Goal: Task Accomplishment & Management: Manage account settings

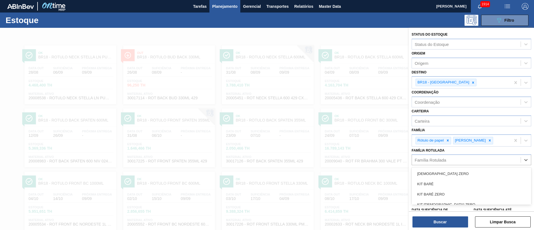
type Rotulada "RÓTULO NECK SPATEN 600ML RGB"
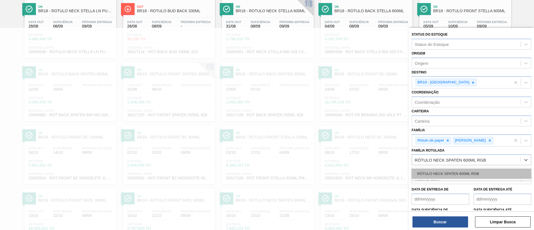
click at [437, 173] on div "RÓTULO NECK SPATEN 600ML RGB" at bounding box center [471, 173] width 120 height 10
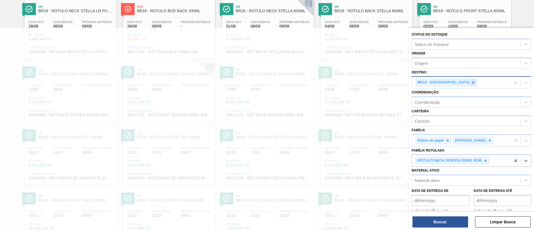
click at [472, 82] on icon at bounding box center [473, 82] width 2 height 2
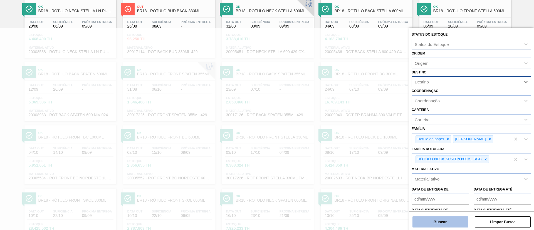
click at [446, 219] on button "Buscar" at bounding box center [440, 221] width 56 height 11
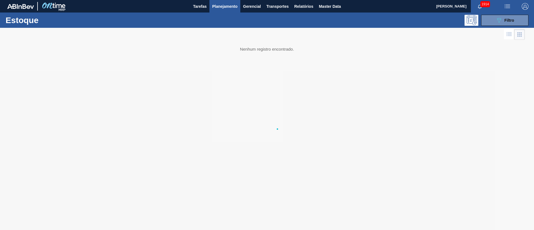
scroll to position [0, 0]
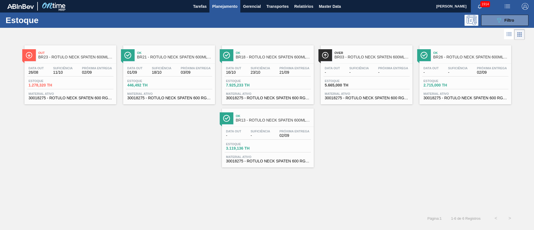
drag, startPoint x: 500, startPoint y: 18, endPoint x: 483, endPoint y: 37, distance: 26.2
click at [498, 16] on button "089F7B8B-B2A5-4AFE-B5C0-19BA573D28AC Filtro" at bounding box center [504, 20] width 47 height 11
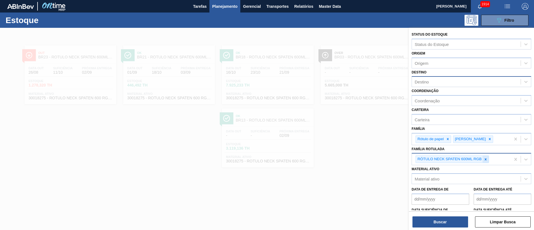
click at [483, 160] on icon at bounding box center [485, 159] width 4 height 4
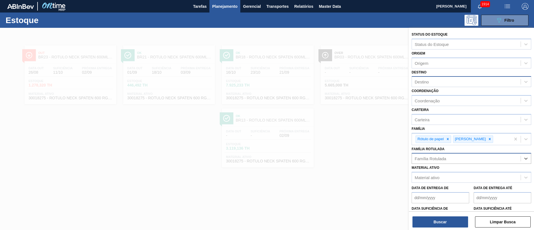
paste Rotulada "RÓTULO BACK MICHELOB LN 330ML"
type Rotulada "RÓTULO BACK MICHELOB LN 330ML"
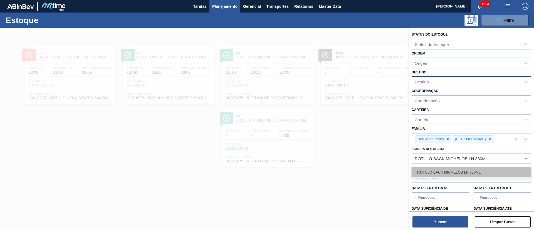
click at [438, 168] on div "RÓTULO BACK MICHELOB LN 330ML" at bounding box center [471, 172] width 120 height 10
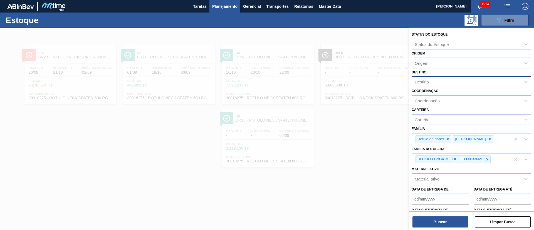
click at [437, 215] on div "Buscar Limpar Busca" at bounding box center [471, 219] width 125 height 16
click at [431, 219] on button "Buscar" at bounding box center [440, 221] width 56 height 11
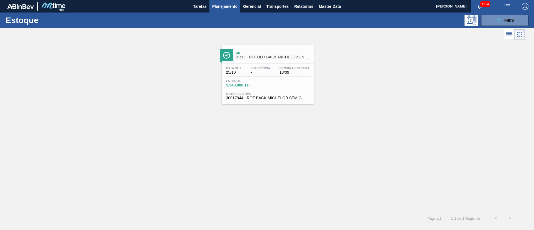
drag, startPoint x: 495, startPoint y: 25, endPoint x: 498, endPoint y: 36, distance: 11.3
click at [495, 24] on button "089F7B8B-B2A5-4AFE-B5C0-19BA573D28AC Filtro" at bounding box center [504, 20] width 47 height 11
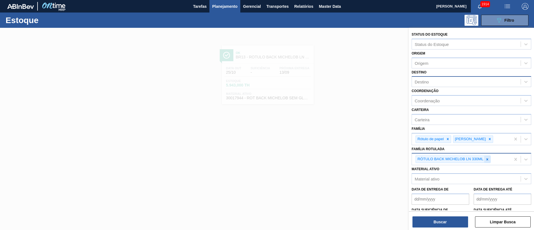
click at [488, 161] on icon at bounding box center [487, 159] width 4 height 4
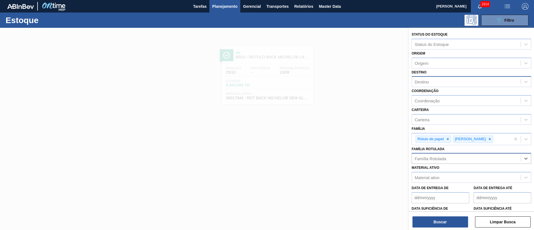
paste Rotulada "RÓTULO FRONT MICHELOB LN 330ML"
type Rotulada "RÓTULO FRONT MICHELOB LN 330ML"
drag, startPoint x: 445, startPoint y: 173, endPoint x: 443, endPoint y: 176, distance: 3.9
click at [444, 173] on div "RÓTULO FRONT MICHELOB LN 330ML" at bounding box center [471, 172] width 120 height 10
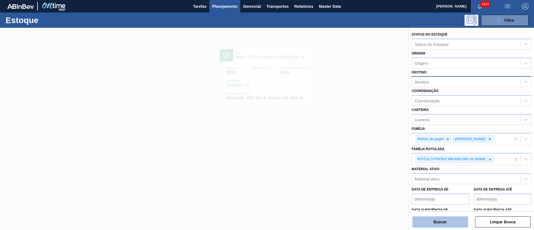
click at [429, 224] on button "Buscar" at bounding box center [440, 221] width 56 height 11
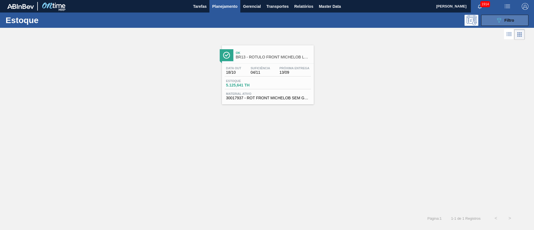
click at [504, 20] on span "Filtro" at bounding box center [509, 20] width 10 height 4
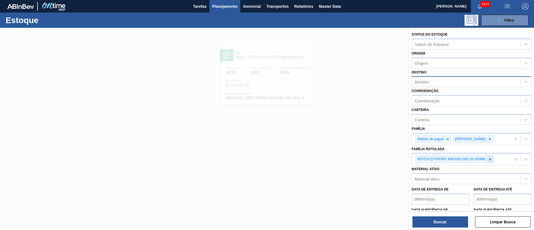
click at [488, 158] on icon at bounding box center [490, 159] width 4 height 4
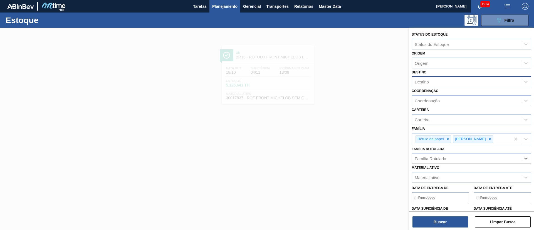
paste Rotulada "RÓTULO NECK MICHELOB LN 330ML"
type Rotulada "RÓTULO NECK MICHELOB LN 330ML"
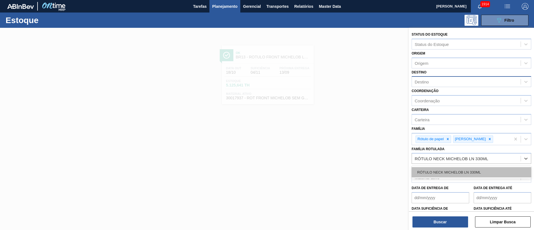
click at [432, 172] on div "RÓTULO NECK MICHELOB LN 330ML" at bounding box center [471, 172] width 120 height 10
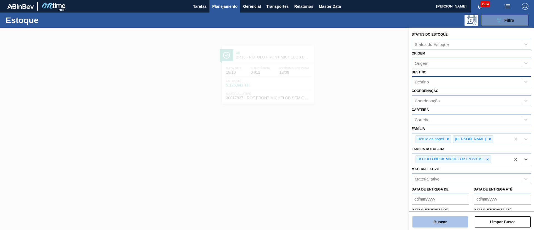
click at [437, 225] on button "Buscar" at bounding box center [440, 221] width 56 height 11
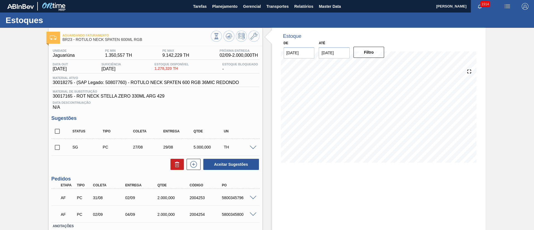
scroll to position [38, 0]
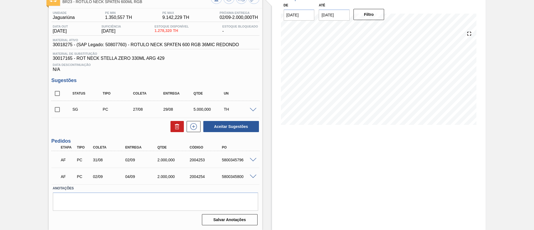
click at [253, 160] on span at bounding box center [253, 160] width 7 height 4
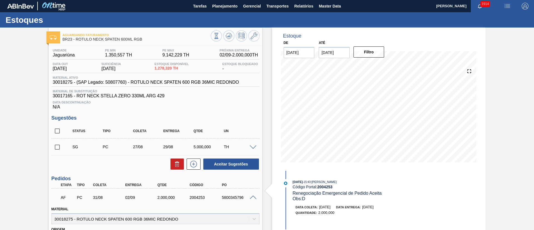
scroll to position [0, 0]
click at [59, 129] on input "checkbox" at bounding box center [57, 131] width 12 height 12
checkbox input "true"
click at [181, 168] on button at bounding box center [176, 164] width 13 height 11
checkbox input "false"
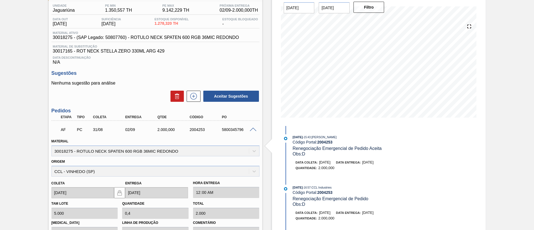
scroll to position [125, 0]
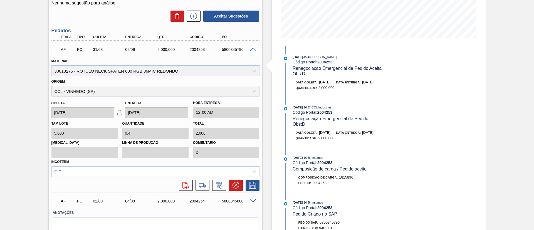
click at [252, 51] on div "5800345796" at bounding box center [238, 49] width 36 height 4
click at [252, 50] on span at bounding box center [253, 50] width 7 height 4
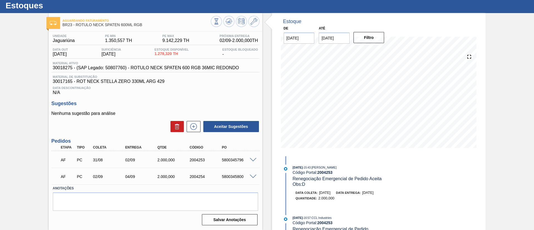
scroll to position [15, 0]
click at [196, 130] on button at bounding box center [194, 126] width 14 height 11
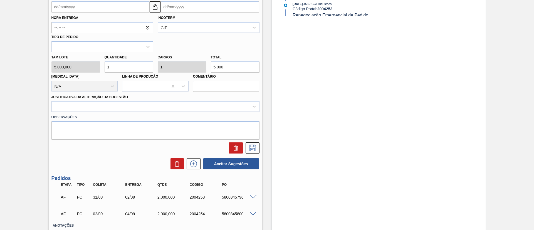
scroll to position [182, 0]
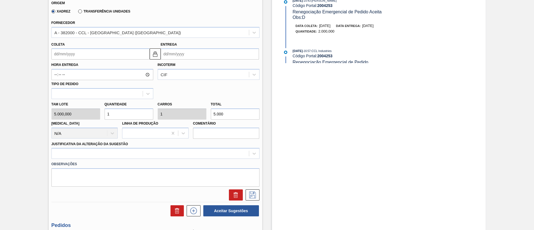
click at [73, 49] on input "Coleta" at bounding box center [100, 53] width 98 height 11
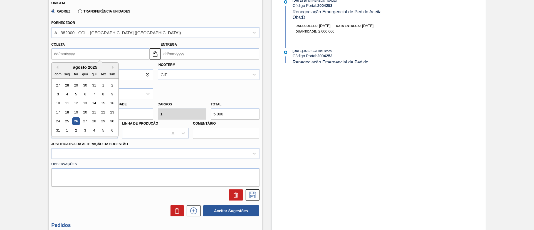
click at [74, 63] on div "agosto 2025 dom seg ter qua qui sex sab" at bounding box center [85, 71] width 67 height 16
click at [113, 66] on button "Next Month" at bounding box center [114, 67] width 4 height 4
click at [70, 95] on div "8" at bounding box center [67, 94] width 8 height 8
type input "08/09/2025"
type input "10/09/2025"
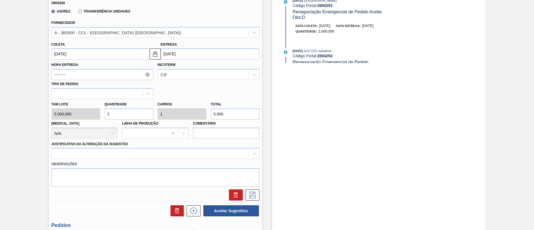
click at [186, 112] on div "Tam lote 5.000,000 Quantidade 1 Carros 1 Total 5.000 Doca N/A Linha de Produção…" at bounding box center [155, 119] width 212 height 40
type input "0"
type input "2"
type input "0,004"
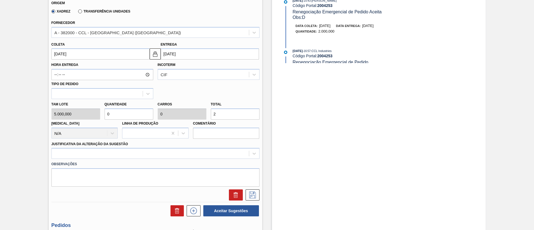
type input "0,004"
type input "20"
type input "0,04"
type input "200"
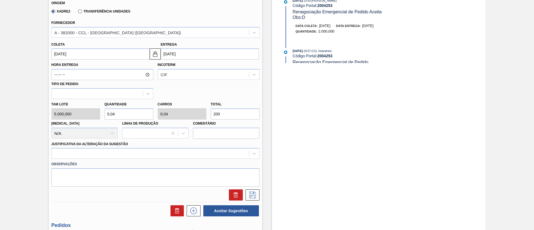
type input "0,4"
type input "2.000"
click at [112, 152] on div at bounding box center [155, 153] width 208 height 11
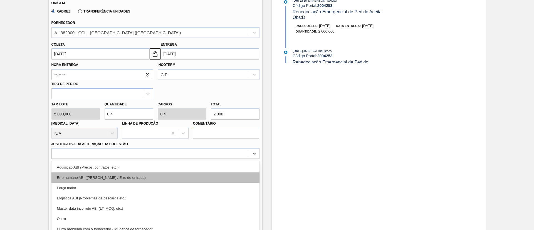
scroll to position [198, 0]
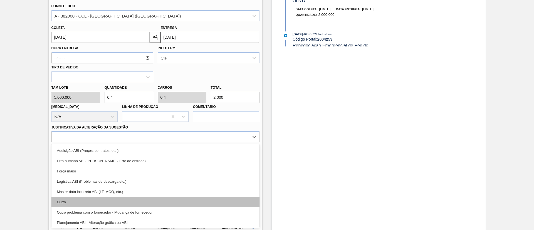
click at [101, 203] on div "Outro" at bounding box center [155, 202] width 208 height 10
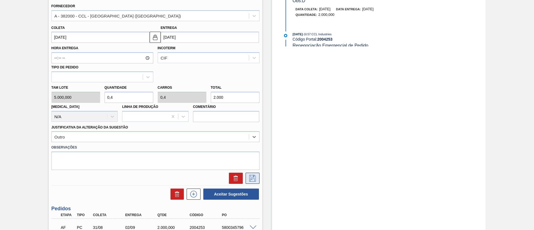
click at [250, 176] on icon at bounding box center [252, 178] width 7 height 7
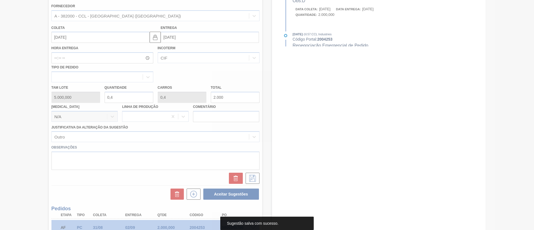
scroll to position [38, 0]
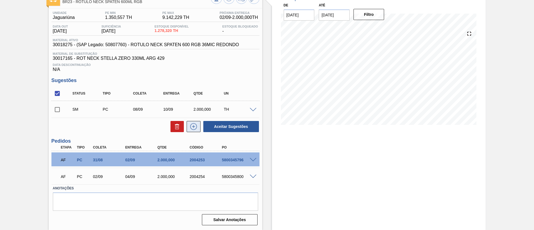
click at [191, 126] on icon at bounding box center [193, 126] width 9 height 7
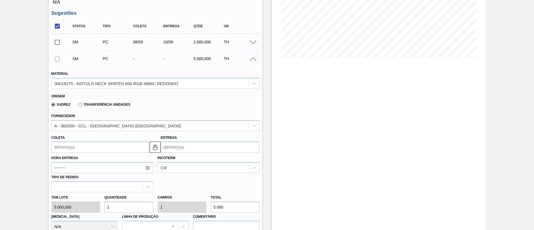
scroll to position [163, 0]
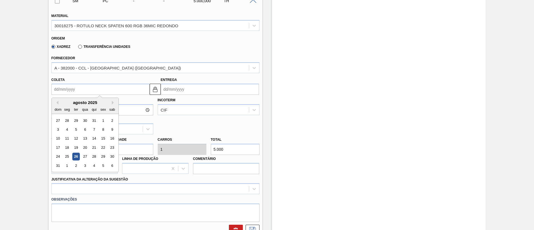
click at [82, 91] on input "Coleta" at bounding box center [100, 89] width 98 height 11
click at [83, 106] on div "qua" at bounding box center [85, 110] width 8 height 8
click at [112, 102] on button "Next Month" at bounding box center [114, 103] width 4 height 4
click at [69, 139] on div "15" at bounding box center [67, 139] width 8 height 8
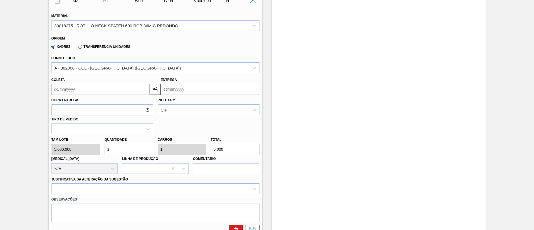
type input "15/09/2025"
type input "17/09/2025"
click at [204, 150] on div "Tam lote 5.000,000 Quantidade 1 Carros 1 Total 5.000 Doca N/A Linha de Produção…" at bounding box center [155, 154] width 212 height 40
type input "0"
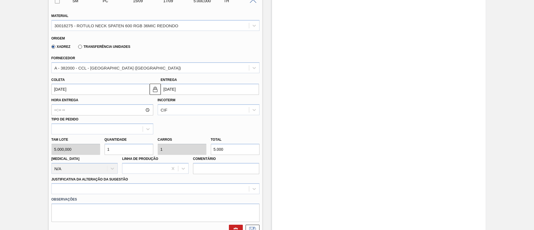
type input "2"
type input "0,004"
type input "20"
type input "0,04"
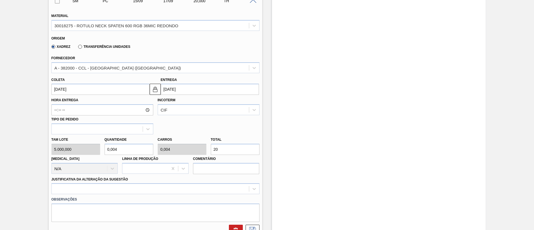
type input "0,04"
type input "200"
type input "0,4"
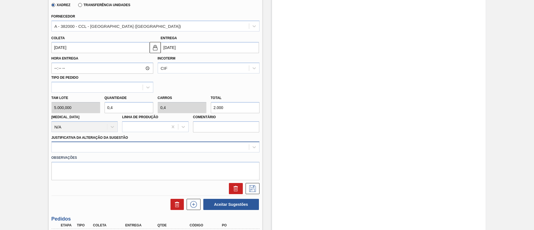
type input "2.000"
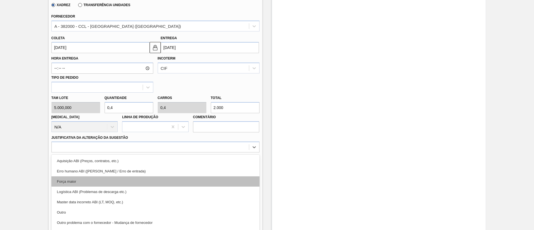
drag, startPoint x: 121, startPoint y: 147, endPoint x: 99, endPoint y: 176, distance: 36.4
click at [121, 147] on div "option Aquisição ABI (Preços, contratos, etc.) focused, 1 of 18. 18 results ava…" at bounding box center [155, 146] width 208 height 11
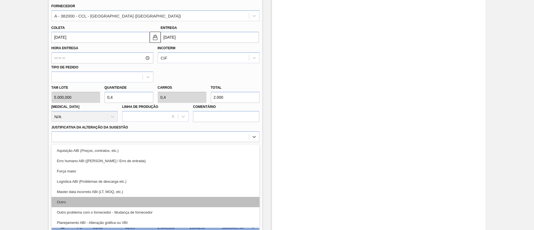
click at [97, 198] on div "Outro" at bounding box center [155, 202] width 208 height 10
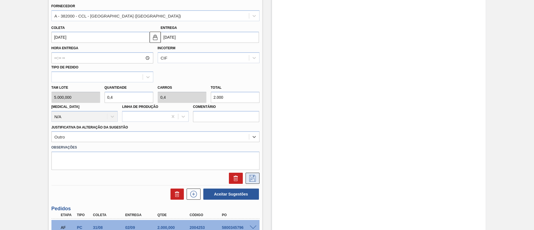
click at [248, 174] on button at bounding box center [252, 178] width 14 height 11
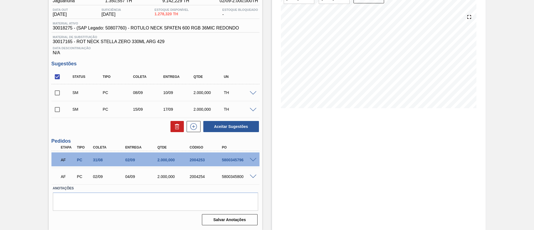
scroll to position [54, 0]
click at [193, 126] on icon at bounding box center [193, 126] width 3 height 0
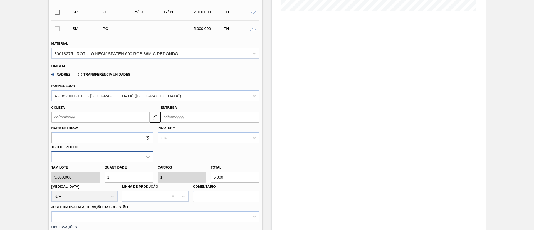
scroll to position [180, 0]
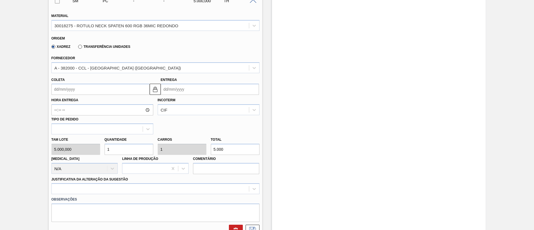
click at [92, 88] on input "Coleta" at bounding box center [100, 89] width 98 height 11
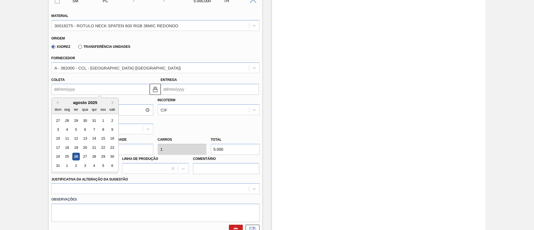
click at [91, 105] on div "dom seg ter qua qui sex sab" at bounding box center [85, 109] width 67 height 9
click at [112, 103] on button "Next Month" at bounding box center [114, 103] width 4 height 4
click at [69, 156] on div "29" at bounding box center [67, 157] width 8 height 8
type input "29/09/2025"
type input "01/10/2025"
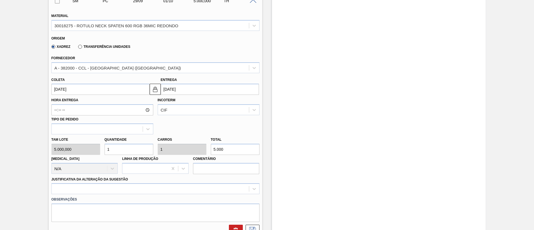
click at [197, 150] on div "Tam lote 5.000,000 Quantidade 1 Carros 1 Total 5.000 Doca N/A Linha de Produção…" at bounding box center [155, 154] width 212 height 40
type input "0"
type input "2"
type input "0,004"
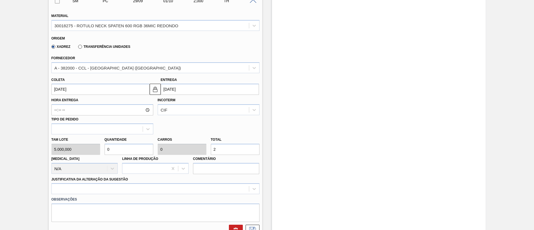
type input "0,004"
type input "20"
type input "0,04"
type input "200"
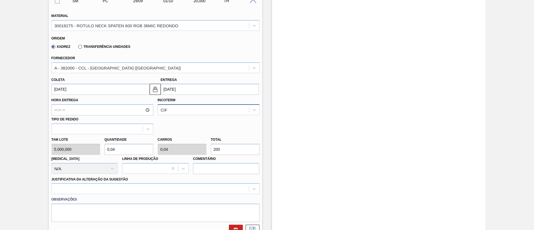
type input "0,4"
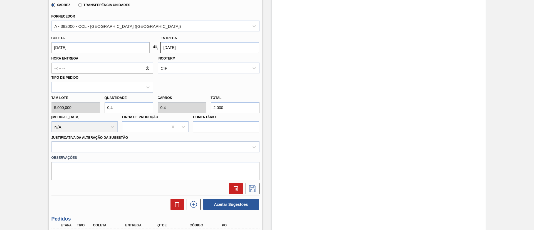
type input "2.000"
click at [119, 151] on div at bounding box center [155, 146] width 208 height 11
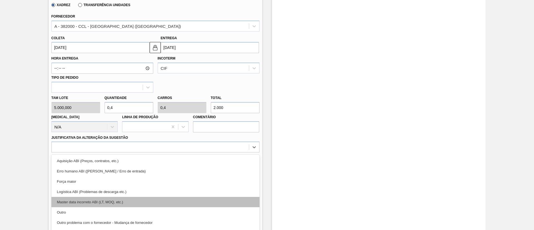
scroll to position [232, 0]
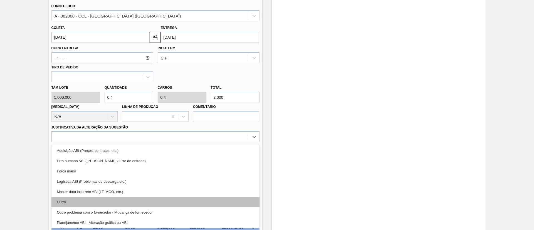
click at [107, 201] on div "Outro" at bounding box center [155, 202] width 208 height 10
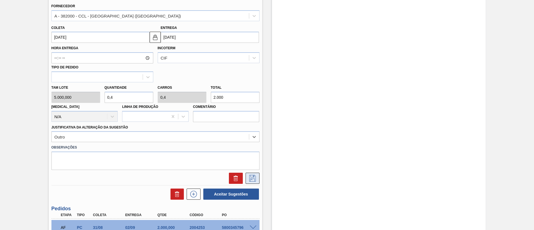
click at [248, 176] on icon at bounding box center [252, 178] width 9 height 7
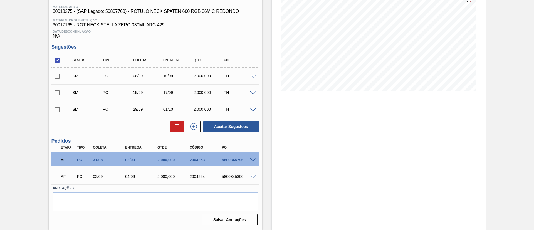
scroll to position [71, 0]
click at [55, 58] on input "checkbox" at bounding box center [57, 60] width 12 height 12
checkbox input "true"
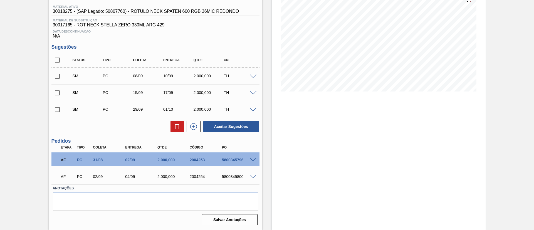
checkbox input "true"
click at [215, 125] on button "Aceitar Sugestões" at bounding box center [231, 126] width 56 height 11
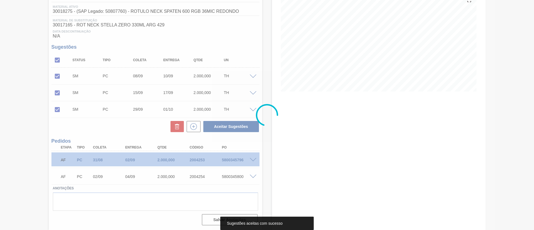
scroll to position [65, 0]
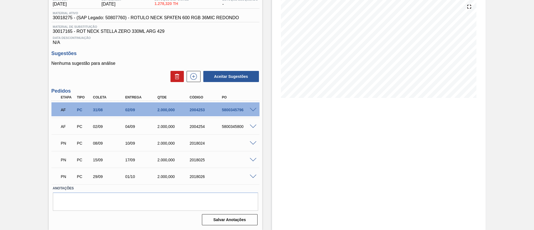
click at [234, 108] on div "5800345796" at bounding box center [238, 110] width 36 height 4
copy div "5800345796"
click at [236, 126] on div "5800345800" at bounding box center [238, 126] width 36 height 4
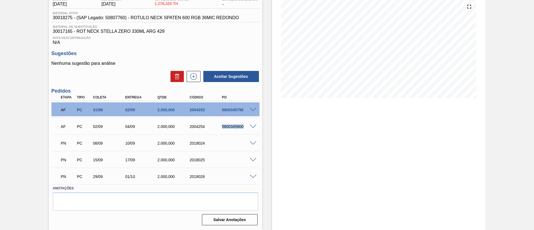
copy div "5800345800"
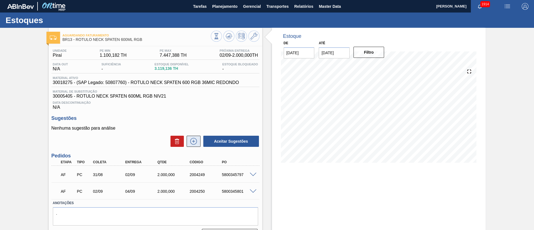
click at [194, 140] on icon at bounding box center [193, 141] width 9 height 7
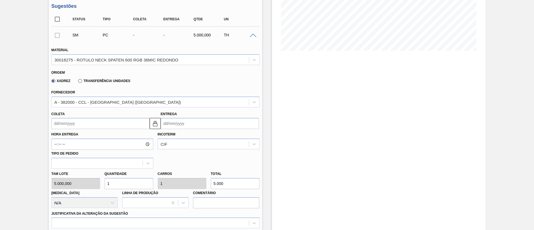
scroll to position [125, 0]
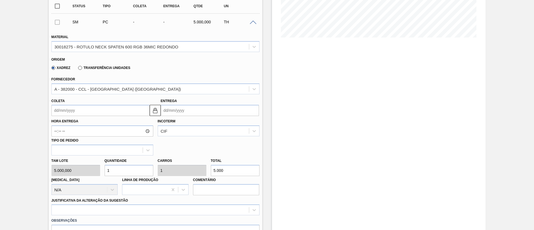
click at [79, 113] on input "Coleta" at bounding box center [100, 110] width 98 height 11
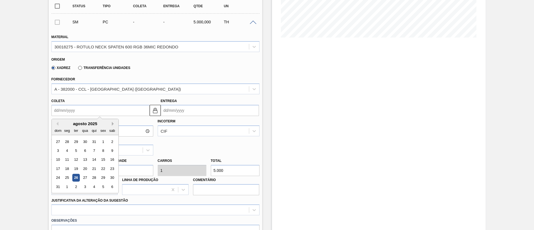
click at [113, 123] on button "Next Month" at bounding box center [114, 124] width 4 height 4
click at [76, 167] on div "23" at bounding box center [76, 169] width 8 height 8
type input "23/09/2025"
type input "25/09/2025"
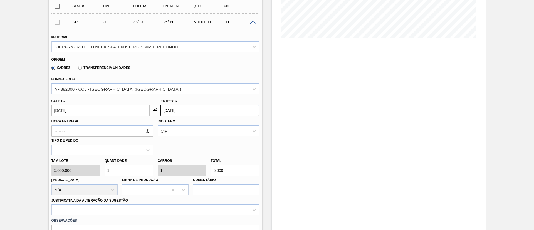
click at [89, 113] on input "23/09/2025" at bounding box center [100, 110] width 98 height 11
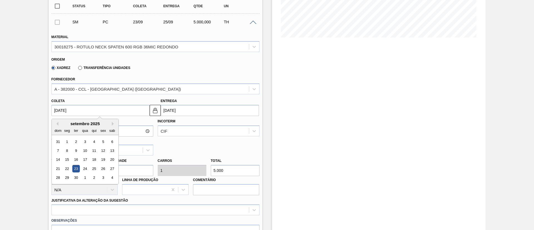
click at [196, 146] on div "Hora Entrega Incoterm CIF Tipo de pedido" at bounding box center [155, 135] width 212 height 39
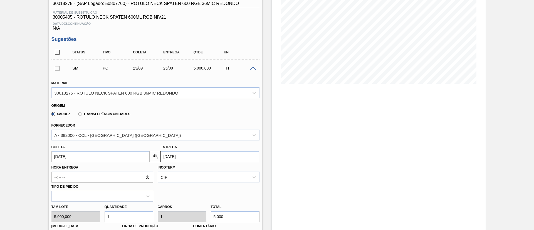
scroll to position [167, 0]
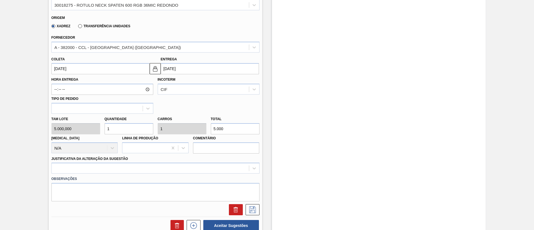
click at [195, 127] on div "Tam lote 5.000,000 Quantidade 1 Carros 1 Total 5.000 Doca N/A Linha de Produção…" at bounding box center [155, 134] width 212 height 40
type input "0"
type input "2"
type input "0,004"
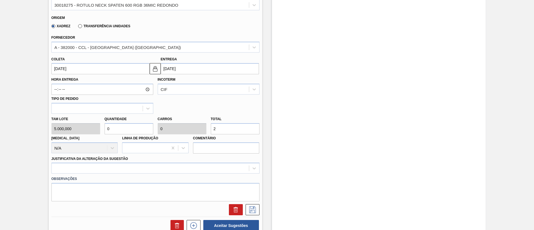
type input "0,004"
type input "20"
type input "0,04"
type input "200"
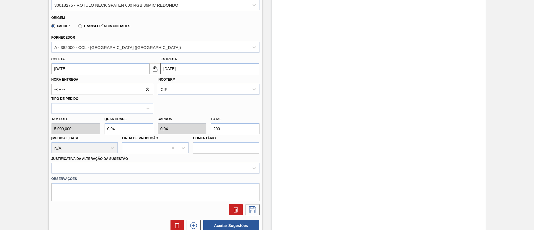
type input "0,4"
type input "2.000"
click at [127, 170] on div at bounding box center [155, 168] width 208 height 11
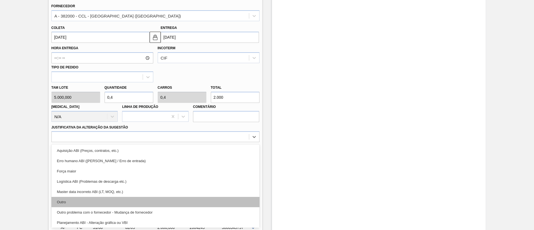
click at [121, 203] on div "Outro" at bounding box center [155, 202] width 208 height 10
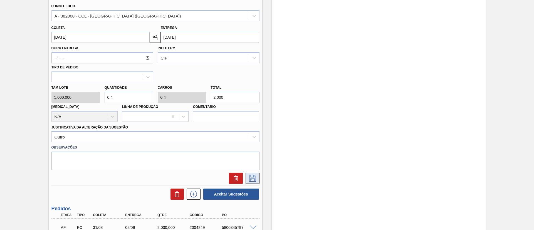
click at [251, 175] on icon at bounding box center [252, 178] width 9 height 7
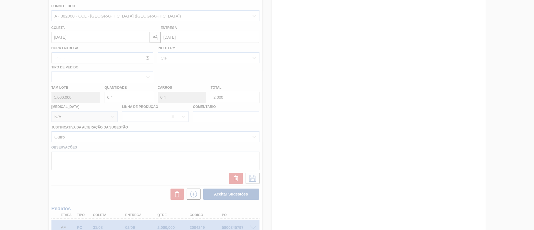
scroll to position [38, 0]
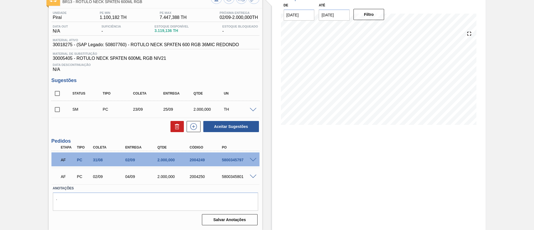
click at [254, 109] on span at bounding box center [253, 110] width 7 height 4
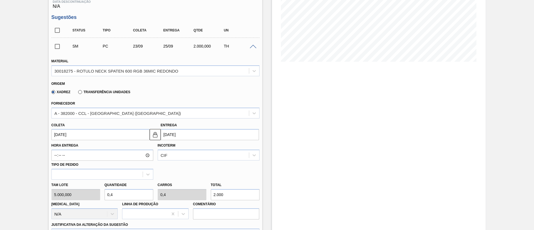
scroll to position [163, 0]
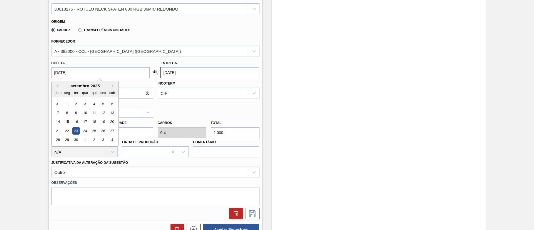
click at [75, 74] on input "23/09/2025" at bounding box center [100, 72] width 98 height 11
click at [68, 139] on div "29" at bounding box center [67, 140] width 8 height 8
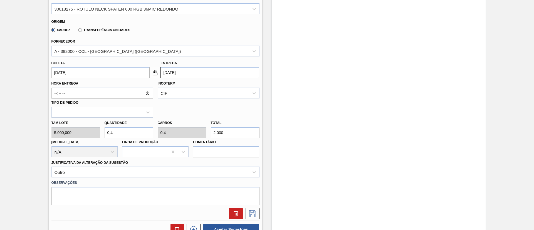
type input "29/09/2025"
type input "01/10/2025"
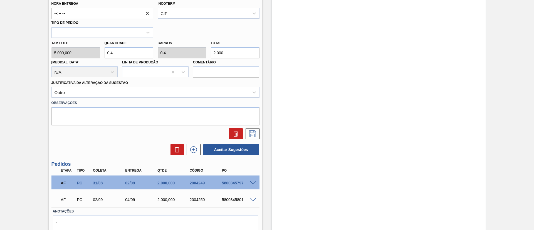
scroll to position [246, 0]
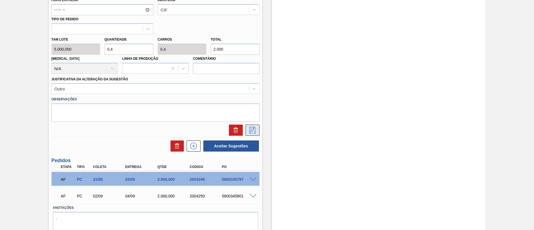
click at [254, 130] on icon at bounding box center [252, 130] width 9 height 7
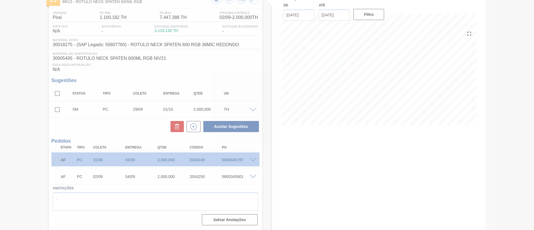
scroll to position [38, 0]
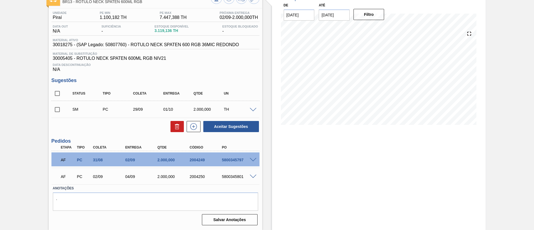
click at [55, 110] on input "checkbox" at bounding box center [57, 110] width 12 height 12
click at [227, 128] on button "Aceitar Sugestões" at bounding box center [231, 126] width 56 height 11
checkbox input "false"
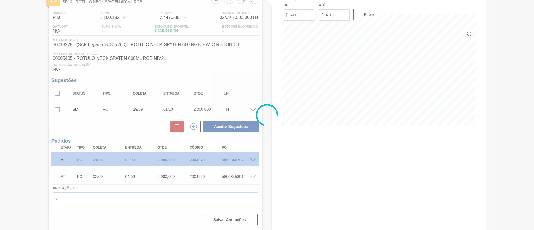
scroll to position [31, 0]
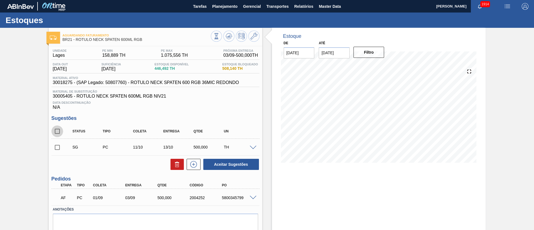
click at [56, 129] on input "checkbox" at bounding box center [57, 131] width 12 height 12
checkbox input "true"
click at [172, 164] on button at bounding box center [176, 164] width 13 height 11
checkbox input "false"
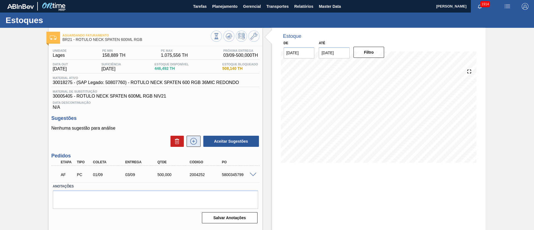
click at [192, 140] on icon at bounding box center [193, 141] width 9 height 7
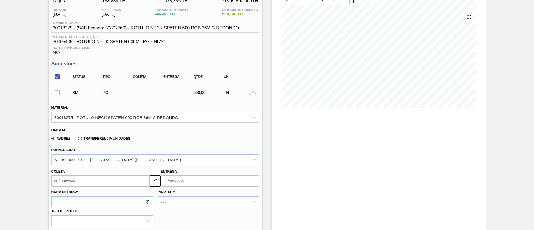
scroll to position [125, 0]
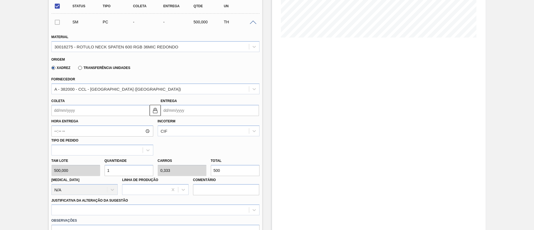
click at [71, 110] on input "Coleta" at bounding box center [100, 110] width 98 height 11
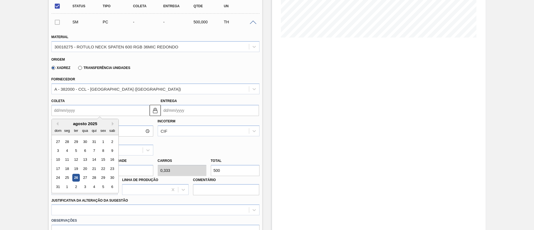
click at [75, 123] on div "agosto 2025" at bounding box center [85, 123] width 67 height 5
click at [114, 122] on button "Next Month" at bounding box center [114, 124] width 4 height 4
click at [77, 141] on div "2" at bounding box center [76, 142] width 8 height 8
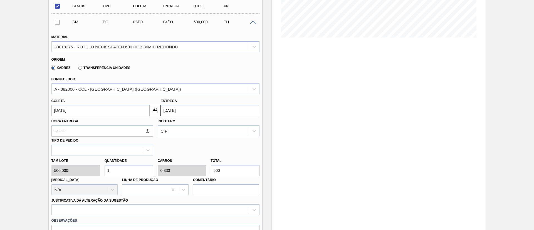
type input "[DATE]"
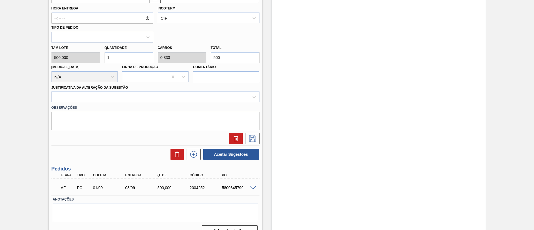
scroll to position [249, 0]
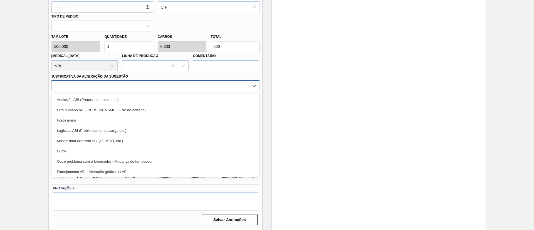
click at [119, 89] on div at bounding box center [150, 86] width 197 height 8
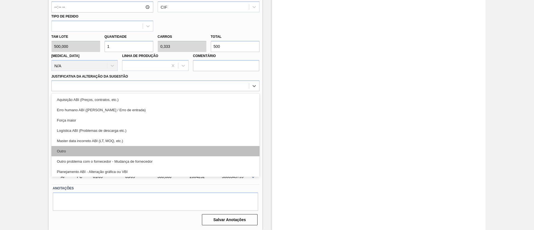
click at [99, 149] on div "Outro" at bounding box center [155, 151] width 208 height 10
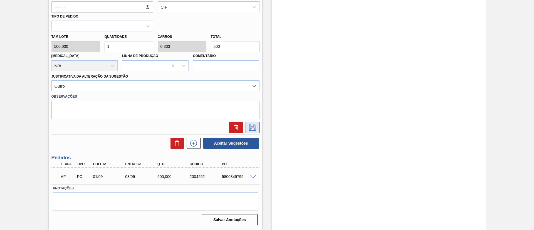
click at [248, 128] on icon at bounding box center [252, 127] width 9 height 7
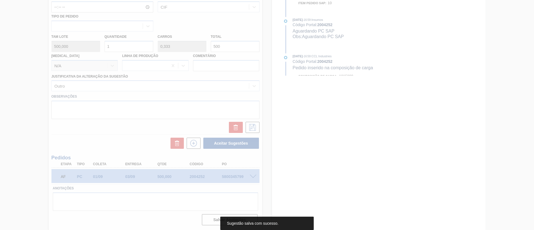
scroll to position [21, 0]
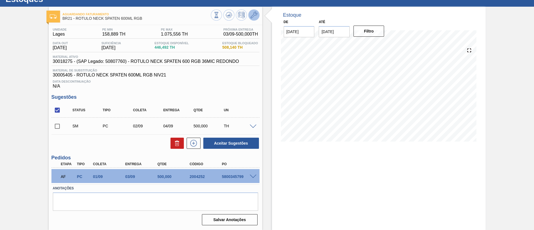
click at [255, 16] on icon at bounding box center [253, 15] width 7 height 7
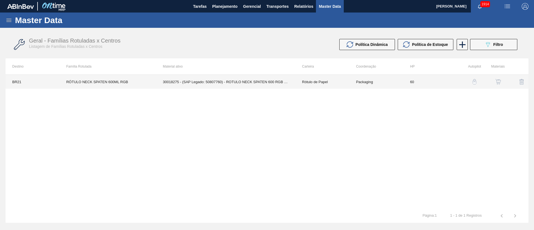
click at [180, 79] on td "30018275 - (SAP Legado: 50807760) - ROTULO NECK SPATEN 600 RGB 36MIC REDONDO" at bounding box center [225, 82] width 139 height 14
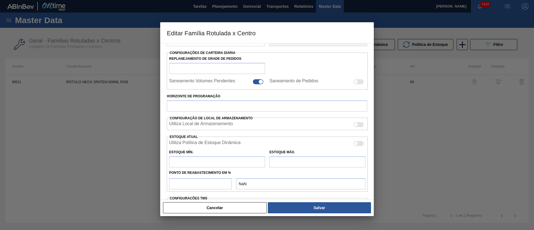
scroll to position [83, 0]
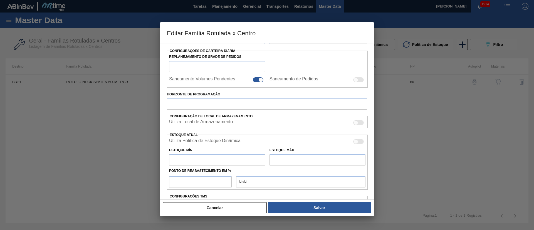
type input "Rótulo de Papel"
type input "[PERSON_NAME]"
type input "RÓTULO NECK SPATEN 600ML RGB"
type input "BR21 - Lages"
type input "60"
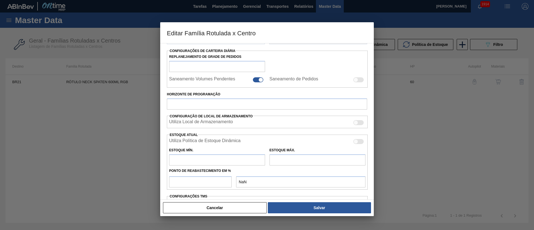
type input "158,889"
type input "1.075,556"
type input "70"
type input "800,556"
checkbox input "true"
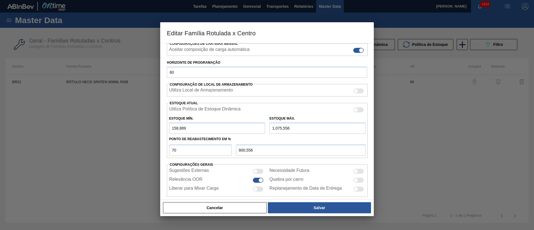
scroll to position [99, 0]
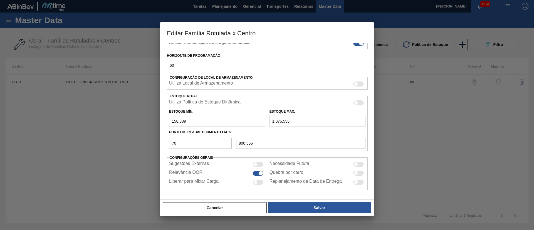
drag, startPoint x: 303, startPoint y: 120, endPoint x: 246, endPoint y: 120, distance: 56.4
click at [246, 120] on div "Estoque Mín. 158,889 Estoque Máx. 1.075,556" at bounding box center [267, 116] width 201 height 21
type input "1"
type input "48,367"
type input "13"
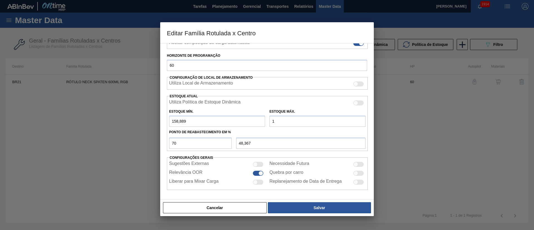
type input "56,767"
type input "132"
type input "140,067"
type input "1.325"
type input "975,167"
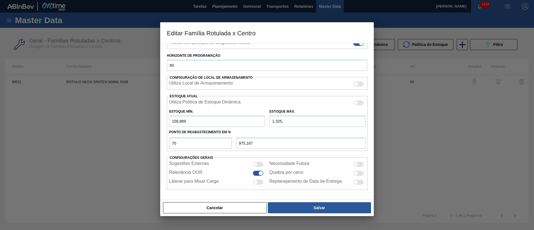
type input "1.325,8"
type input "975,727"
type input "1.325,87"
type input "975,776"
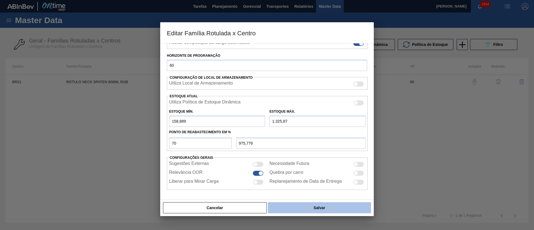
type input "1.325,87"
click at [311, 210] on button "Salvar" at bounding box center [319, 207] width 103 height 11
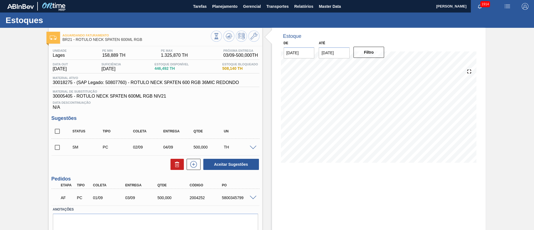
click at [252, 148] on span at bounding box center [253, 148] width 7 height 4
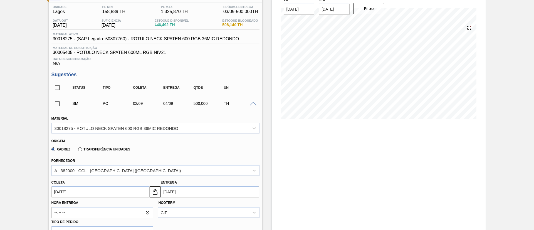
scroll to position [125, 0]
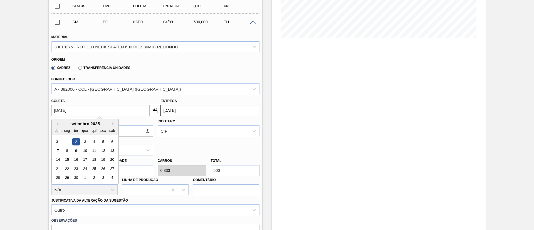
click at [74, 112] on input "02/09/2025" at bounding box center [100, 110] width 98 height 11
click at [74, 152] on div "9" at bounding box center [76, 151] width 8 height 8
type input "09/09/2025"
type input "11/09/2025"
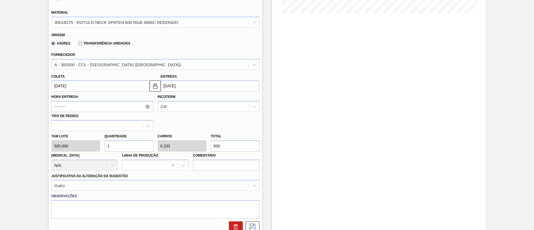
scroll to position [167, 0]
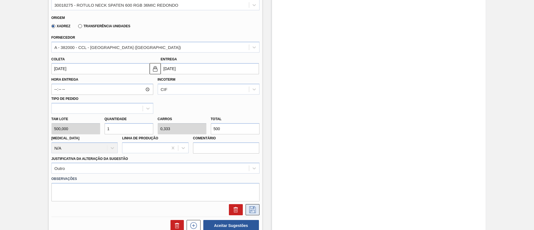
click at [252, 206] on button at bounding box center [252, 209] width 14 height 11
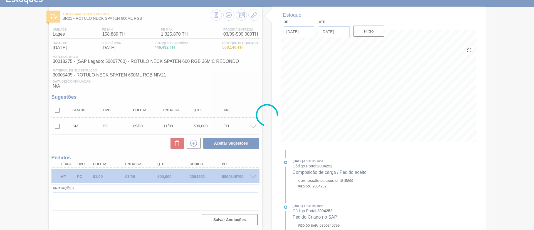
scroll to position [21, 0]
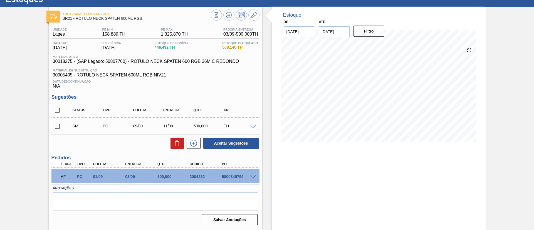
click at [55, 126] on input "checkbox" at bounding box center [57, 126] width 12 height 12
click at [226, 143] on button "Aceitar Sugestões" at bounding box center [231, 143] width 56 height 11
checkbox input "false"
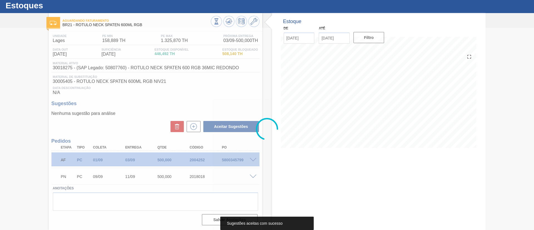
scroll to position [15, 0]
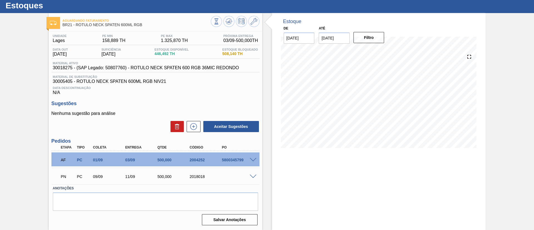
click at [229, 159] on div "5800345799" at bounding box center [238, 160] width 36 height 4
copy div "5800345799"
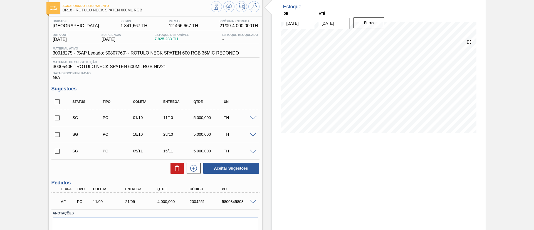
scroll to position [42, 0]
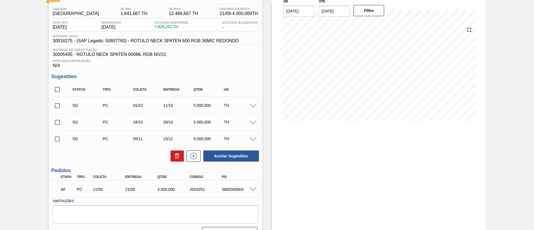
click at [58, 91] on input "checkbox" at bounding box center [57, 90] width 12 height 12
checkbox input "true"
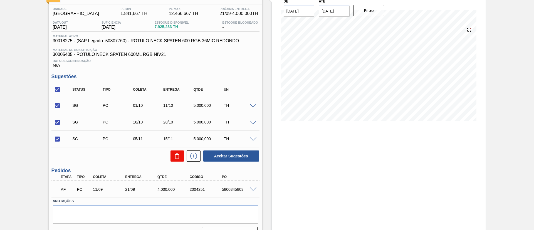
click at [170, 153] on button at bounding box center [176, 155] width 13 height 11
checkbox input "false"
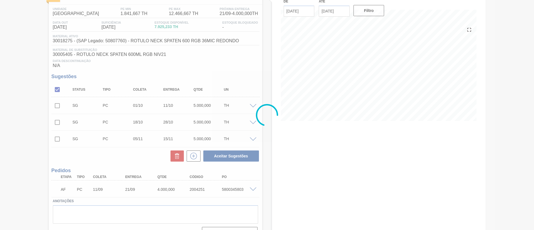
scroll to position [9, 0]
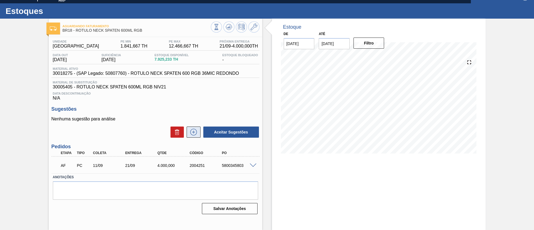
click at [197, 131] on icon at bounding box center [193, 132] width 9 height 7
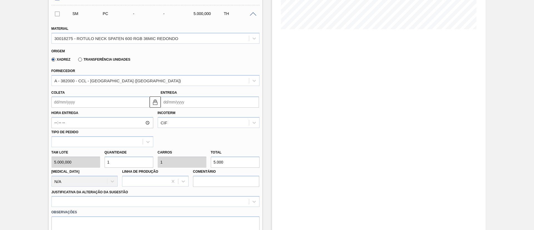
scroll to position [134, 0]
click at [71, 102] on input "Coleta" at bounding box center [100, 101] width 98 height 11
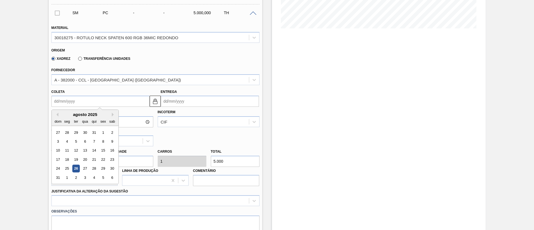
click at [73, 115] on div "agosto 2025" at bounding box center [85, 114] width 67 height 5
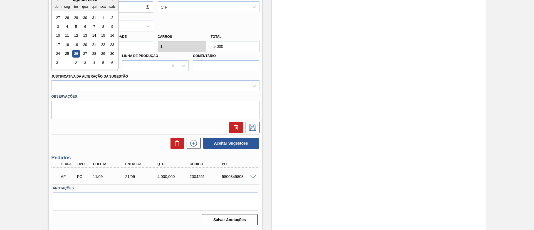
scroll to position [207, 0]
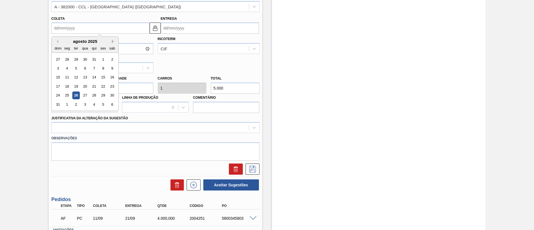
click at [113, 40] on button "Next Month" at bounding box center [114, 41] width 4 height 4
click at [67, 94] on div "29" at bounding box center [67, 96] width 8 height 8
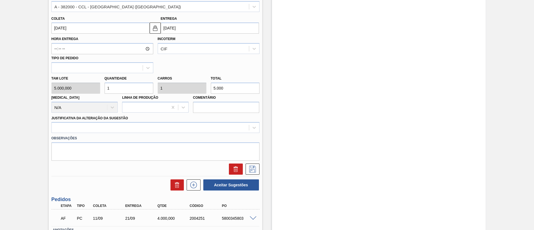
type input "29/09/2025"
type input "09/10/2025"
click at [202, 88] on div "Tam lote 5.000,000 Quantidade 1 Carros 1 Total 5.000 Doca N/A Linha de Produção…" at bounding box center [155, 93] width 212 height 40
type input "0"
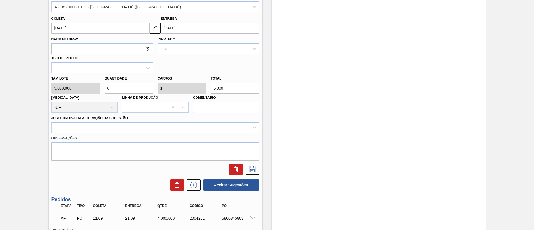
type input "2"
type input "0,004"
type input "20"
type input "0,04"
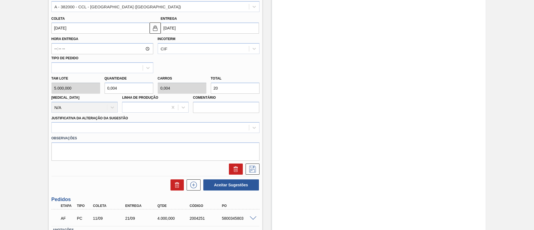
type input "0,04"
type input "200"
type input "0,4"
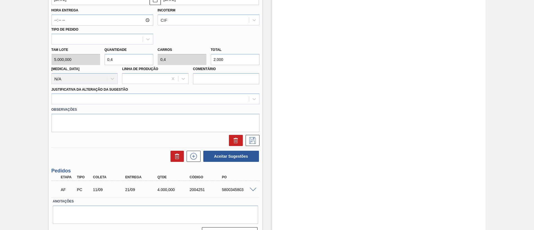
scroll to position [249, 0]
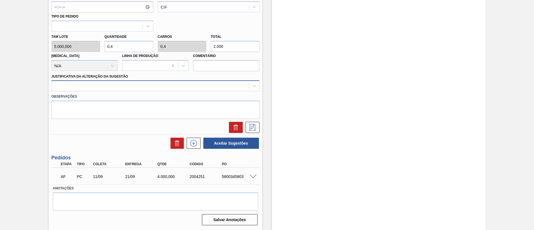
type input "2.000"
click at [121, 86] on div at bounding box center [150, 86] width 197 height 8
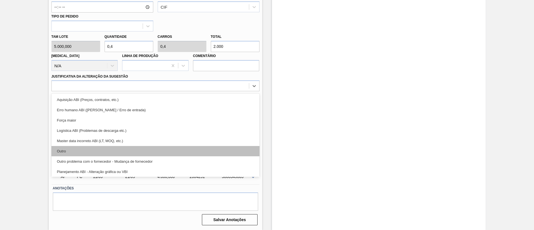
click at [85, 151] on div "Outro" at bounding box center [155, 151] width 208 height 10
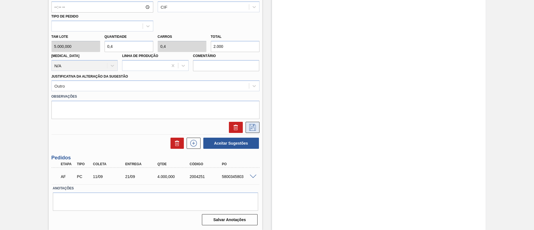
click at [252, 123] on button at bounding box center [252, 127] width 14 height 11
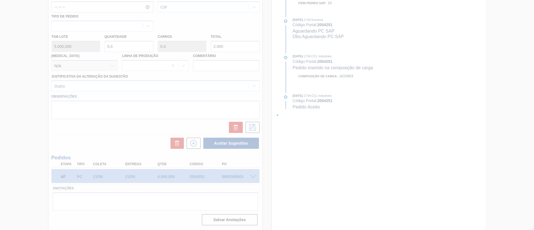
scroll to position [21, 0]
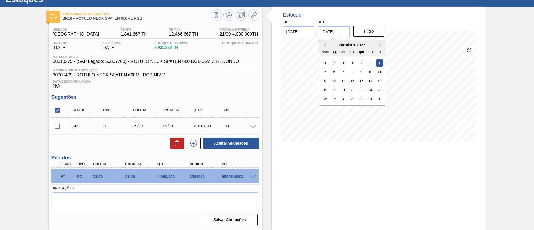
click at [335, 34] on input "04/10/2025" at bounding box center [334, 31] width 31 height 11
click at [380, 81] on div "18" at bounding box center [380, 81] width 8 height 8
type input "[DATE]"
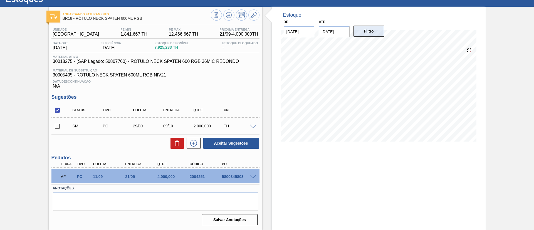
click at [372, 35] on button "Filtro" at bounding box center [368, 31] width 31 height 11
click at [253, 128] on span at bounding box center [253, 127] width 7 height 4
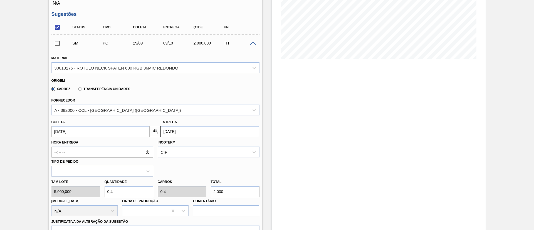
scroll to position [105, 0]
click at [85, 134] on input "29/09/2025" at bounding box center [100, 130] width 98 height 11
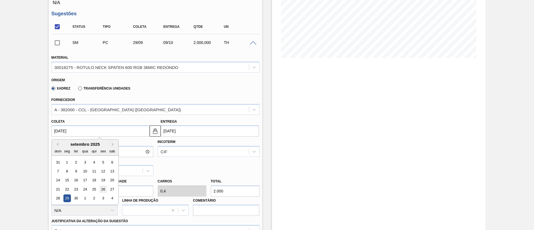
click at [103, 187] on div "26" at bounding box center [103, 189] width 8 height 8
type input "26/09/2025"
type input "06/10/2025"
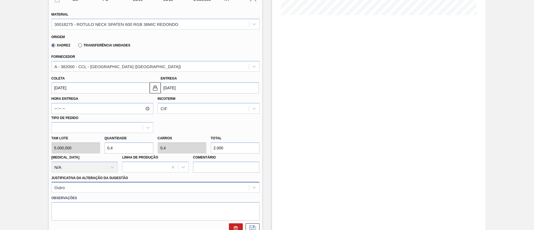
scroll to position [188, 0]
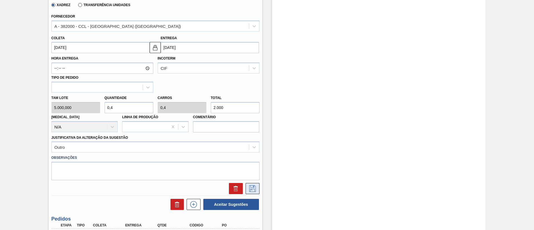
click at [248, 190] on icon at bounding box center [252, 188] width 9 height 7
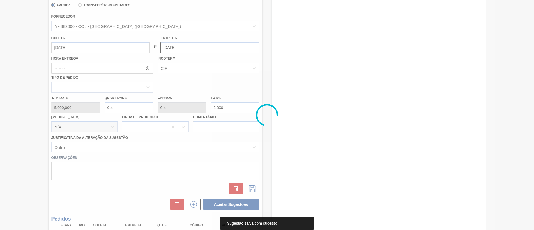
scroll to position [21, 0]
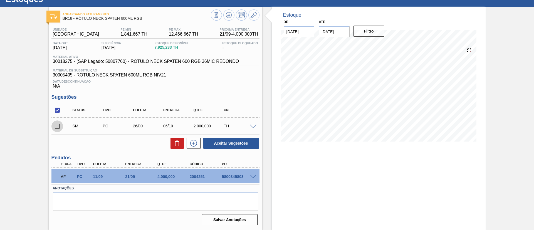
click at [59, 123] on input "checkbox" at bounding box center [57, 126] width 12 height 12
checkbox input "true"
click at [227, 144] on button "Aceitar Sugestões" at bounding box center [231, 143] width 56 height 11
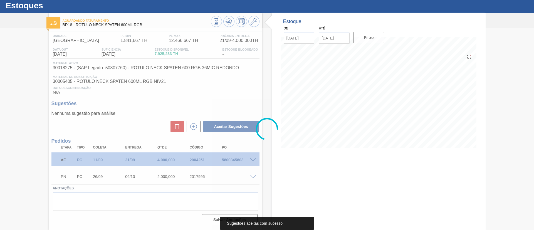
scroll to position [15, 0]
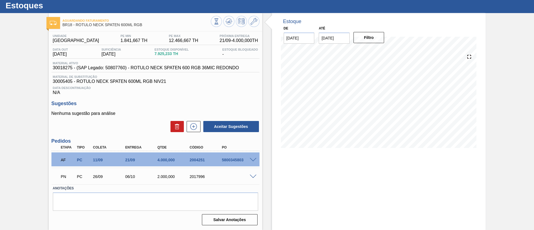
click at [254, 175] on span at bounding box center [253, 177] width 7 height 4
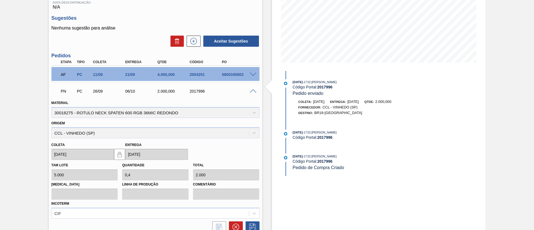
scroll to position [150, 0]
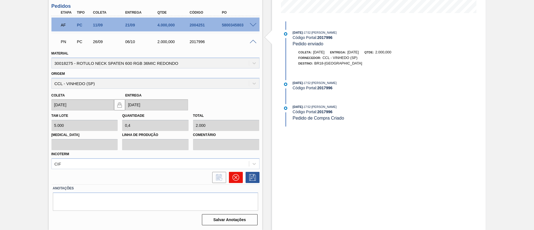
click at [235, 175] on icon at bounding box center [235, 177] width 7 height 7
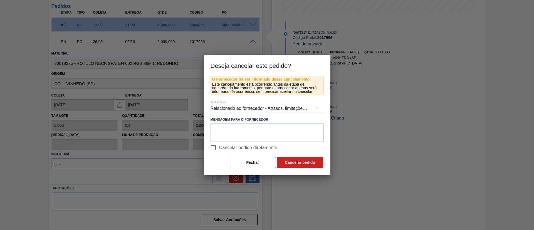
click at [235, 147] on span "Cancelar pedido diretamente" at bounding box center [248, 147] width 58 height 7
click at [219, 147] on input "Cancelar pedido diretamente" at bounding box center [213, 148] width 12 height 12
checkbox input "true"
click at [290, 162] on button "Cancelar pedido" at bounding box center [300, 162] width 46 height 11
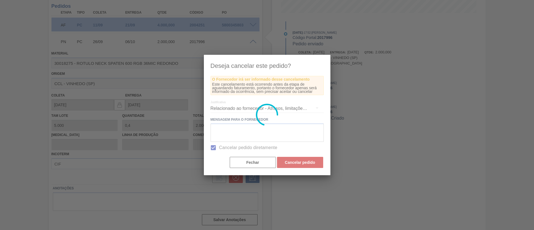
scroll to position [9, 0]
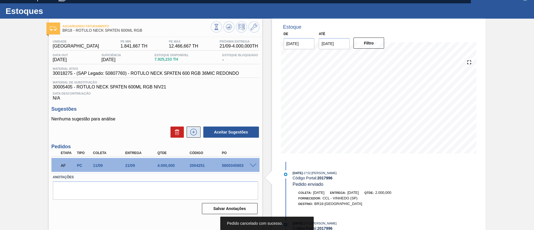
click at [196, 131] on icon at bounding box center [193, 132] width 9 height 7
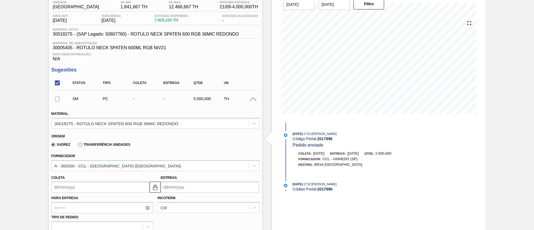
scroll to position [134, 0]
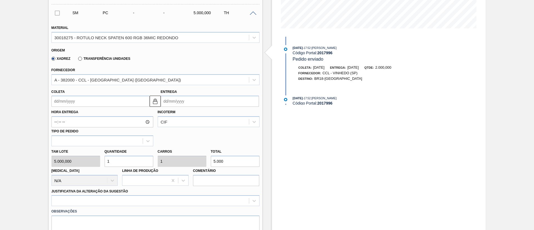
click at [74, 103] on input "Coleta" at bounding box center [100, 101] width 98 height 11
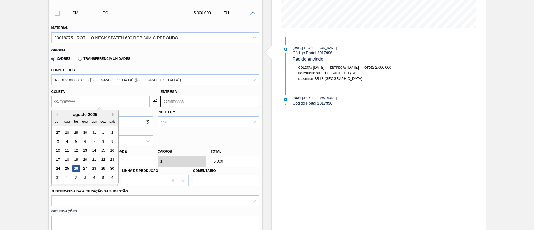
click at [112, 116] on button "Next Month" at bounding box center [114, 115] width 4 height 4
click at [84, 159] on div "24" at bounding box center [85, 160] width 8 height 8
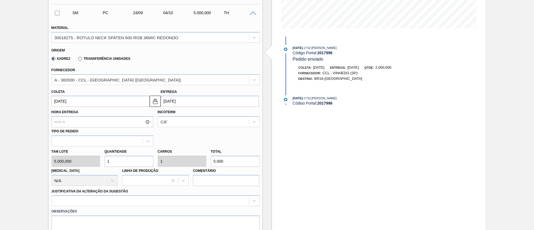
type input "24/09/2025"
type input "04/10/2025"
click at [188, 161] on div "Tam lote 5.000,000 Quantidade 1 Carros 1 Total 5.000 Doca N/A Linha de Produção…" at bounding box center [155, 166] width 212 height 40
type input "0"
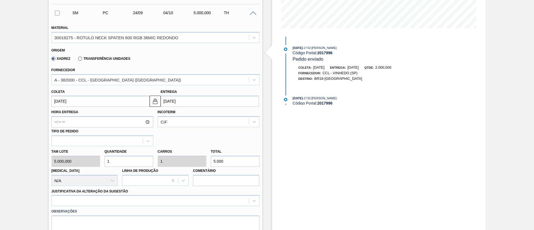
type input "2"
type input "0,004"
type input "20"
type input "0,04"
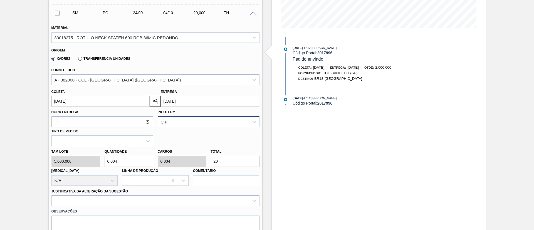
type input "0,04"
type input "200"
type input "0,4"
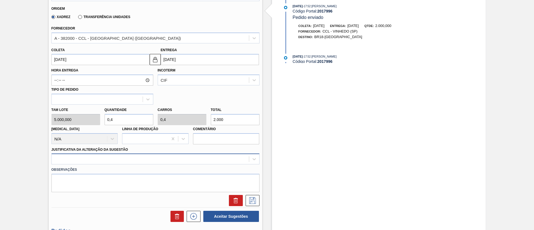
type input "2.000"
click at [123, 156] on div at bounding box center [155, 158] width 208 height 11
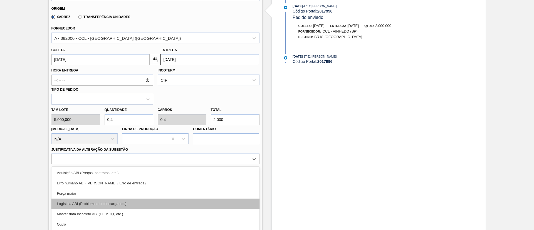
scroll to position [198, 0]
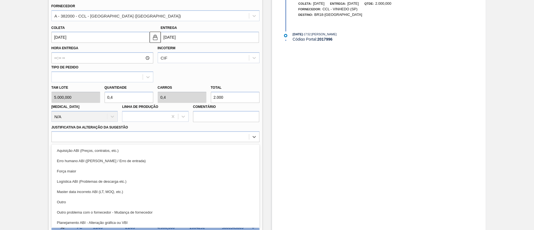
drag, startPoint x: 110, startPoint y: 199, endPoint x: 123, endPoint y: 192, distance: 15.0
click at [112, 197] on div "Outro" at bounding box center [155, 202] width 208 height 10
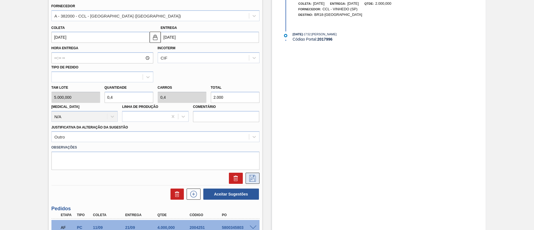
click at [245, 177] on button at bounding box center [252, 178] width 14 height 11
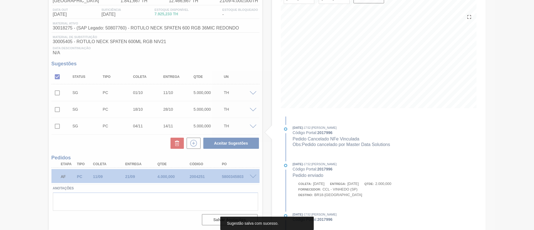
scroll to position [54, 0]
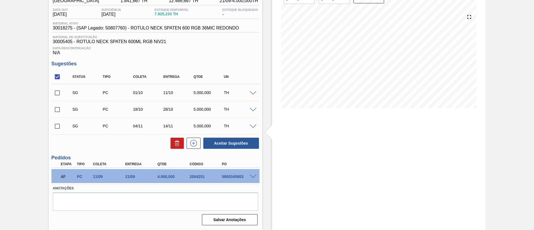
click at [57, 77] on input "checkbox" at bounding box center [57, 77] width 12 height 12
checkbox input "true"
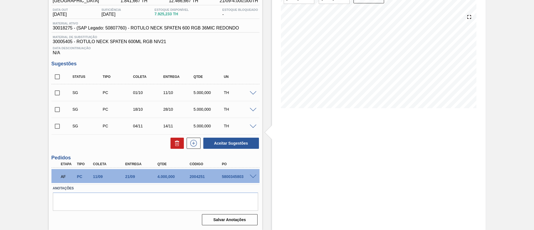
checkbox input "true"
click at [176, 141] on icon at bounding box center [177, 141] width 4 height 1
checkbox input "false"
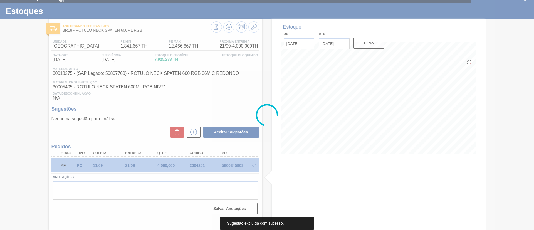
scroll to position [9, 0]
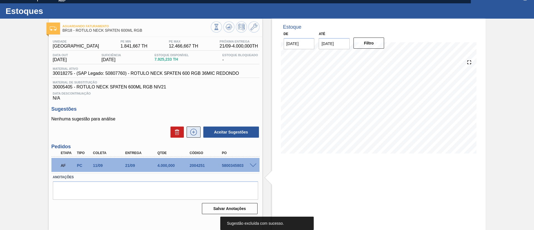
click at [195, 134] on icon at bounding box center [193, 132] width 9 height 7
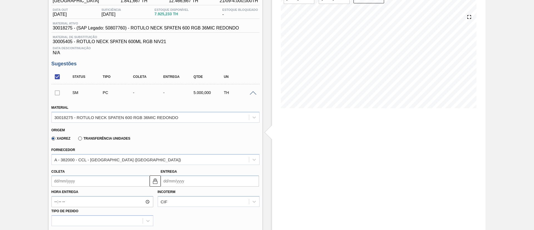
scroll to position [134, 0]
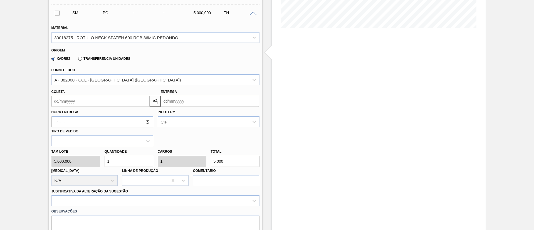
click at [70, 103] on input "Coleta" at bounding box center [100, 101] width 98 height 11
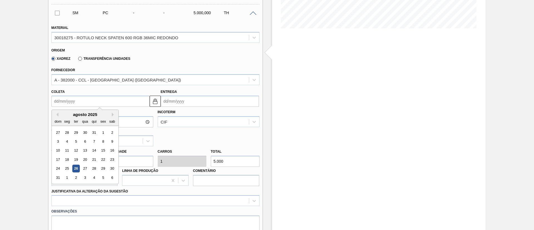
click at [111, 116] on div "agosto 2025" at bounding box center [85, 114] width 67 height 5
click at [112, 115] on button "Next Month" at bounding box center [114, 115] width 4 height 4
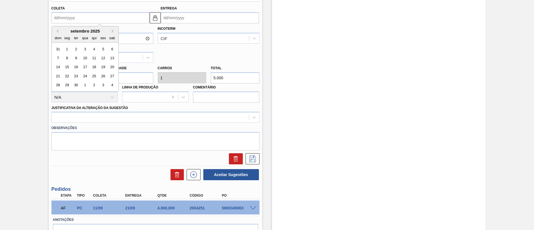
scroll to position [176, 0]
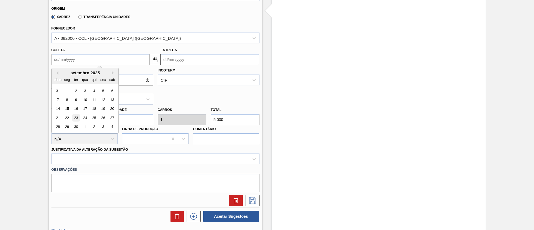
click at [73, 119] on div "23" at bounding box center [76, 118] width 8 height 8
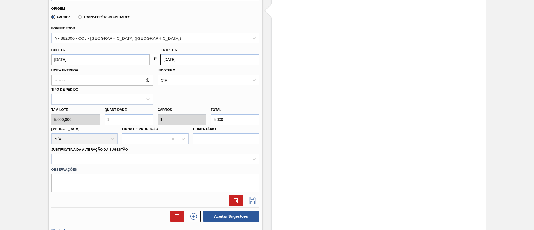
type input "23/09/2025"
type input "03/10/2025"
click at [202, 121] on div "Tam lote 5.000,000 Quantidade 1 Carros 1 Total 5.000 Doca N/A Linha de Produção…" at bounding box center [155, 125] width 212 height 40
type input "0"
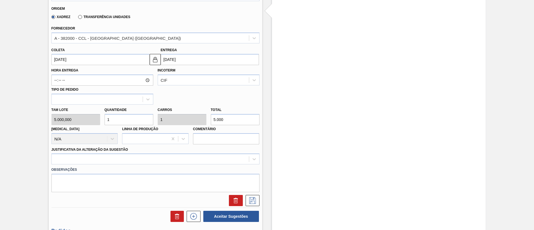
type input "2"
type input "0,004"
type input "20"
type input "0,04"
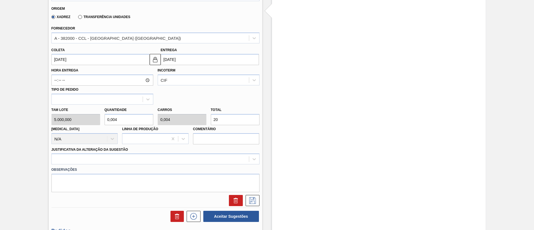
type input "0,04"
type input "200"
type input "0,4"
type input "2.000"
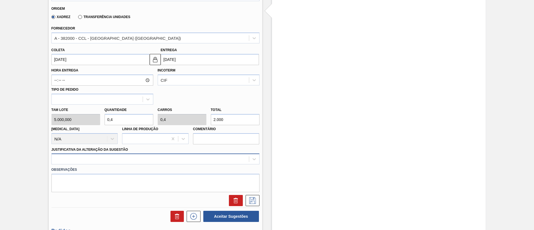
scroll to position [198, 0]
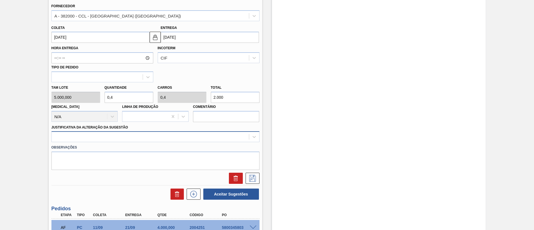
click at [132, 142] on div at bounding box center [155, 136] width 208 height 11
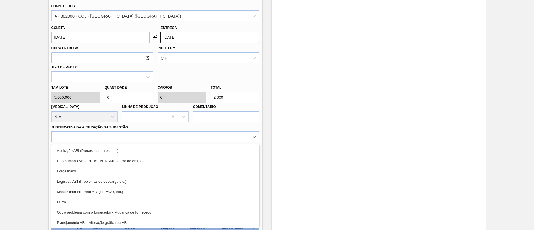
drag, startPoint x: 98, startPoint y: 200, endPoint x: 107, endPoint y: 196, distance: 9.0
click at [99, 200] on div "Outro" at bounding box center [155, 202] width 208 height 10
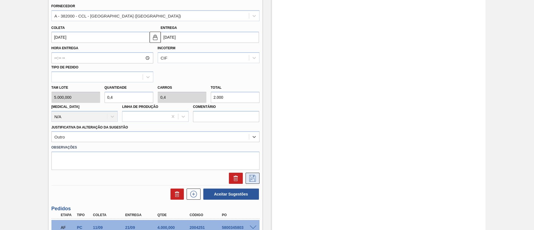
click at [248, 178] on icon at bounding box center [252, 178] width 9 height 7
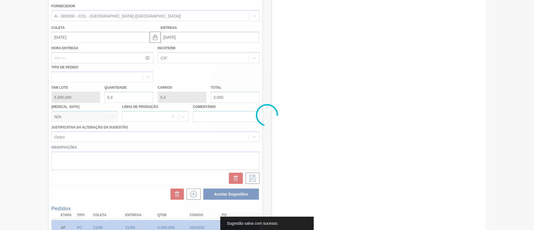
scroll to position [21, 0]
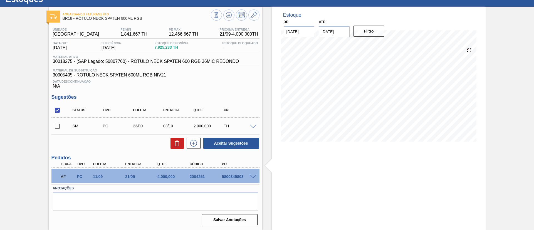
click at [57, 123] on input "checkbox" at bounding box center [57, 126] width 12 height 12
checkbox input "true"
click at [220, 138] on button "Aceitar Sugestões" at bounding box center [231, 143] width 56 height 11
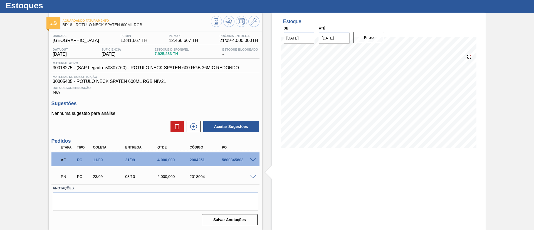
scroll to position [15, 0]
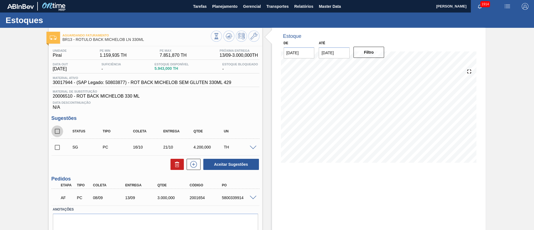
click at [60, 130] on input "checkbox" at bounding box center [57, 131] width 12 height 12
checkbox input "true"
click at [176, 164] on icon at bounding box center [176, 164] width 0 height 3
checkbox input "false"
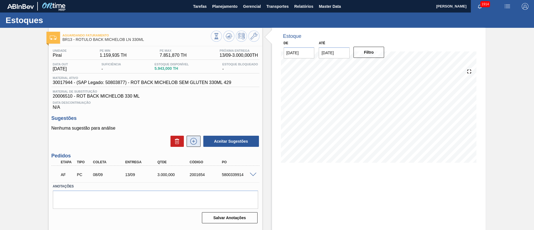
click at [190, 142] on icon at bounding box center [193, 141] width 7 height 7
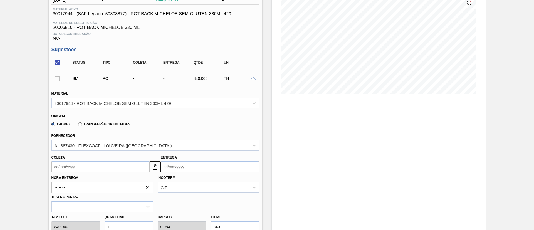
scroll to position [125, 0]
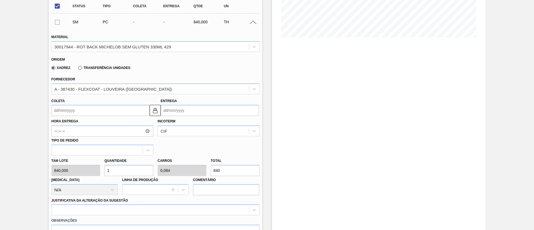
click at [70, 112] on input "Coleta" at bounding box center [100, 110] width 98 height 11
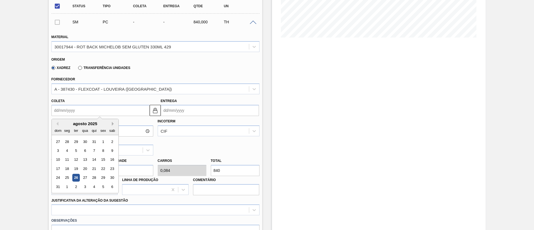
click at [112, 122] on button "Next Month" at bounding box center [114, 124] width 4 height 4
click at [66, 165] on div "22" at bounding box center [67, 169] width 8 height 8
type input "[DATE]"
click at [73, 112] on input "[DATE]" at bounding box center [100, 110] width 98 height 11
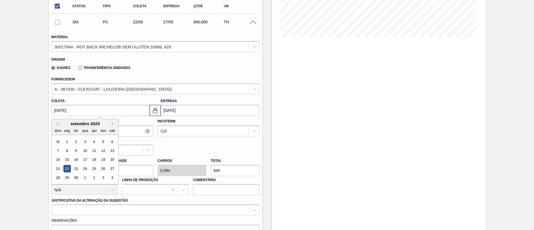
click at [95, 158] on div "18" at bounding box center [94, 160] width 8 height 8
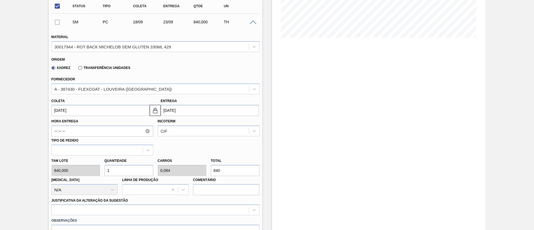
type input "[DATE]"
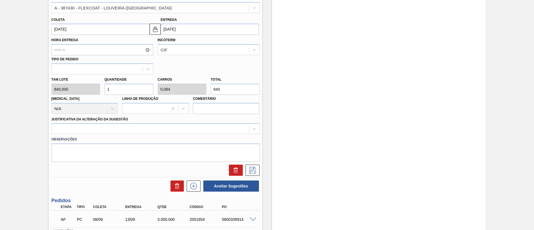
scroll to position [208, 0]
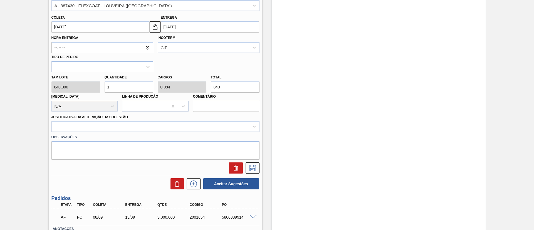
click at [90, 87] on div "Tam lote 840,000 Quantidade 1 Carros 0,084 Total 840 [MEDICAL_DATA] N/A Linha d…" at bounding box center [155, 92] width 212 height 40
type input "3"
type input "0,252"
type input "2.520"
click at [145, 129] on div at bounding box center [150, 127] width 197 height 8
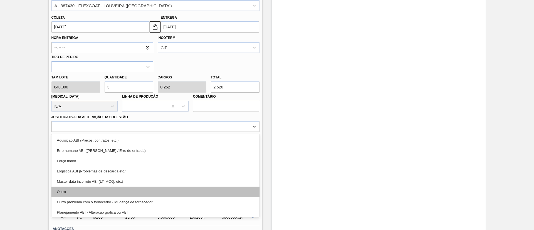
click at [105, 188] on div "Outro" at bounding box center [155, 192] width 208 height 10
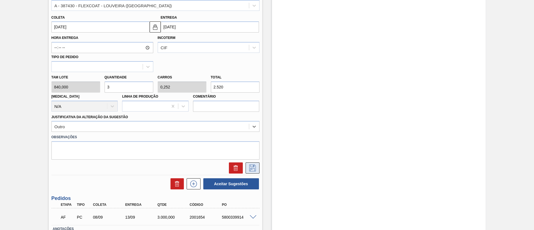
click at [255, 168] on icon at bounding box center [252, 168] width 9 height 7
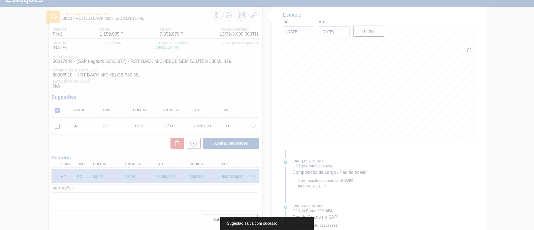
scroll to position [21, 0]
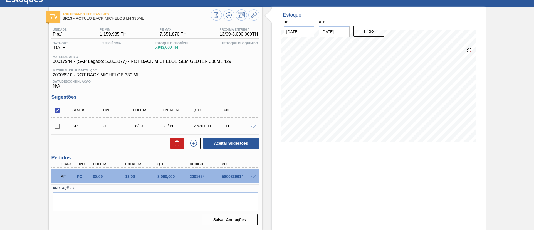
click at [252, 125] on span at bounding box center [253, 127] width 7 height 4
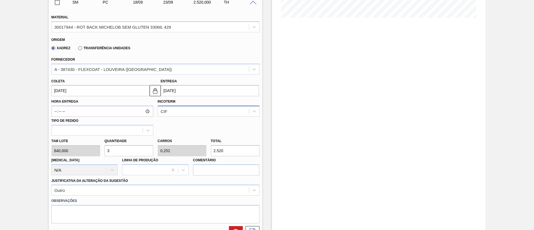
scroll to position [146, 0]
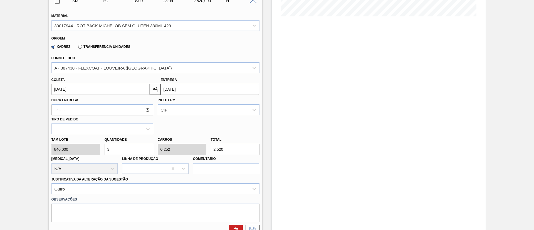
click at [91, 147] on div "Tam lote 840,000 Quantidade 3 Carros 0,252 Total 2.520 [MEDICAL_DATA] N/A Linha…" at bounding box center [155, 154] width 212 height 40
type input "4"
type input "0,336"
type input "3.360"
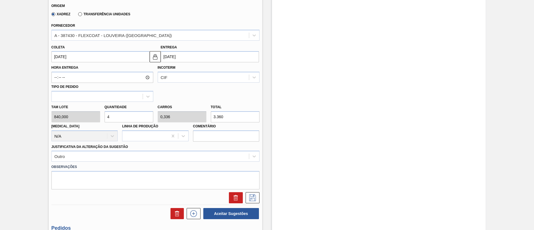
scroll to position [230, 0]
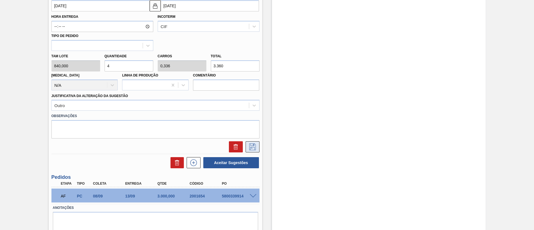
type input "4"
click at [254, 148] on icon at bounding box center [252, 146] width 7 height 7
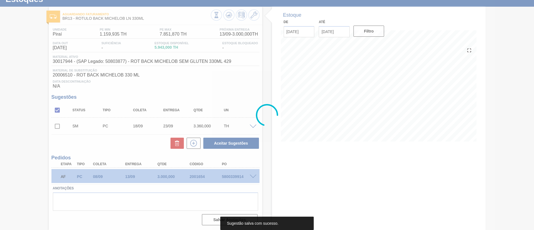
scroll to position [21, 0]
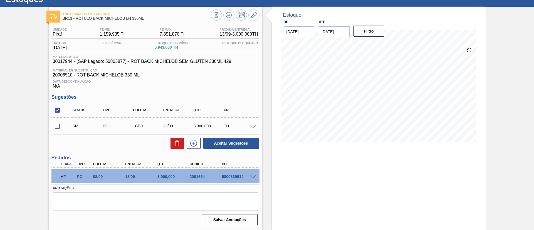
click at [56, 124] on input "checkbox" at bounding box center [57, 126] width 12 height 12
checkbox input "true"
click at [223, 142] on button "Aceitar Sugestões" at bounding box center [231, 143] width 56 height 11
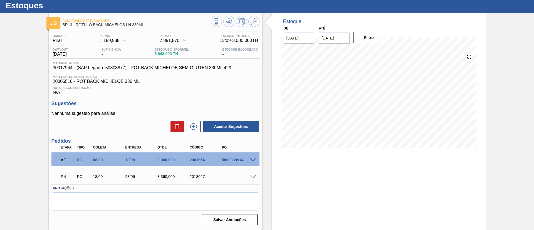
scroll to position [15, 0]
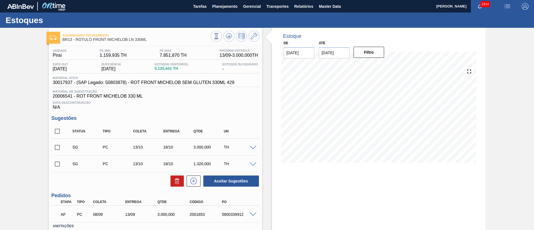
click at [58, 132] on input "checkbox" at bounding box center [57, 131] width 12 height 12
checkbox input "true"
click at [179, 179] on icon at bounding box center [177, 181] width 7 height 7
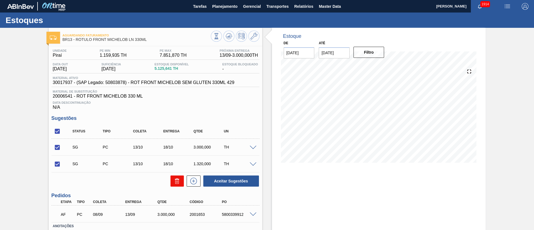
checkbox input "false"
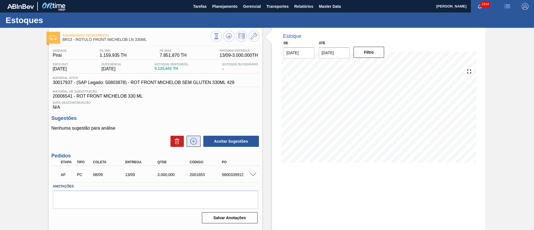
click at [188, 140] on button at bounding box center [194, 141] width 14 height 11
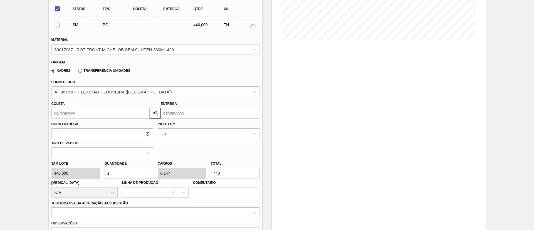
scroll to position [125, 0]
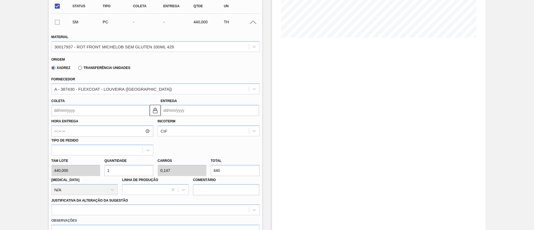
click at [82, 113] on input "Coleta" at bounding box center [100, 110] width 98 height 11
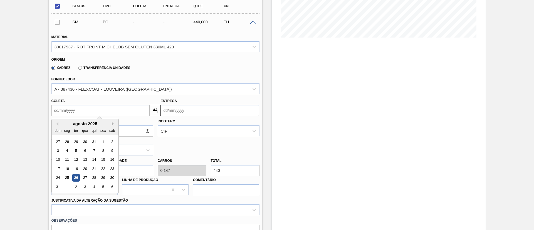
click at [112, 124] on button "Next Month" at bounding box center [114, 124] width 4 height 4
click at [92, 160] on div "18" at bounding box center [94, 160] width 8 height 8
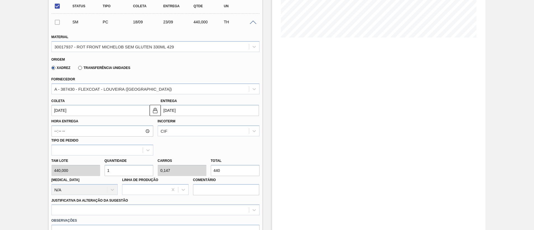
type input "[DATE]"
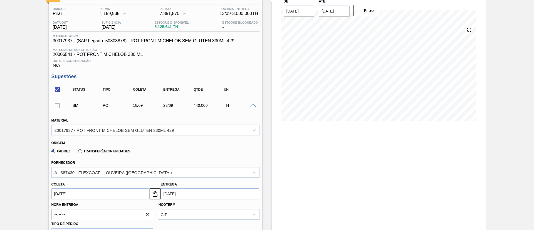
scroll to position [167, 0]
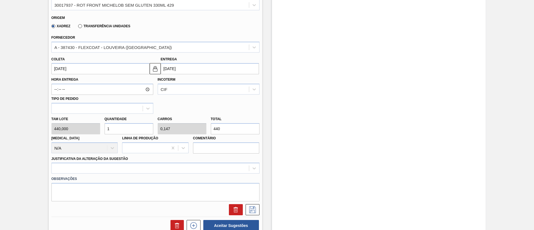
click at [94, 128] on div "Tam lote 440,000 Quantidade 1 Carros 0,147 Total 440 Doca N/A Linha de Produção…" at bounding box center [155, 134] width 212 height 40
type input "3"
type input "0,44"
type input "1.320"
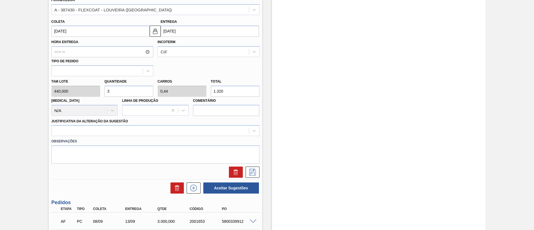
scroll to position [249, 0]
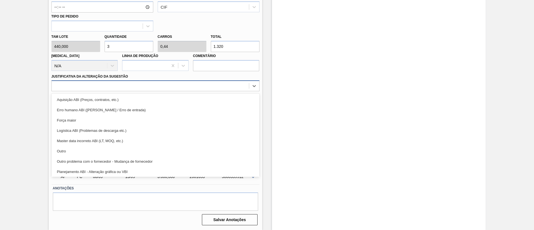
click at [119, 90] on div at bounding box center [150, 86] width 197 height 8
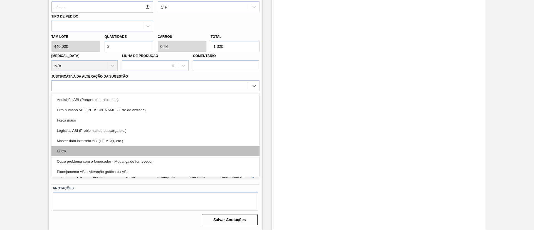
click at [108, 152] on div "Outro" at bounding box center [155, 151] width 208 height 10
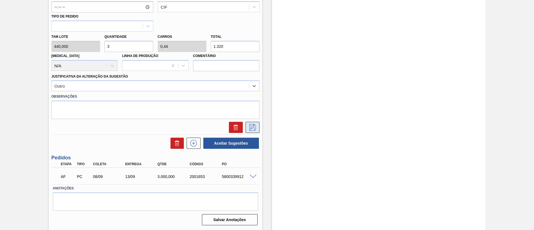
click at [255, 125] on icon at bounding box center [252, 127] width 9 height 7
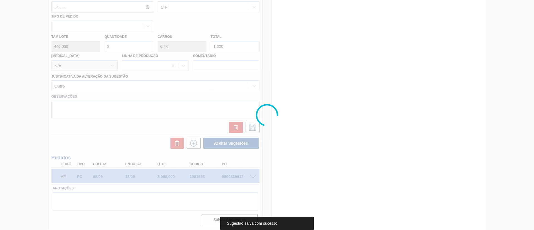
scroll to position [21, 0]
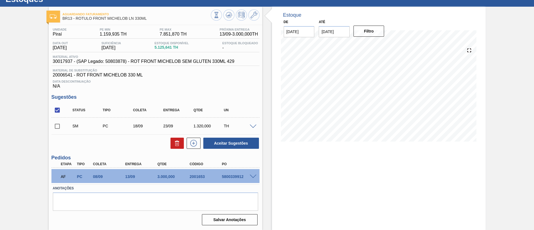
click at [254, 125] on span at bounding box center [253, 127] width 7 height 4
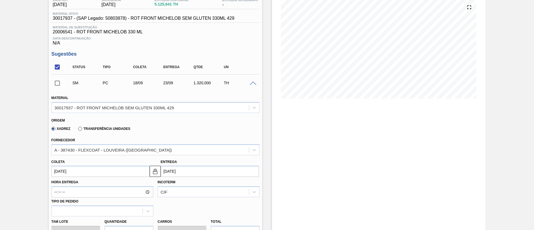
scroll to position [146, 0]
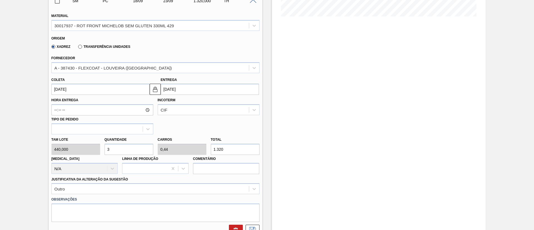
click at [87, 150] on div "Tam lote 440,000 Quantidade 3 Carros 0,44 Total 1.320 Doca N/A Linha de Produçã…" at bounding box center [155, 154] width 212 height 40
type input "9"
type input "1,32"
type input "3.960"
click at [94, 151] on div "Tam lote 440,000 Quantidade 9 Carros 1,32 Total 3.960 Doca N/A Linha de Produçã…" at bounding box center [155, 154] width 212 height 40
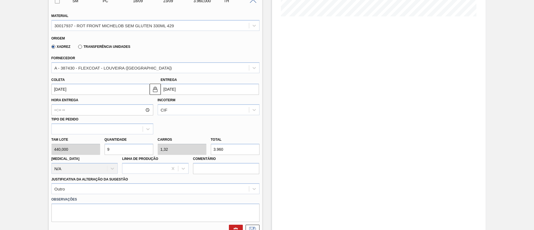
type input "1"
type input "0,147"
type input "440"
type input "12"
type input "1,76"
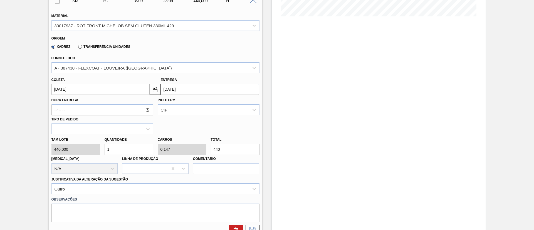
type input "5.280"
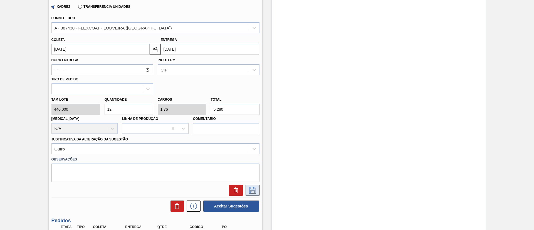
scroll to position [230, 0]
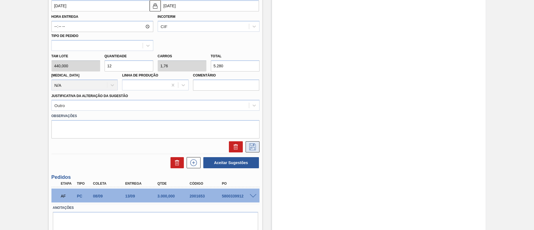
click at [251, 143] on icon at bounding box center [252, 146] width 7 height 7
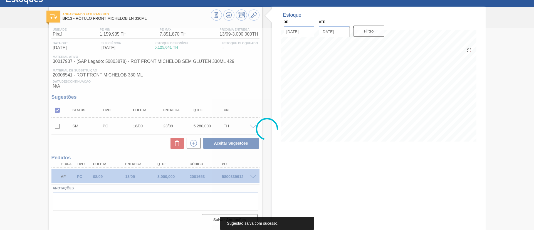
scroll to position [21, 0]
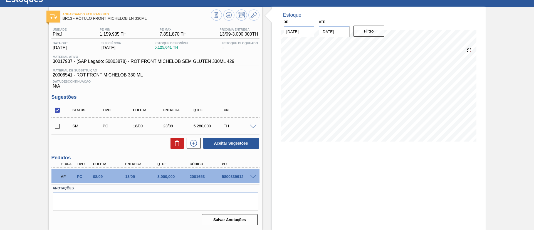
click at [252, 126] on span at bounding box center [253, 127] width 7 height 4
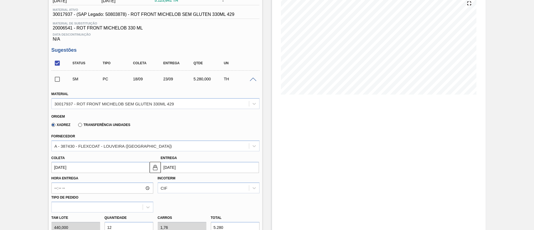
scroll to position [146, 0]
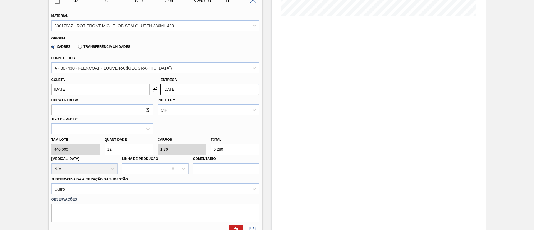
click at [95, 151] on div "Tam lote 440,000 Quantidade 12 Carros 1,76 Total 5.280 Doca N/A Linha de Produç…" at bounding box center [155, 154] width 212 height 40
type input "9"
type input "1,32"
type input "3.960"
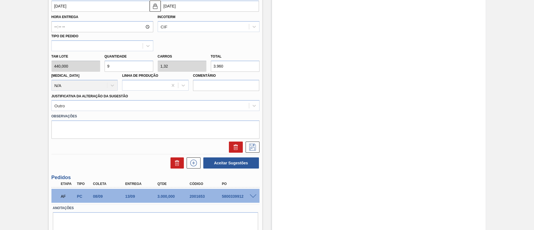
scroll to position [230, 0]
type input "9"
click at [257, 149] on button at bounding box center [252, 146] width 14 height 11
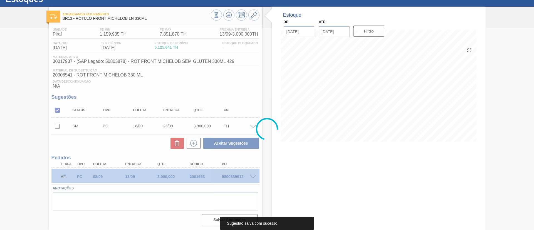
scroll to position [21, 0]
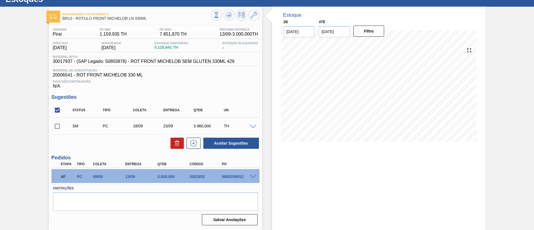
click at [55, 129] on input "checkbox" at bounding box center [57, 126] width 12 height 12
checkbox input "true"
click at [225, 143] on button "Aceitar Sugestões" at bounding box center [231, 143] width 56 height 11
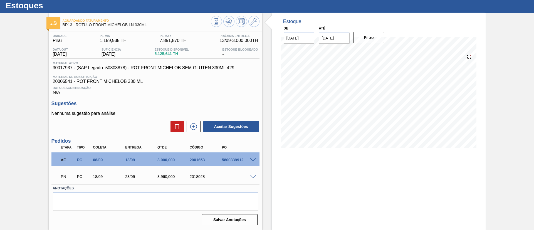
scroll to position [15, 0]
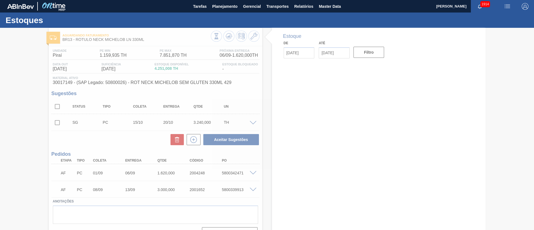
type input "[DATE]"
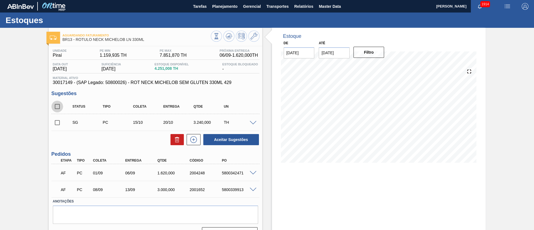
click at [58, 103] on input "checkbox" at bounding box center [57, 107] width 12 height 12
checkbox input "true"
click at [174, 136] on icon at bounding box center [177, 139] width 7 height 7
checkbox input "false"
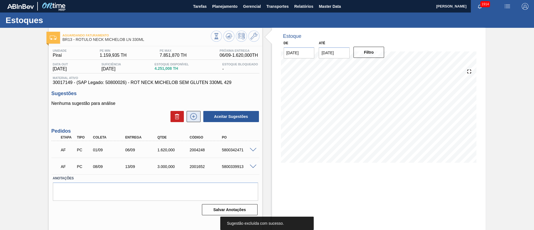
click at [193, 115] on icon at bounding box center [193, 116] width 9 height 7
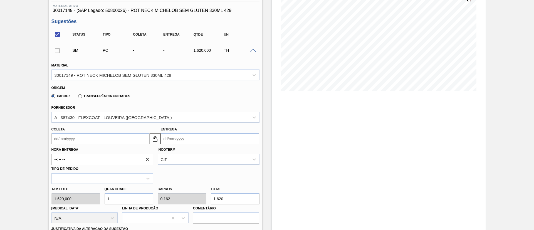
scroll to position [125, 0]
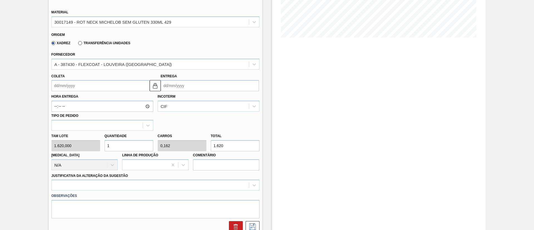
click at [69, 81] on input "Coleta" at bounding box center [100, 85] width 98 height 11
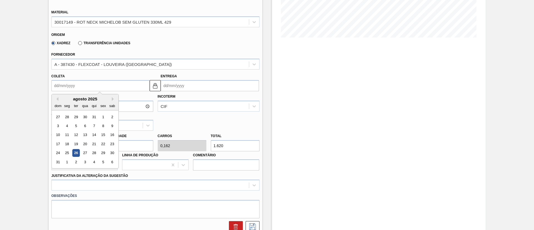
click at [77, 103] on div "ter" at bounding box center [76, 106] width 8 height 8
click at [111, 100] on div "agosto 2025" at bounding box center [85, 98] width 67 height 5
click at [112, 99] on button "Next Month" at bounding box center [114, 99] width 4 height 4
click at [93, 131] on div "18" at bounding box center [94, 135] width 8 height 8
type input "18/09/2025"
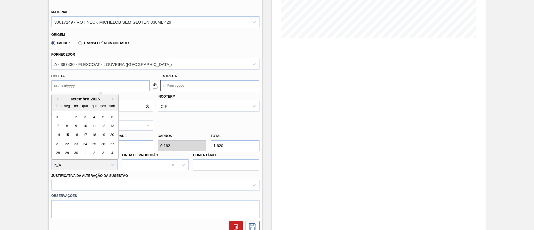
type input "23/09/2025"
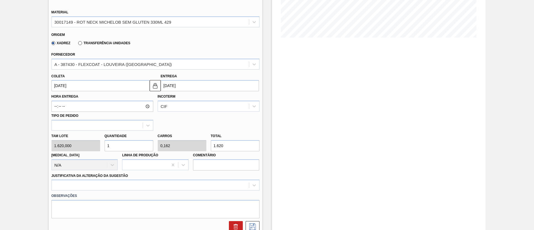
click at [88, 148] on div "Tam lote 1.620,000 Quantidade 1 Carros 0,162 Total 1.620 Doca N/A Linha de Prod…" at bounding box center [155, 151] width 212 height 40
type input "2"
type input "0,324"
type input "3.240"
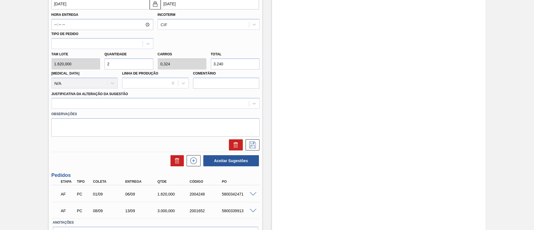
scroll to position [208, 0]
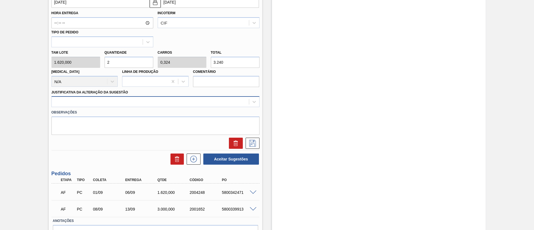
type input "2"
click at [126, 105] on div at bounding box center [150, 102] width 197 height 8
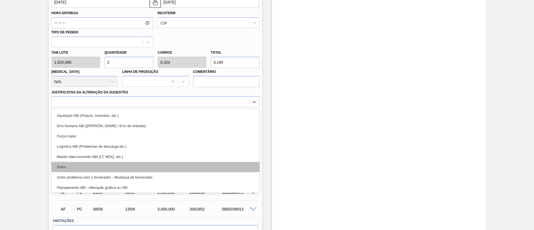
click at [116, 164] on div "Outro" at bounding box center [155, 167] width 208 height 10
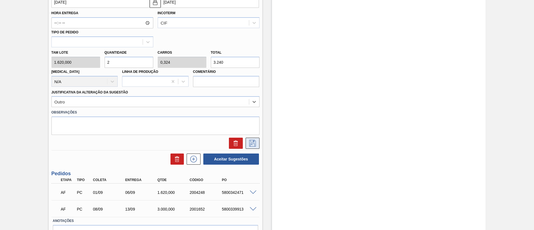
click at [251, 141] on icon at bounding box center [252, 143] width 9 height 7
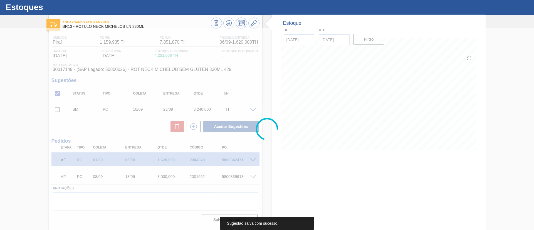
scroll to position [13, 0]
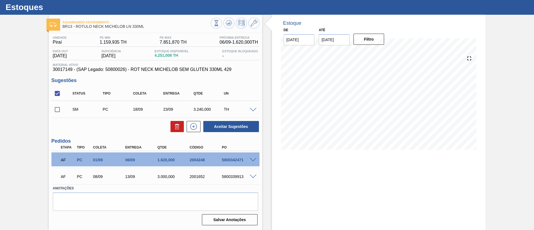
click at [59, 110] on input "checkbox" at bounding box center [57, 110] width 12 height 12
checkbox input "true"
click at [226, 127] on button "Aceitar Sugestões" at bounding box center [231, 126] width 56 height 11
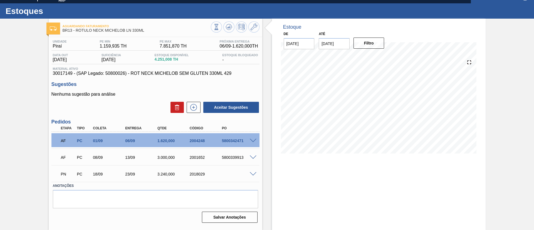
scroll to position [9, 0]
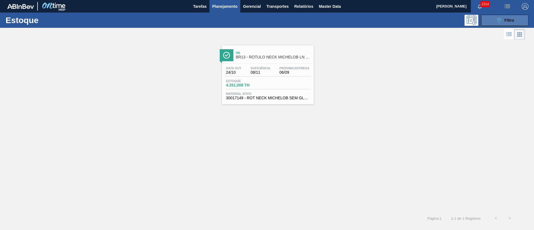
click at [499, 20] on icon "089F7B8B-B2A5-4AFE-B5C0-19BA573D28AC" at bounding box center [498, 20] width 7 height 7
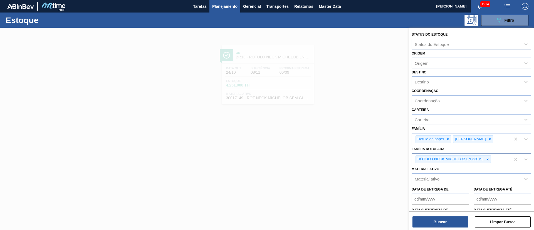
click at [483, 159] on div "RÓTULO NECK MICHELOB LN 330ML" at bounding box center [450, 159] width 69 height 7
click at [486, 159] on icon at bounding box center [487, 159] width 4 height 4
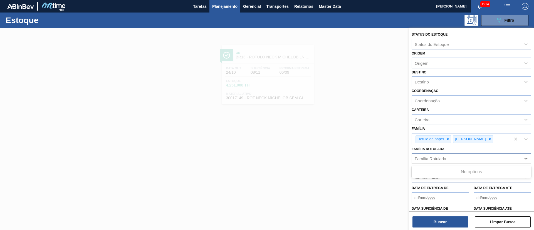
paste Rotulada "RÓTULO NECK SPATEN 600ML RGB"
type Rotulada "RÓTULO NECK SPATEN 600ML RGB"
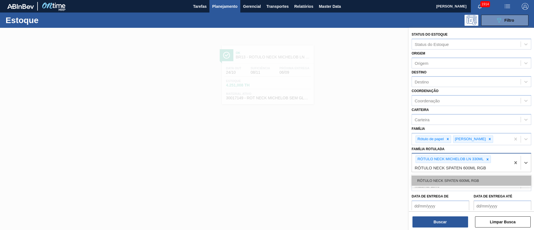
click at [449, 181] on div "RÓTULO NECK SPATEN 600ML RGB" at bounding box center [471, 180] width 120 height 10
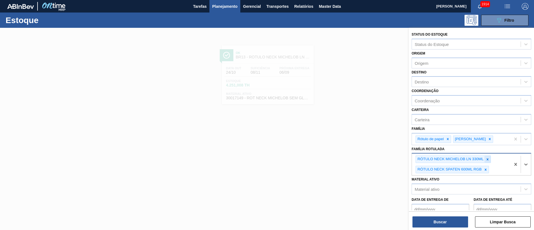
click at [487, 158] on icon at bounding box center [487, 159] width 4 height 4
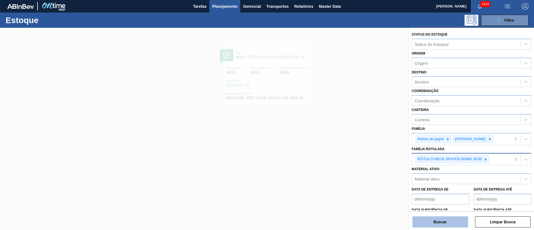
click at [437, 219] on button "Buscar" at bounding box center [440, 221] width 56 height 11
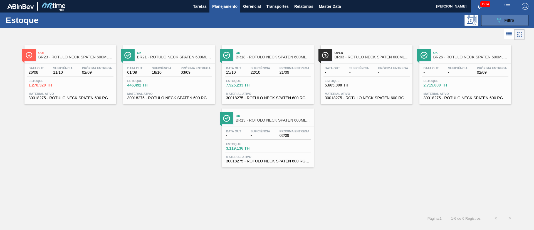
drag, startPoint x: 509, startPoint y: 18, endPoint x: 506, endPoint y: 24, distance: 6.5
click at [509, 18] on span "Filtro" at bounding box center [509, 20] width 10 height 4
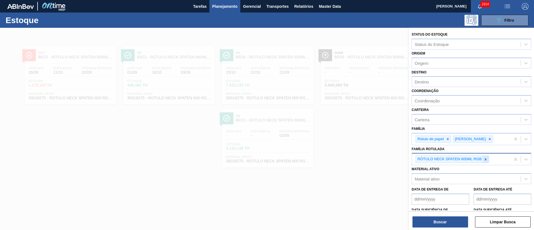
click at [482, 161] on div at bounding box center [485, 159] width 6 height 7
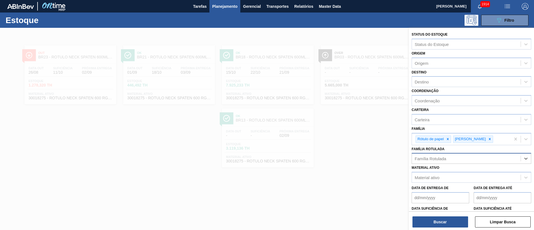
paste Rotulada "RÓTULO FRONT SPATEN 330ML"
type Rotulada "RÓTULO FRONT SPATEN 330ML"
click at [437, 174] on div "RÓTULO FRONT SPATEN 330ML" at bounding box center [471, 172] width 120 height 10
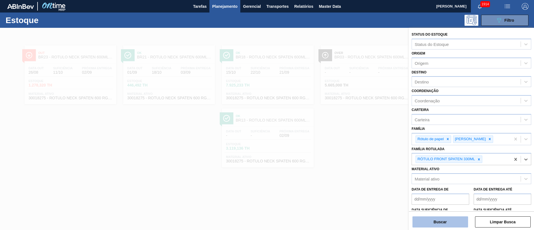
click at [450, 220] on button "Buscar" at bounding box center [440, 221] width 56 height 11
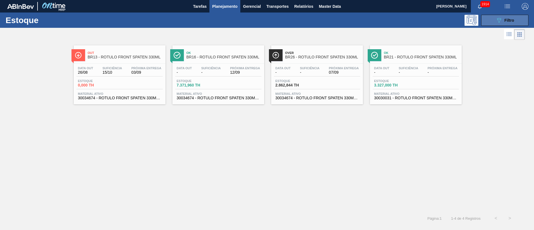
click at [506, 22] on span "Filtro" at bounding box center [509, 20] width 10 height 4
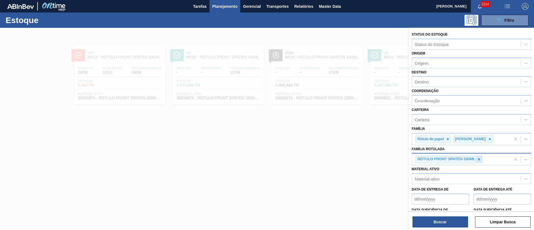
click at [478, 158] on icon at bounding box center [479, 159] width 4 height 4
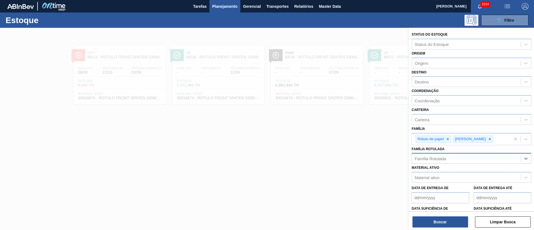
paste Rotulada "RÓTULO FRONT STELLA 330ML"
type Rotulada "RÓTULO FRONT STELLA 330ML"
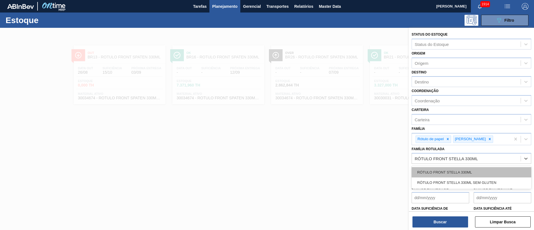
click at [448, 172] on div "RÓTULO FRONT STELLA 330ML" at bounding box center [471, 172] width 120 height 10
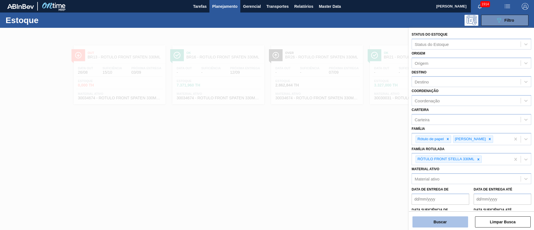
click at [447, 223] on button "Buscar" at bounding box center [440, 221] width 56 height 11
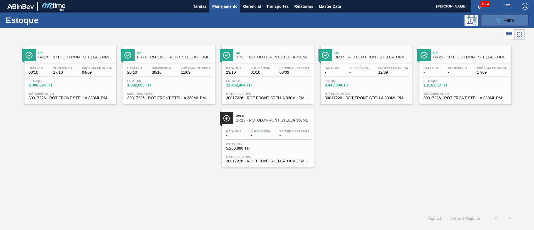
click at [502, 16] on button "089F7B8B-B2A5-4AFE-B5C0-19BA573D28AC Filtro" at bounding box center [504, 20] width 47 height 11
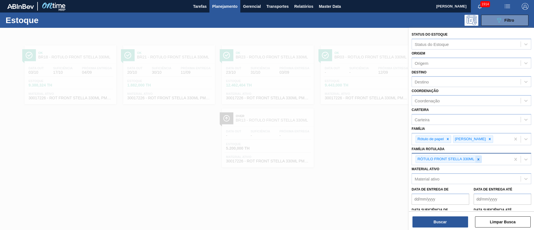
click at [480, 161] on div at bounding box center [478, 159] width 6 height 7
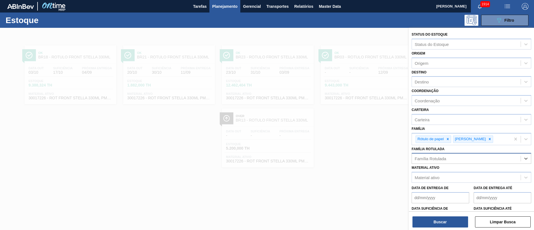
paste Rotulada "RÓTULO NECK STELLA 330ML"
type Rotulada "RÓTULO NECK STELLA 330ML"
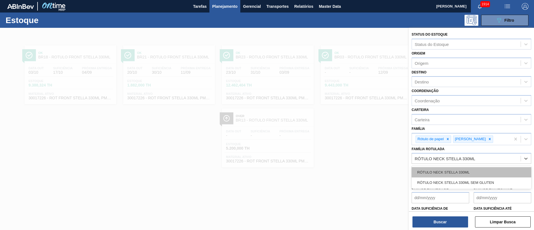
click at [447, 174] on div "RÓTULO NECK STELLA 330ML" at bounding box center [471, 172] width 120 height 10
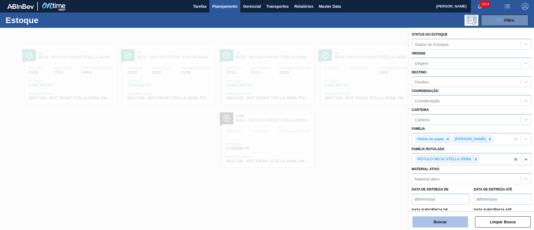
click at [444, 222] on button "Buscar" at bounding box center [440, 221] width 56 height 11
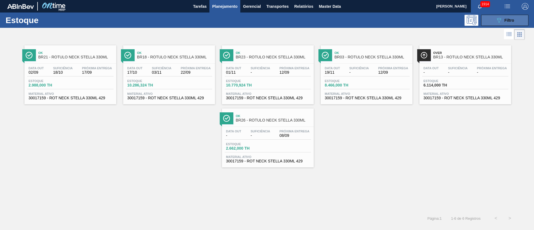
click at [499, 23] on icon "089F7B8B-B2A5-4AFE-B5C0-19BA573D28AC" at bounding box center [498, 20] width 7 height 7
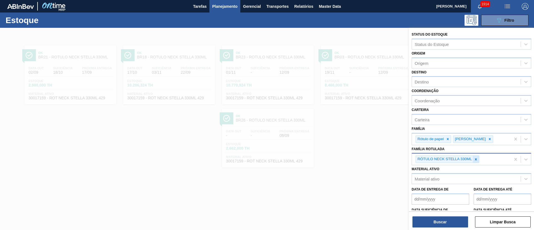
click at [475, 156] on div at bounding box center [476, 159] width 6 height 7
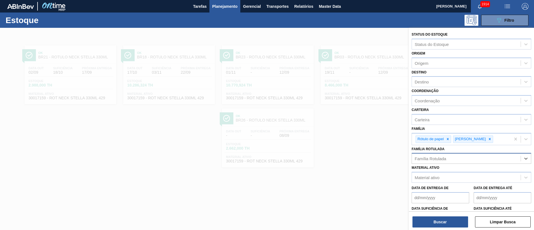
paste Rotulada "RÓTULO FRONT STELLA 330ML"
type Rotulada "RÓTULO FRONT STELLA 330ML"
drag, startPoint x: 436, startPoint y: 169, endPoint x: 440, endPoint y: 188, distance: 18.7
click at [436, 170] on div "RÓTULO FRONT STELLA 330ML" at bounding box center [471, 172] width 120 height 10
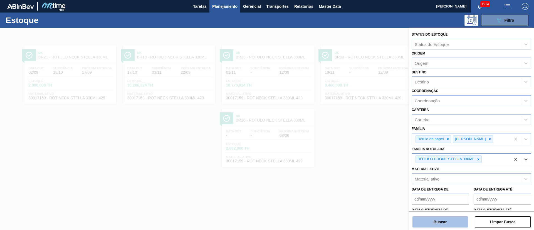
click at [442, 222] on button "Buscar" at bounding box center [440, 221] width 56 height 11
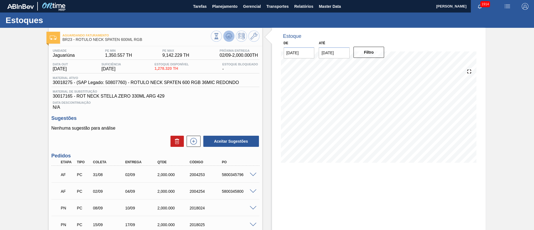
click at [227, 35] on icon at bounding box center [228, 36] width 7 height 7
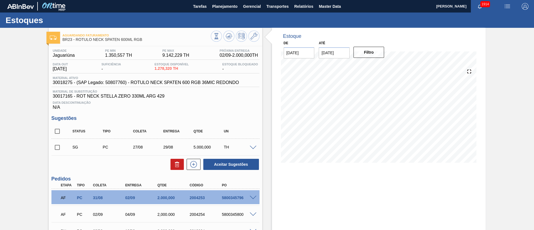
click at [61, 130] on input "checkbox" at bounding box center [57, 131] width 12 height 12
checkbox input "true"
click at [172, 164] on button at bounding box center [176, 164] width 13 height 11
checkbox input "false"
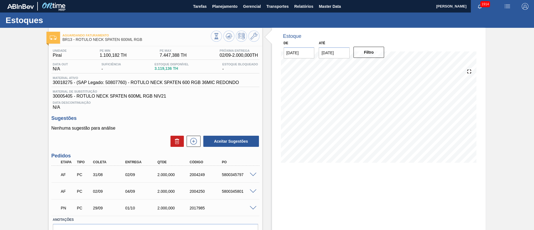
click at [252, 207] on span at bounding box center [253, 208] width 7 height 4
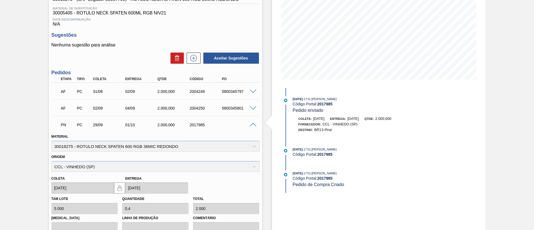
scroll to position [83, 0]
click at [251, 123] on span at bounding box center [253, 125] width 7 height 4
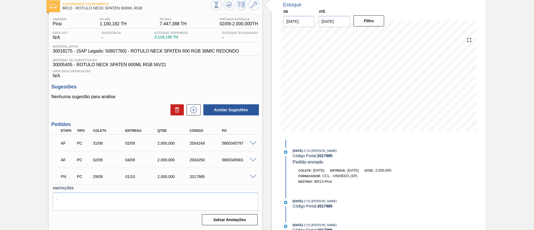
scroll to position [31, 0]
click at [253, 175] on span at bounding box center [253, 177] width 7 height 4
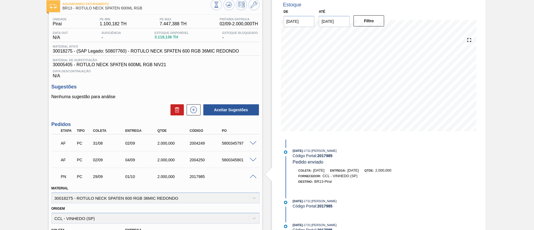
click at [253, 176] on span at bounding box center [253, 177] width 7 height 4
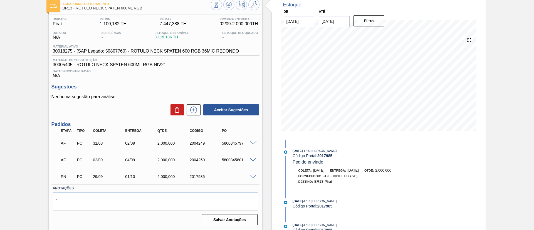
scroll to position [0, 0]
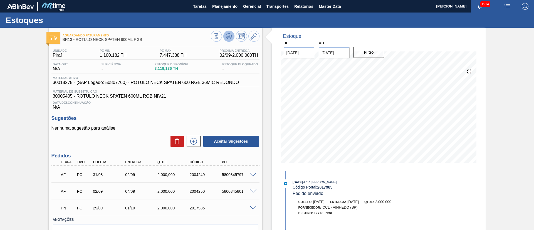
click at [226, 33] on icon at bounding box center [228, 36] width 7 height 7
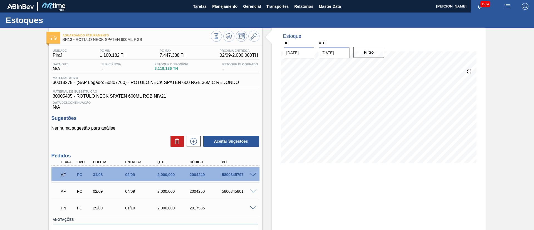
click at [253, 206] on span at bounding box center [253, 208] width 7 height 4
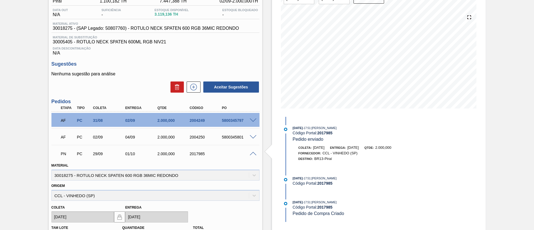
scroll to position [42, 0]
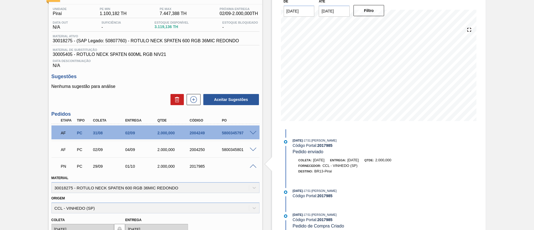
click at [250, 165] on span at bounding box center [253, 166] width 7 height 4
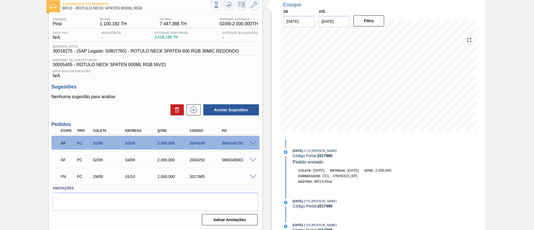
scroll to position [31, 0]
click at [196, 114] on button at bounding box center [194, 109] width 14 height 11
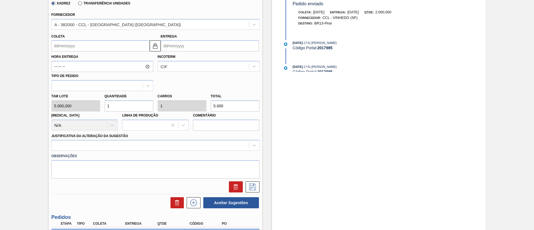
scroll to position [198, 0]
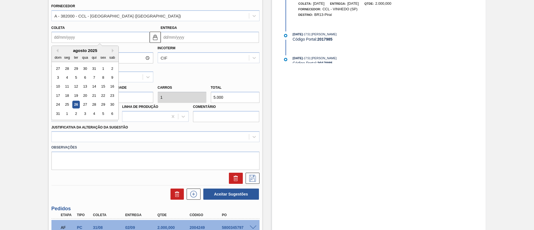
click at [69, 39] on input "Coleta" at bounding box center [100, 37] width 98 height 11
click at [75, 55] on div "ter" at bounding box center [76, 58] width 8 height 8
click at [113, 50] on button "Next Month" at bounding box center [114, 51] width 4 height 4
click at [76, 104] on div "30" at bounding box center [76, 105] width 8 height 8
type input "30/09/2025"
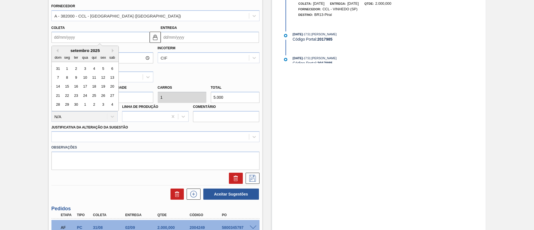
type input "02/10/2025"
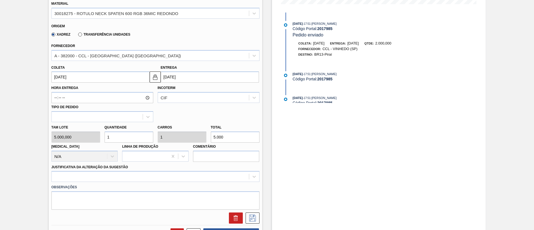
scroll to position [157, 0]
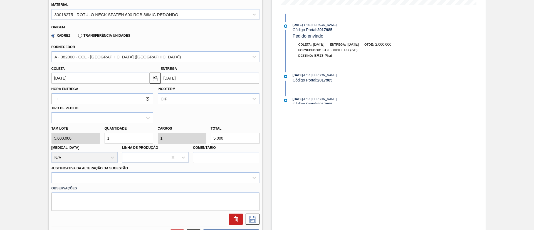
click at [69, 81] on input "30/09/2025" at bounding box center [100, 78] width 98 height 11
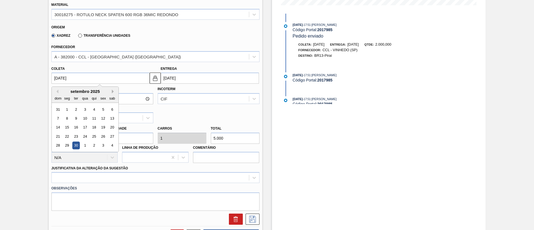
click at [112, 90] on button "Next Month" at bounding box center [114, 91] width 4 height 4
click at [69, 118] on div "6" at bounding box center [67, 119] width 8 height 8
type input "06/10/2025"
type input "08/10/2025"
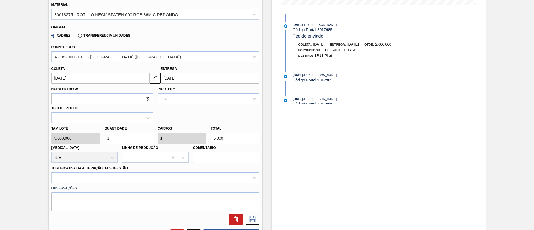
click at [177, 136] on div "Tam lote 5.000,000 Quantidade 1 Carros 1 Total 5.000 Doca N/A Linha de Produção…" at bounding box center [155, 143] width 212 height 40
type input "0"
type input "2"
type input "0,004"
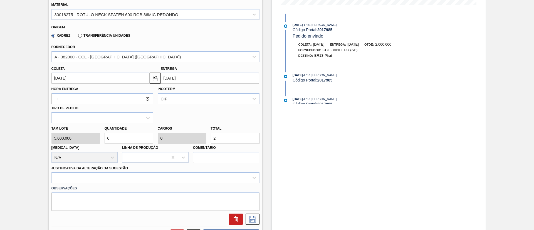
type input "0,004"
type input "20"
type input "0,04"
type input "200"
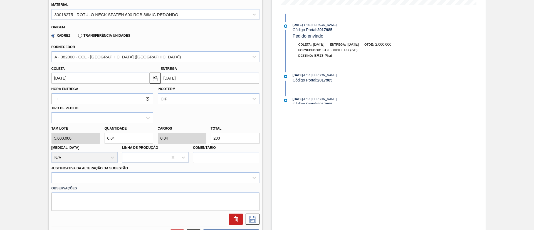
type input "0,4"
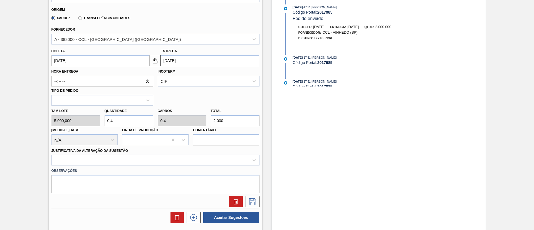
scroll to position [199, 0]
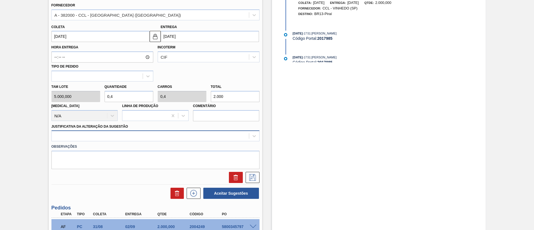
type input "2.000"
click at [129, 136] on div at bounding box center [150, 136] width 197 height 8
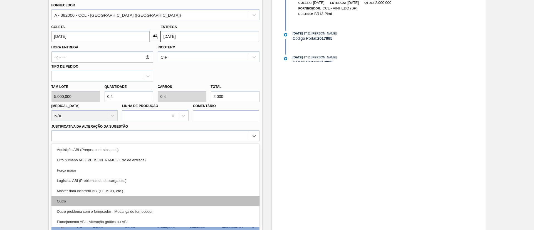
click at [102, 198] on div "Outro" at bounding box center [155, 201] width 208 height 10
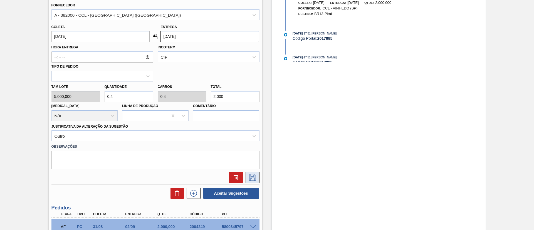
click at [249, 174] on icon at bounding box center [252, 177] width 9 height 7
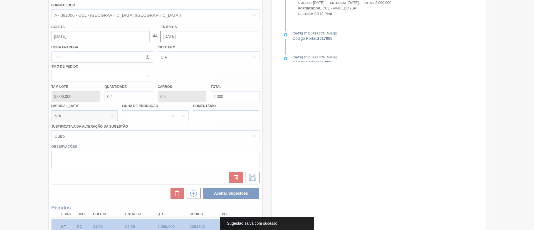
scroll to position [54, 0]
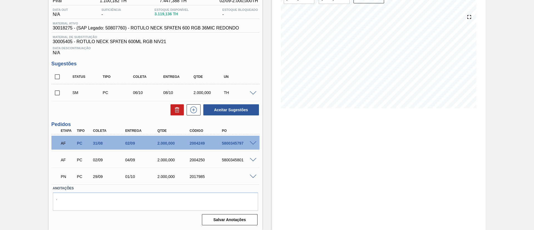
click at [60, 94] on input "checkbox" at bounding box center [57, 93] width 12 height 12
click at [221, 108] on button "Aceitar Sugestões" at bounding box center [231, 109] width 56 height 11
checkbox input "false"
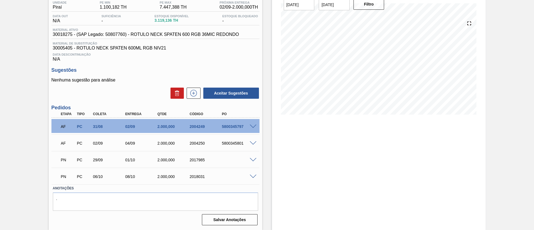
scroll to position [48, 0]
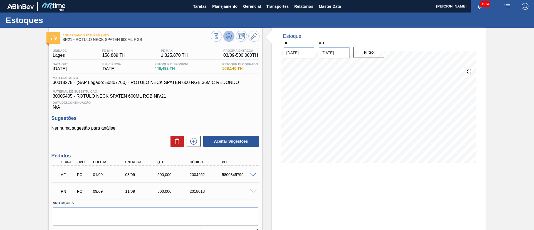
click at [226, 31] on button at bounding box center [228, 36] width 11 height 11
click at [226, 35] on icon at bounding box center [228, 36] width 7 height 7
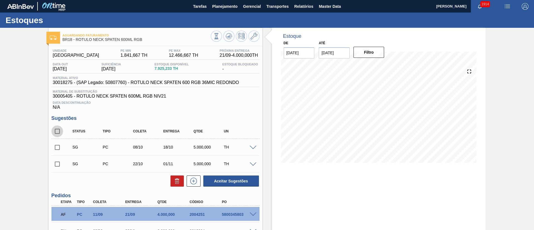
click at [53, 129] on input "checkbox" at bounding box center [57, 131] width 12 height 12
checkbox input "true"
click at [177, 183] on icon at bounding box center [177, 181] width 7 height 7
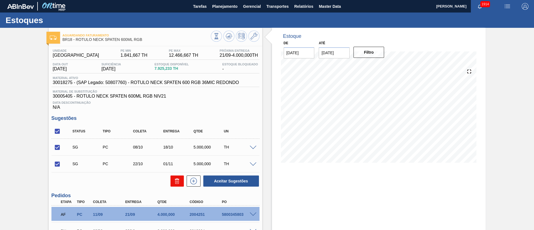
checkbox input "false"
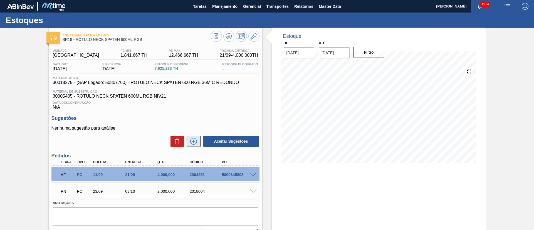
click at [189, 138] on icon at bounding box center [193, 141] width 9 height 7
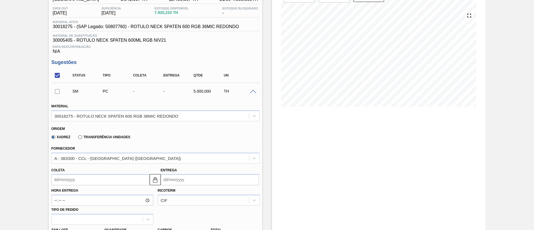
scroll to position [125, 0]
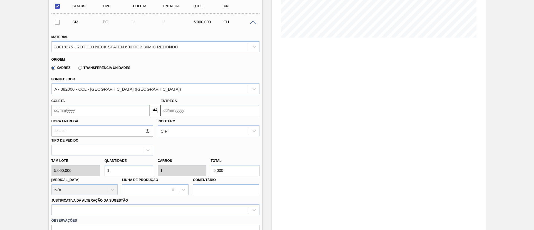
click at [86, 115] on input "Coleta" at bounding box center [100, 110] width 98 height 11
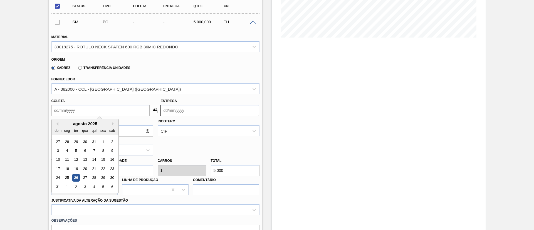
click at [86, 130] on div "qua" at bounding box center [85, 131] width 8 height 8
click at [112, 124] on button "Next Month" at bounding box center [114, 124] width 4 height 4
click at [67, 176] on div "29" at bounding box center [67, 178] width 8 height 8
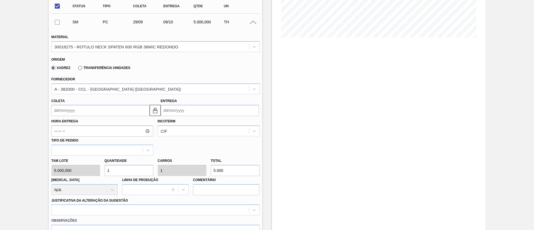
type input "29/09/2025"
type input "09/10/2025"
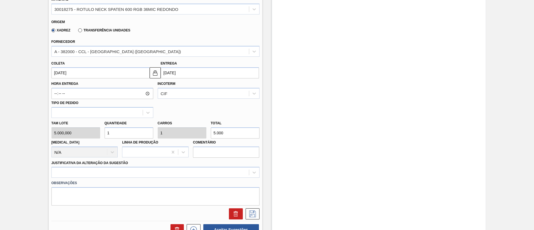
scroll to position [208, 0]
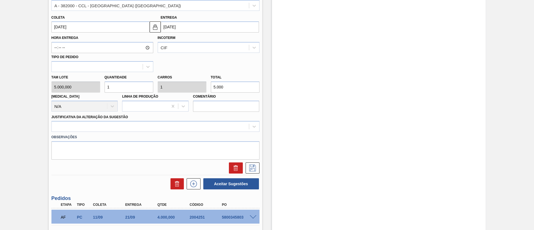
click at [188, 88] on div "Tam lote 5.000,000 Quantidade 1 Carros 1 Total 5.000 Doca N/A Linha de Produção…" at bounding box center [155, 92] width 212 height 40
type input "0"
type input "2"
type input "0,004"
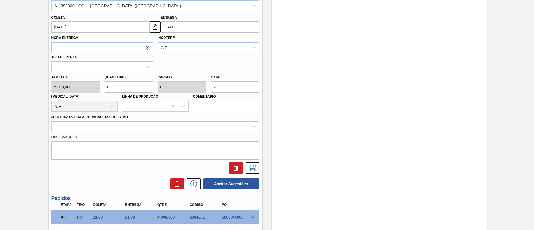
type input "0,004"
type input "20"
type input "0,04"
type input "200"
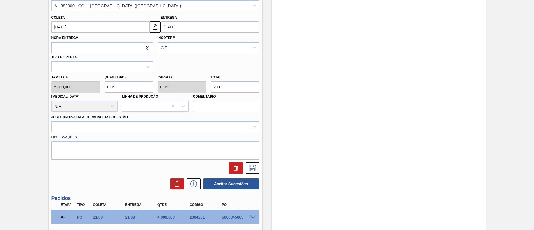
type input "0,4"
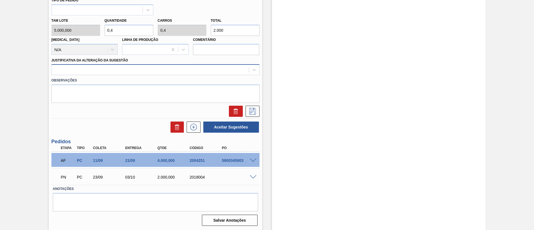
scroll to position [266, 0]
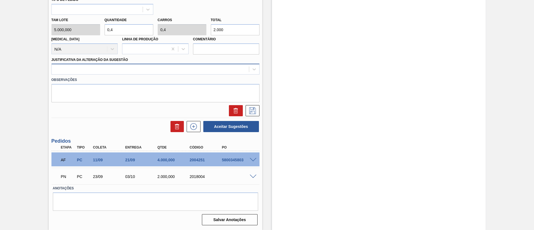
type input "2.000"
click at [135, 68] on div at bounding box center [150, 69] width 197 height 8
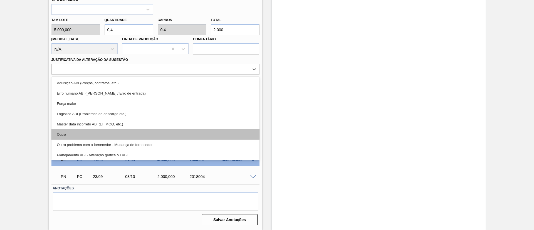
click at [113, 132] on div "Outro" at bounding box center [155, 134] width 208 height 10
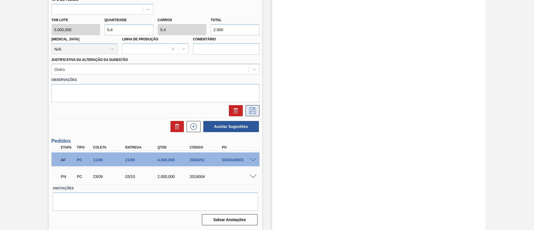
click at [255, 106] on button at bounding box center [252, 110] width 14 height 11
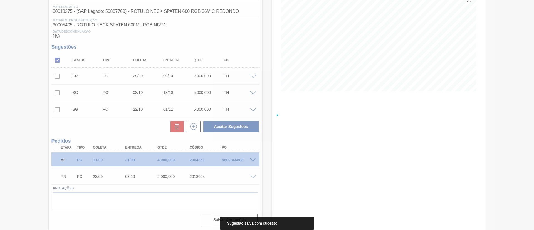
scroll to position [71, 0]
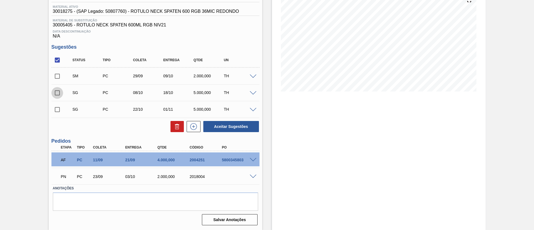
click at [52, 91] on input "checkbox" at bounding box center [57, 93] width 12 height 12
checkbox input "true"
click at [59, 107] on input "checkbox" at bounding box center [57, 110] width 12 height 12
checkbox input "true"
click at [59, 94] on input "checkbox" at bounding box center [57, 93] width 12 height 12
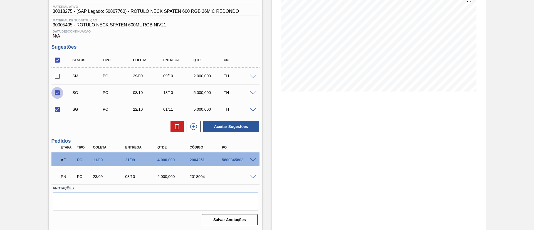
checkbox input "false"
click at [175, 123] on button at bounding box center [176, 126] width 13 height 11
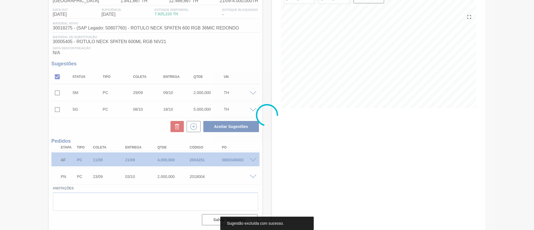
scroll to position [54, 0]
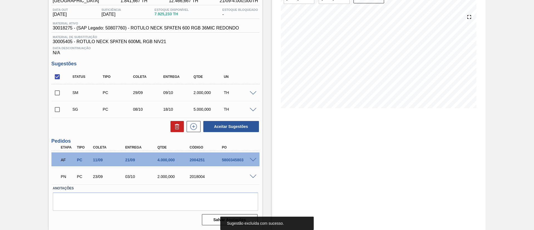
click at [253, 110] on span at bounding box center [253, 110] width 7 height 4
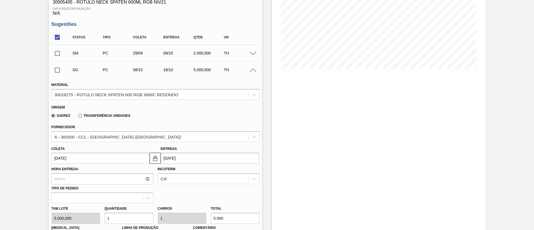
scroll to position [138, 0]
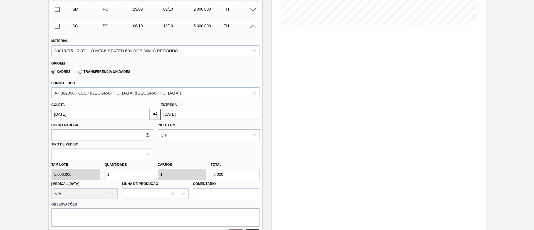
click at [79, 112] on input "08/10/2025" at bounding box center [100, 114] width 98 height 11
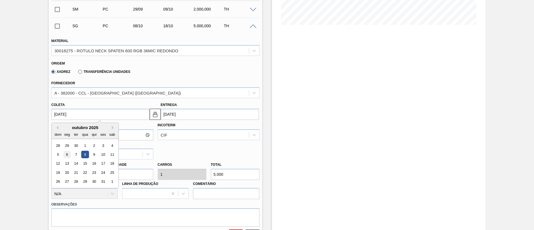
click at [69, 153] on div "6" at bounding box center [67, 155] width 8 height 8
type input "06/10/2025"
type input "16/10/2025"
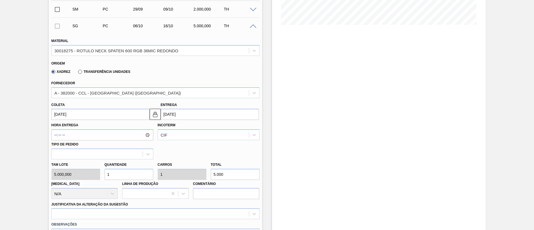
click at [197, 172] on div "Tam lote 5.000,000 Quantidade 1 Carros 1 Total 5.000 Doca N/A Linha de Produção…" at bounding box center [155, 179] width 212 height 40
type input "0"
type input "2"
type input "0,004"
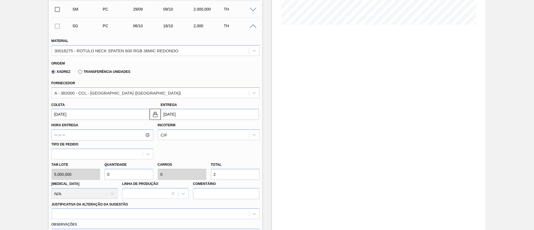
type input "0,004"
type input "20"
type input "0,04"
type input "200"
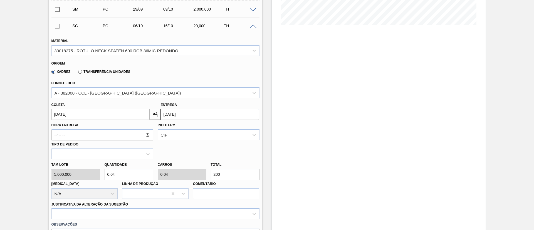
type input "0,4"
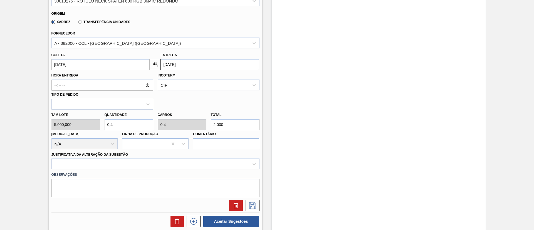
scroll to position [263, 0]
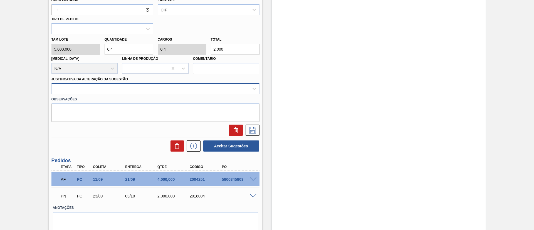
type input "2.000"
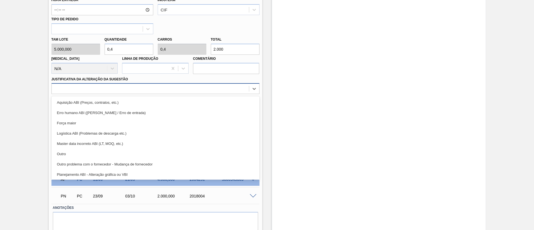
click at [133, 89] on div at bounding box center [150, 89] width 197 height 8
drag, startPoint x: 107, startPoint y: 155, endPoint x: 208, endPoint y: 131, distance: 103.1
click at [108, 156] on div "Outro" at bounding box center [155, 154] width 208 height 10
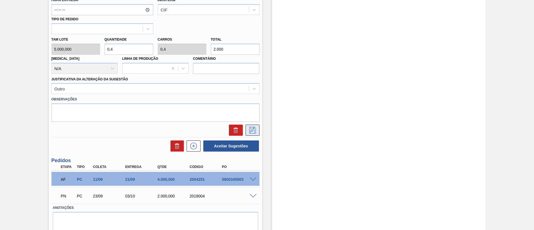
click at [248, 125] on button at bounding box center [252, 130] width 14 height 11
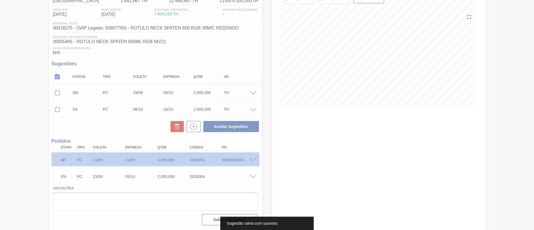
scroll to position [54, 0]
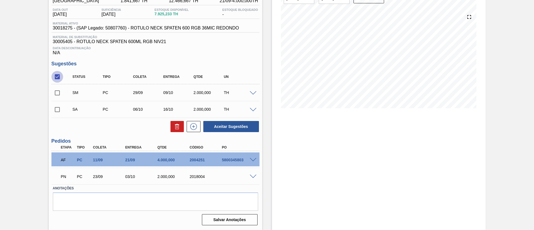
click at [60, 76] on input "checkbox" at bounding box center [57, 77] width 12 height 12
checkbox input "true"
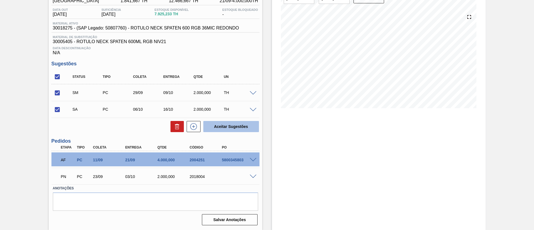
click at [230, 125] on button "Aceitar Sugestões" at bounding box center [231, 126] width 56 height 11
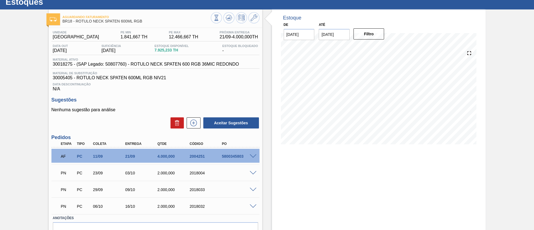
scroll to position [0, 0]
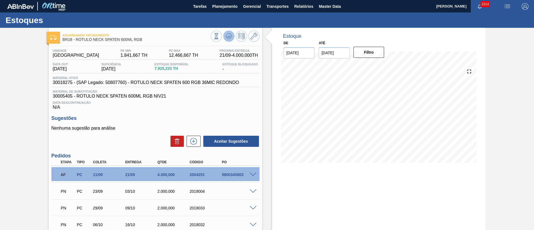
click at [226, 35] on icon at bounding box center [228, 36] width 7 height 7
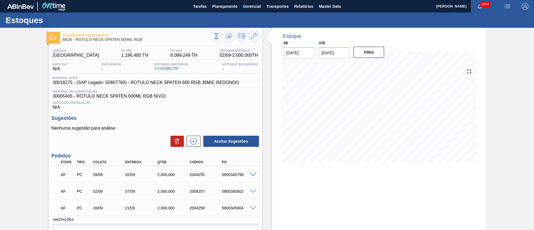
scroll to position [31, 0]
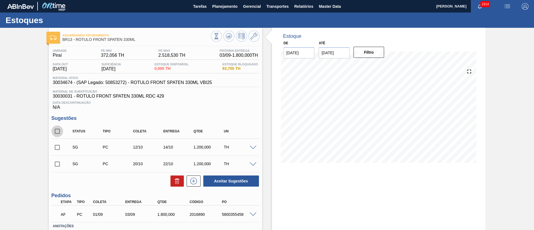
click at [60, 133] on input "checkbox" at bounding box center [57, 131] width 12 height 12
checkbox input "true"
click at [175, 181] on icon at bounding box center [177, 181] width 7 height 7
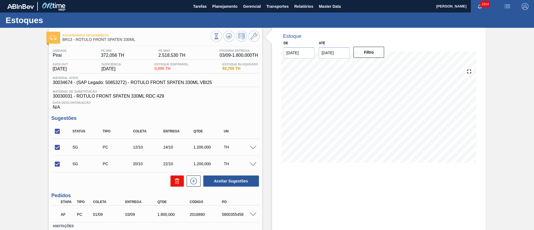
checkbox input "false"
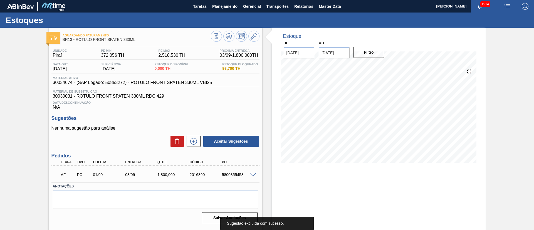
click at [253, 175] on span at bounding box center [253, 175] width 7 height 4
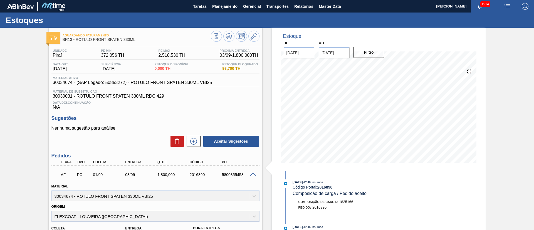
click at [253, 175] on span at bounding box center [253, 175] width 7 height 4
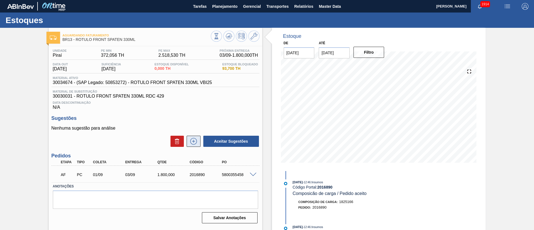
click at [196, 138] on icon at bounding box center [193, 141] width 9 height 7
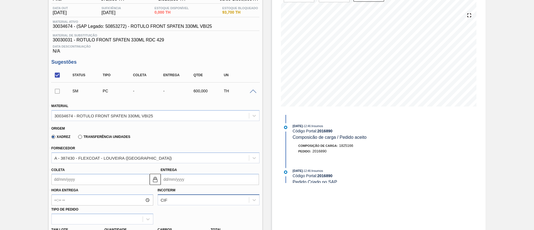
scroll to position [125, 0]
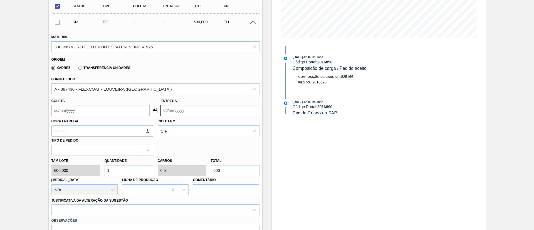
click at [97, 112] on input "Coleta" at bounding box center [100, 110] width 98 height 11
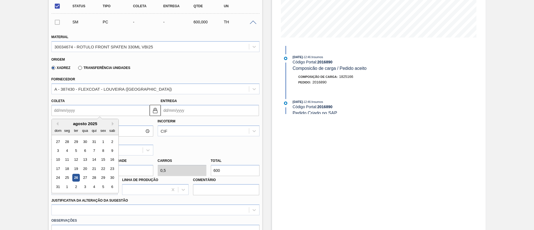
click at [86, 127] on div "qua" at bounding box center [85, 131] width 8 height 8
click at [113, 124] on button "Next Month" at bounding box center [114, 124] width 4 height 4
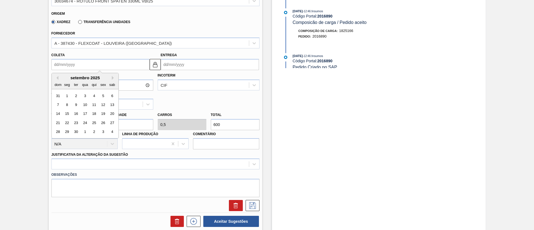
scroll to position [166, 0]
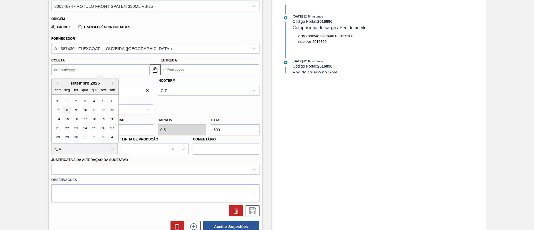
click at [66, 111] on div "8" at bounding box center [67, 110] width 8 height 8
type input "08/09/2025"
type input "10/09/2025"
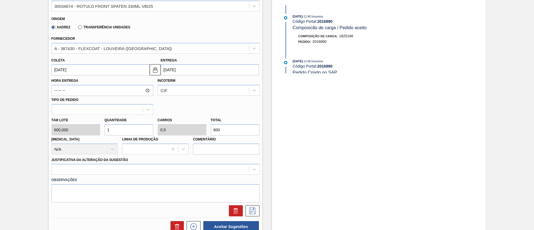
scroll to position [207, 0]
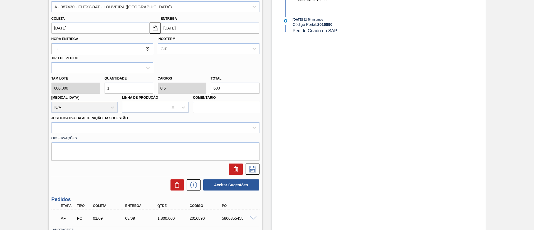
click at [91, 86] on div "Tam lote 600,000 Quantidade 1 Carros 0,5 Total 600 Doca N/A Linha de Produção C…" at bounding box center [155, 93] width 212 height 40
type input "2"
type input "1"
type input "1.200"
type input "2"
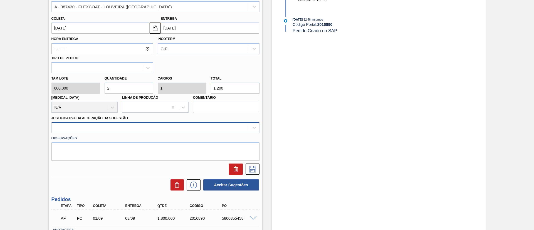
click at [133, 126] on div at bounding box center [150, 128] width 197 height 8
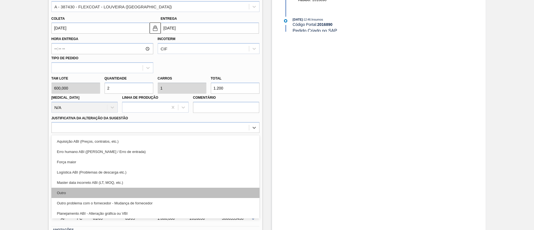
click at [123, 190] on div "Outro" at bounding box center [155, 193] width 208 height 10
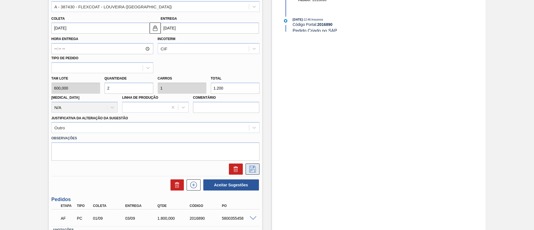
click at [248, 166] on icon at bounding box center [252, 169] width 9 height 7
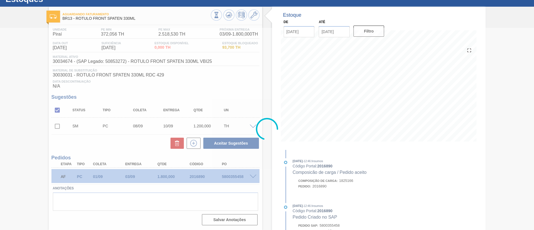
scroll to position [21, 0]
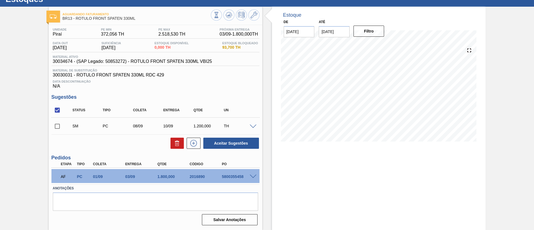
click at [54, 127] on input "checkbox" at bounding box center [57, 126] width 12 height 12
checkbox input "true"
click at [222, 143] on button "Aceitar Sugestões" at bounding box center [231, 143] width 56 height 11
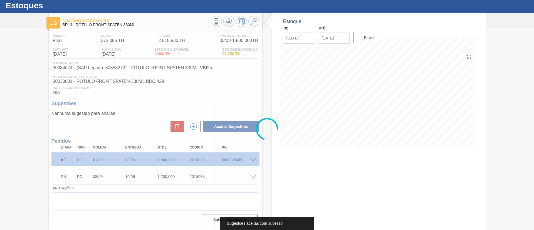
scroll to position [15, 0]
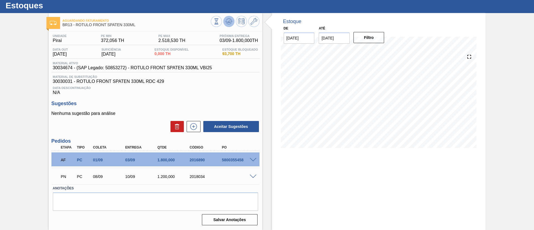
click at [228, 18] on icon at bounding box center [228, 21] width 7 height 7
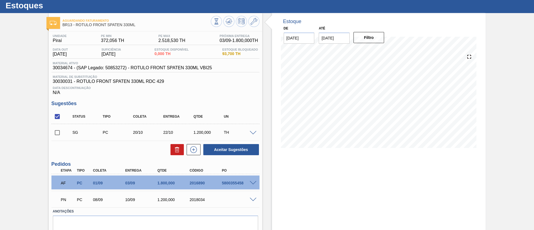
click at [58, 118] on input "checkbox" at bounding box center [57, 117] width 12 height 12
checkbox input "true"
click at [171, 148] on button at bounding box center [176, 149] width 13 height 11
checkbox input "false"
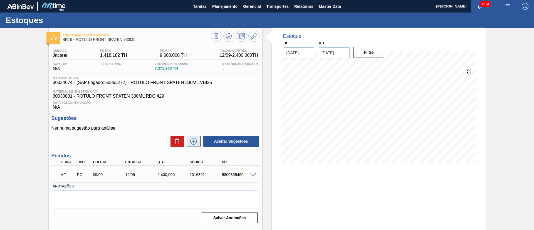
click at [196, 141] on icon at bounding box center [193, 141] width 7 height 7
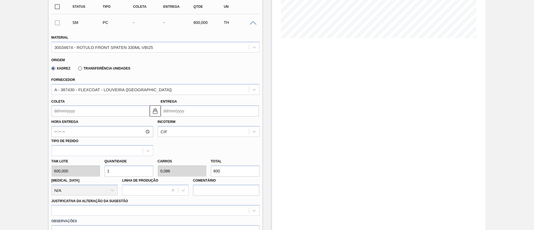
scroll to position [125, 0]
click at [70, 112] on input "Coleta" at bounding box center [100, 110] width 98 height 11
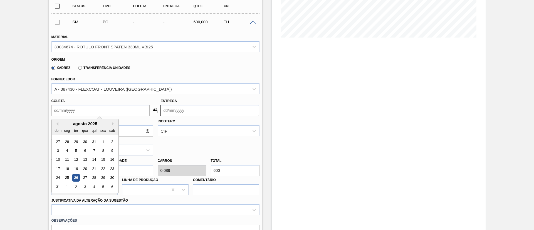
click at [77, 122] on div "agosto 2025" at bounding box center [85, 123] width 67 height 5
click at [113, 125] on button "Next Month" at bounding box center [114, 124] width 4 height 4
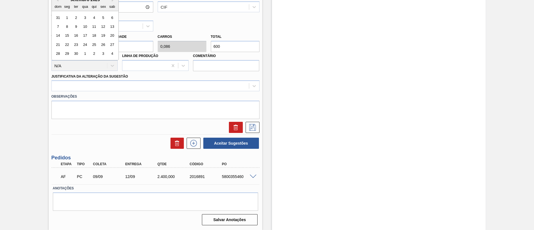
scroll to position [124, 0]
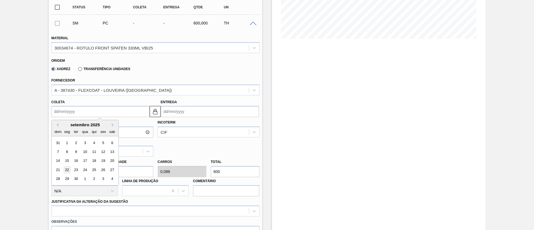
click at [69, 168] on div "22" at bounding box center [67, 170] width 8 height 8
type input "[DATE]"
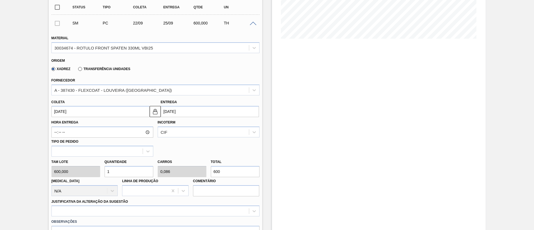
scroll to position [207, 0]
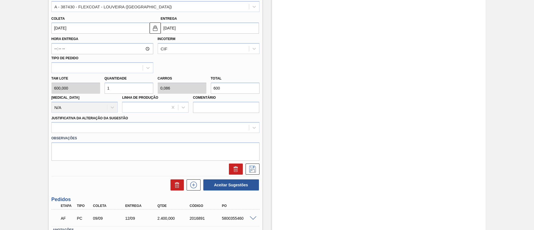
click at [93, 89] on div "Tam lote 600,000 Quantidade 1 Carros 0,086 Total 600 [MEDICAL_DATA] N/A Linha d…" at bounding box center [155, 93] width 212 height 40
type input "3"
type input "0,257"
type input "1.800"
click at [91, 86] on div "Tam lote 600,000 Quantidade 3 Carros 0,257 Total 1.800 [MEDICAL_DATA] N/A Linha…" at bounding box center [155, 93] width 212 height 40
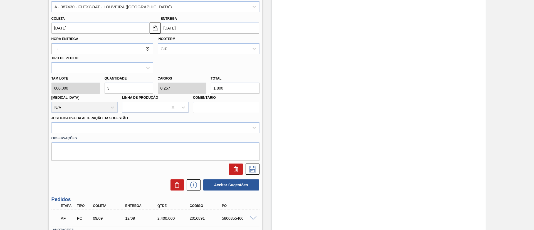
click at [95, 86] on div "Tam lote 600,000 Quantidade 3 Carros 0,257 Total 1.800 [MEDICAL_DATA] N/A Linha…" at bounding box center [155, 93] width 212 height 40
type input "4"
type input "0,343"
type input "2.400"
type input "4"
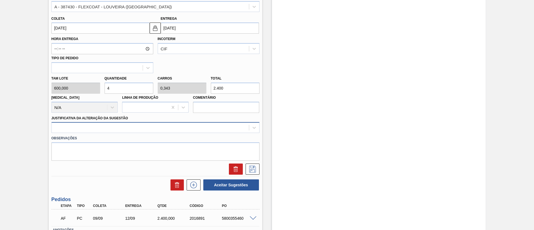
click at [131, 126] on div at bounding box center [150, 128] width 197 height 8
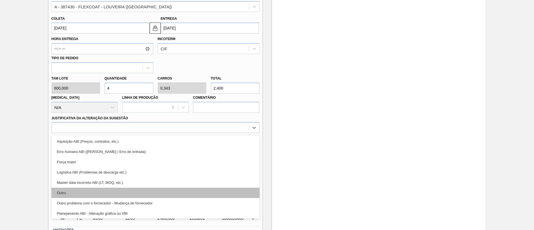
click at [128, 189] on div "Outro" at bounding box center [155, 193] width 208 height 10
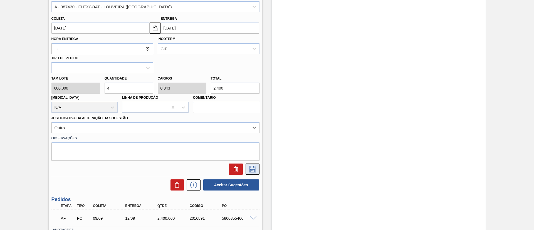
click at [249, 165] on button at bounding box center [252, 168] width 14 height 11
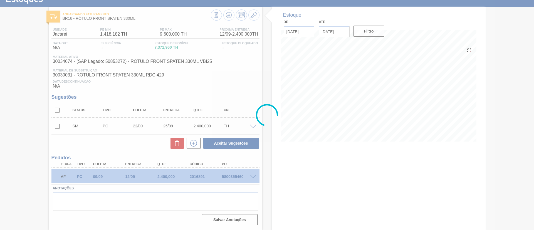
scroll to position [21, 0]
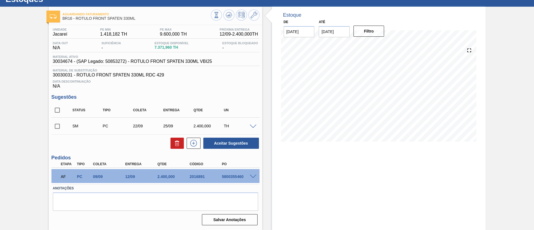
click at [59, 123] on input "checkbox" at bounding box center [57, 126] width 12 height 12
click at [243, 143] on button "Aceitar Sugestões" at bounding box center [231, 143] width 56 height 11
checkbox input "false"
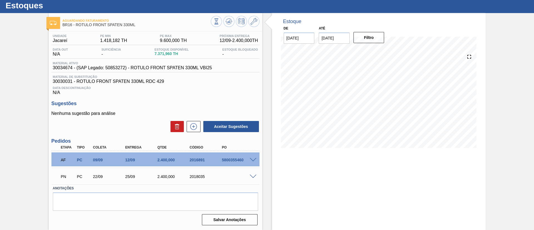
scroll to position [15, 0]
click at [225, 19] on icon at bounding box center [228, 21] width 7 height 7
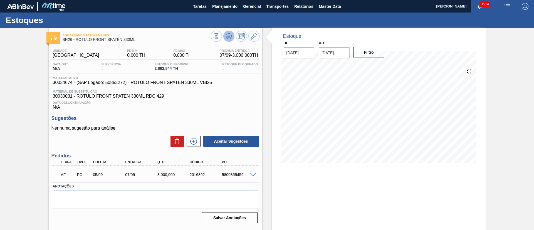
click at [230, 34] on icon at bounding box center [228, 36] width 7 height 7
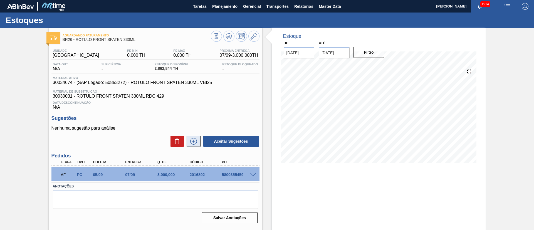
click at [190, 139] on icon at bounding box center [193, 141] width 7 height 7
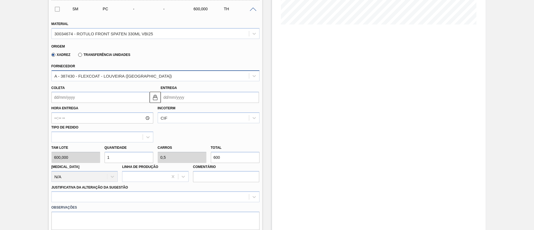
scroll to position [208, 0]
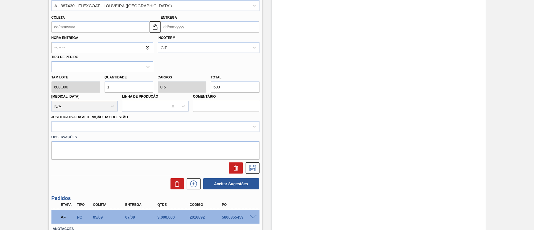
click at [69, 29] on input "Coleta" at bounding box center [100, 26] width 98 height 11
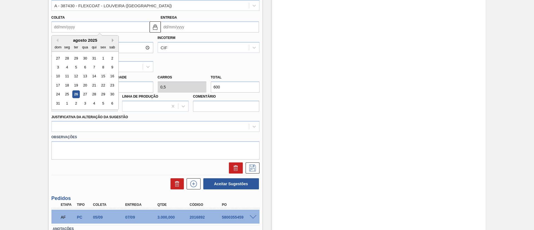
click at [114, 40] on button "Next Month" at bounding box center [114, 40] width 4 height 4
click at [93, 66] on div "11" at bounding box center [94, 67] width 8 height 8
type input "11/09/2025"
type input "13/09/2025"
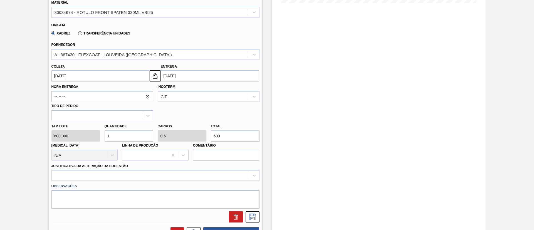
scroll to position [207, 0]
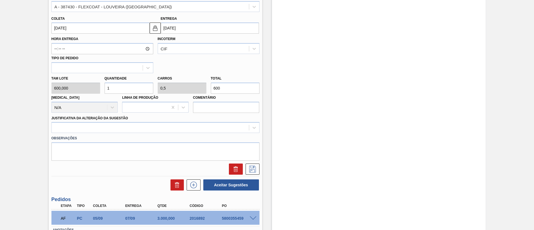
click at [76, 86] on div "Tam lote 600,000 Quantidade 1 Carros 0,5 Total 600 Doca N/A Linha de Produção C…" at bounding box center [155, 93] width 212 height 40
type input "5"
type input "2,5"
type input "3.000"
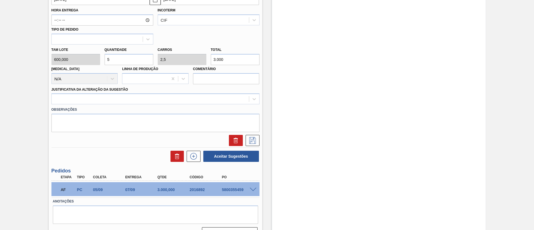
scroll to position [249, 0]
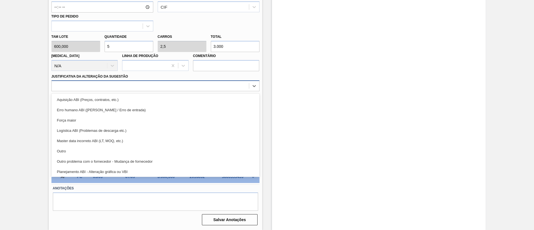
click at [140, 86] on div at bounding box center [150, 86] width 197 height 8
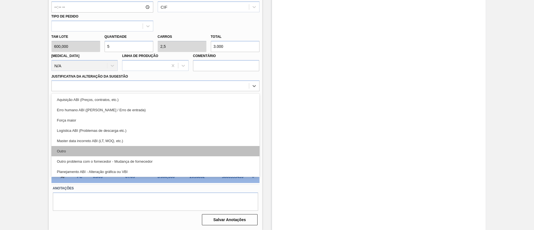
click at [116, 149] on div "Outro" at bounding box center [155, 151] width 208 height 10
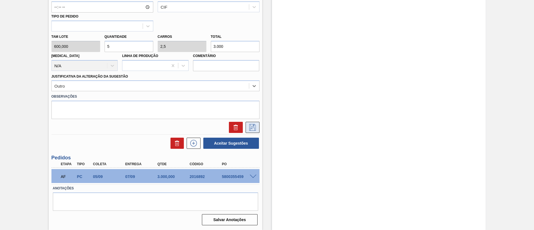
click at [251, 122] on button at bounding box center [252, 127] width 14 height 11
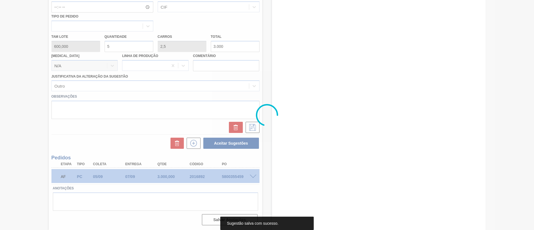
scroll to position [21, 0]
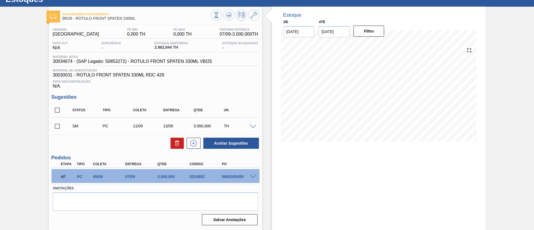
click at [253, 126] on span at bounding box center [253, 127] width 7 height 4
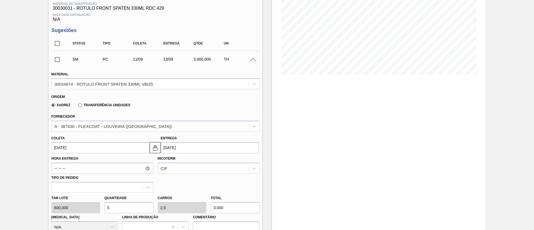
scroll to position [146, 0]
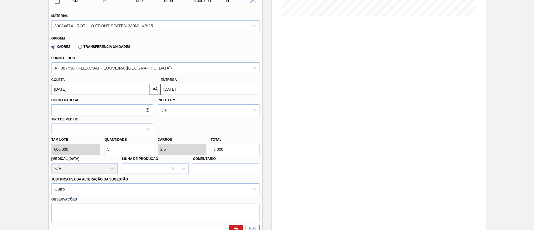
click at [99, 149] on div "Tam lote 600,000 Quantidade 5 Carros 2,5 Total 3.000 Doca N/A Linha de Produção…" at bounding box center [155, 154] width 212 height 40
type input "4"
type input "2"
type input "2.400"
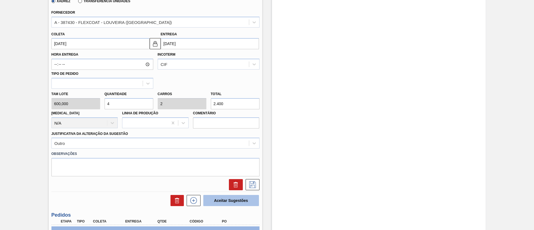
scroll to position [230, 0]
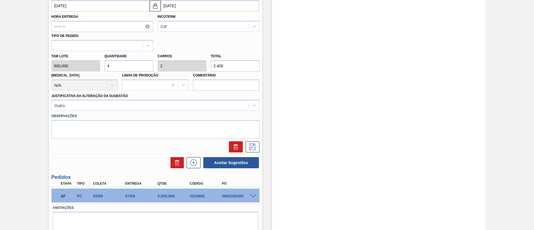
click at [93, 67] on div "Tam lote 600,000 Quantidade 4 Carros 2 Total 2.400 Doca N/A Linha de Produção C…" at bounding box center [155, 71] width 212 height 40
type input "3"
type input "1,5"
type input "1.800"
type input "3"
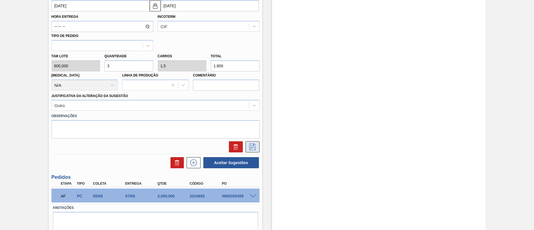
click at [250, 146] on icon at bounding box center [252, 146] width 9 height 7
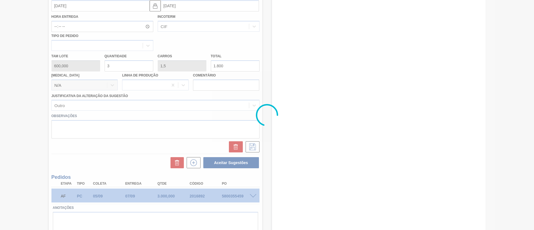
scroll to position [21, 0]
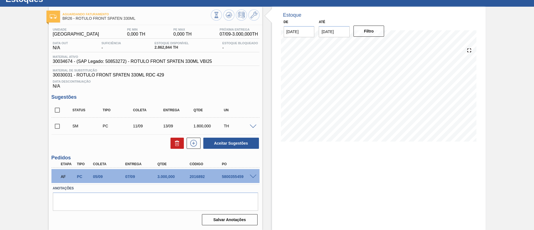
click at [58, 127] on input "checkbox" at bounding box center [57, 126] width 12 height 12
click at [223, 144] on button "Aceitar Sugestões" at bounding box center [231, 143] width 56 height 11
checkbox input "false"
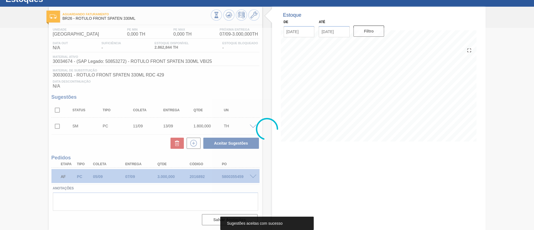
scroll to position [15, 0]
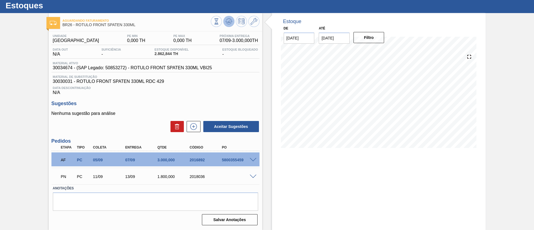
click at [231, 24] on icon at bounding box center [228, 21] width 7 height 7
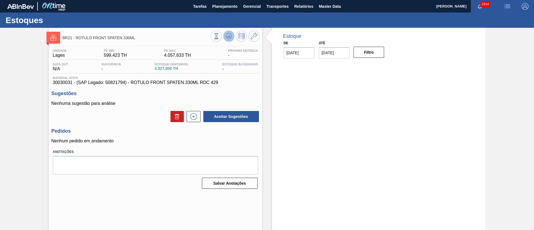
click at [228, 34] on icon at bounding box center [228, 36] width 7 height 7
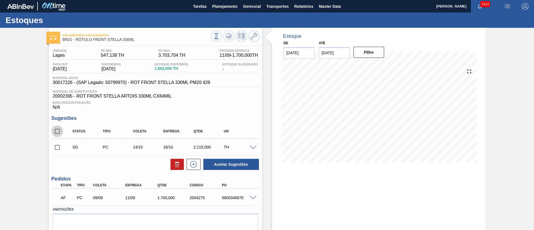
click at [58, 130] on input "checkbox" at bounding box center [57, 131] width 12 height 12
checkbox input "true"
click at [174, 165] on icon at bounding box center [177, 164] width 7 height 7
checkbox input "false"
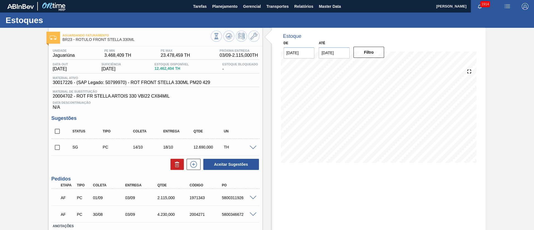
click at [58, 131] on input "checkbox" at bounding box center [57, 131] width 12 height 12
checkbox input "true"
click at [176, 164] on icon at bounding box center [176, 164] width 0 height 3
checkbox input "false"
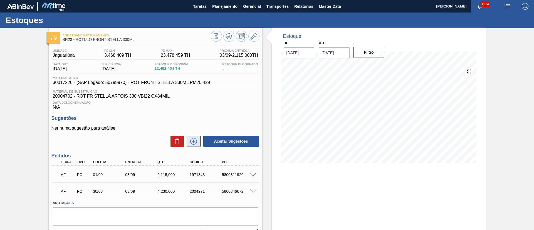
click at [197, 141] on icon at bounding box center [193, 141] width 9 height 7
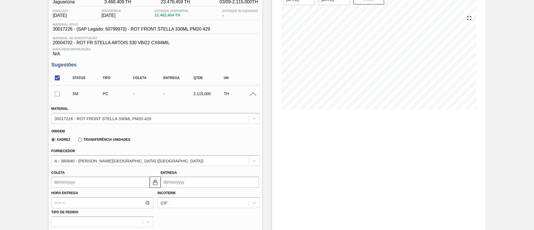
scroll to position [125, 0]
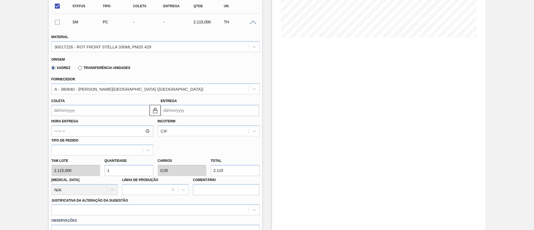
click at [79, 111] on input "Coleta" at bounding box center [100, 110] width 98 height 11
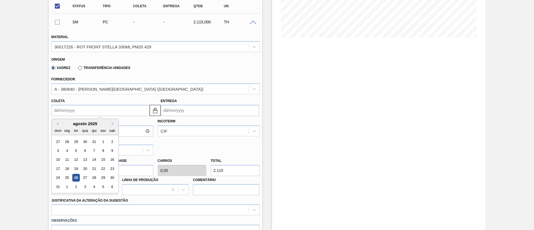
click at [71, 127] on div "dom seg ter qua qui sex sab" at bounding box center [85, 130] width 67 height 9
click at [113, 123] on button "Next Month" at bounding box center [114, 124] width 4 height 4
click at [66, 158] on div "15" at bounding box center [67, 160] width 8 height 8
type input "[DATE]"
type input "19/09/2025"
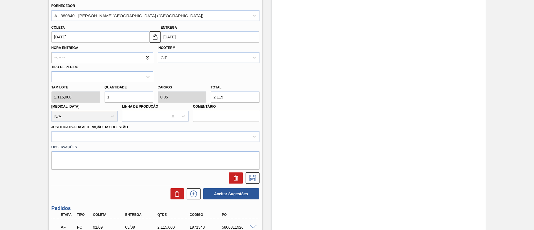
scroll to position [208, 0]
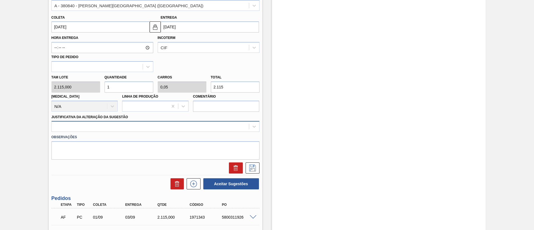
click at [137, 128] on div at bounding box center [150, 127] width 197 height 8
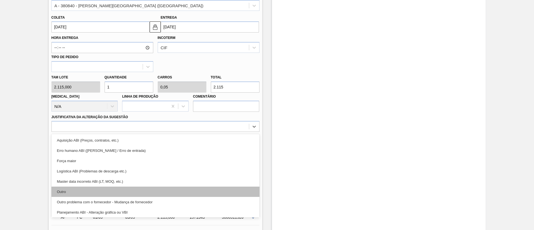
click at [108, 187] on div "Outro" at bounding box center [155, 192] width 208 height 10
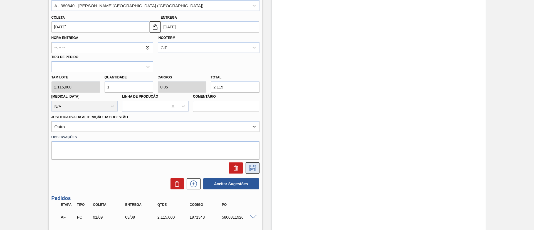
click at [252, 168] on icon at bounding box center [252, 168] width 9 height 7
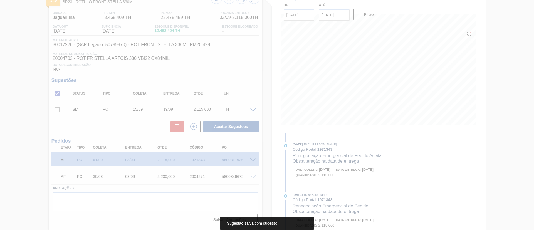
scroll to position [38, 0]
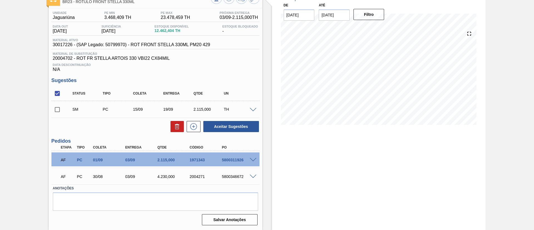
click at [58, 108] on input "checkbox" at bounding box center [57, 110] width 12 height 12
checkbox input "true"
click at [231, 129] on button "Aceitar Sugestões" at bounding box center [231, 126] width 56 height 11
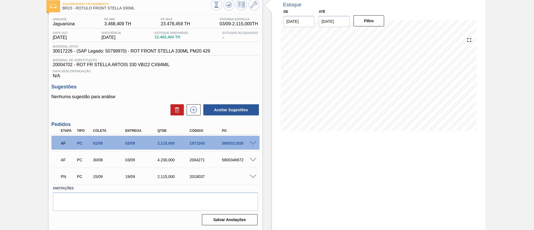
scroll to position [31, 0]
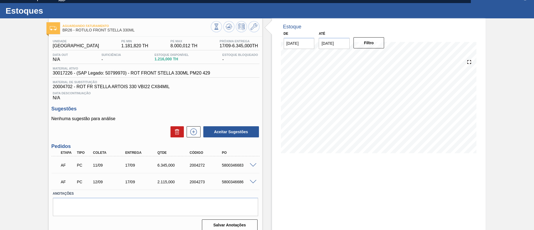
scroll to position [15, 0]
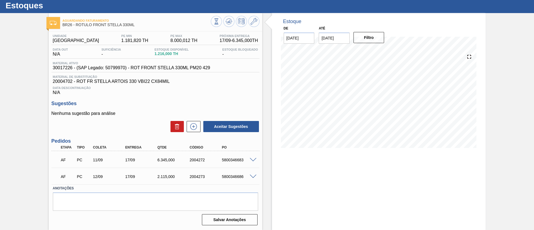
click at [253, 176] on span at bounding box center [253, 177] width 7 height 4
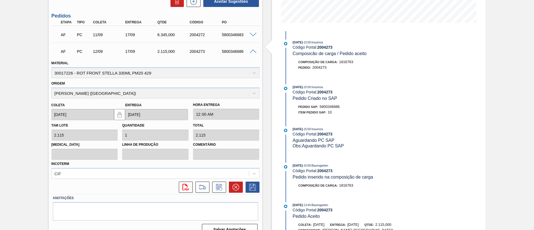
scroll to position [150, 0]
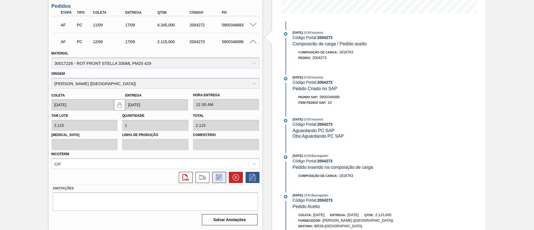
click at [217, 173] on button at bounding box center [219, 177] width 14 height 11
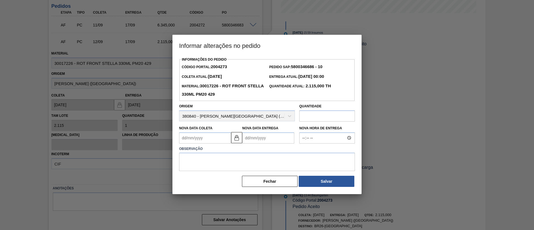
click at [200, 136] on Coleta2004273 "Nova Data Coleta" at bounding box center [205, 137] width 52 height 11
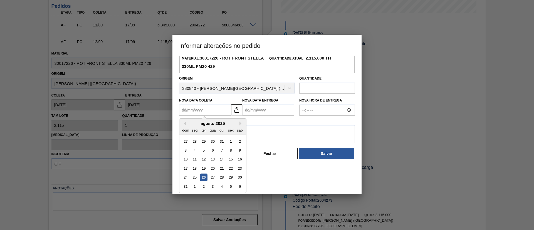
click at [238, 124] on div "agosto 2025" at bounding box center [212, 123] width 67 height 5
click at [241, 124] on button "Next Month" at bounding box center [241, 123] width 4 height 4
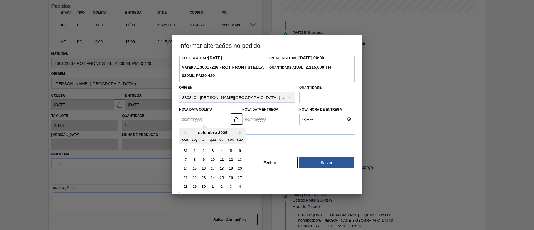
scroll to position [19, 0]
click at [232, 179] on div "26" at bounding box center [231, 178] width 8 height 8
type Coleta2004273 "26/09/2025"
type Entrega2004273 "01/10/2025"
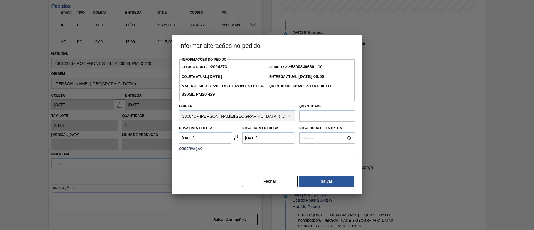
scroll to position [0, 0]
click at [210, 141] on Coleta2004273 "26/09/2025" at bounding box center [205, 137] width 52 height 11
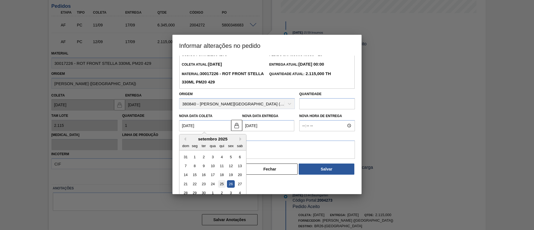
scroll to position [19, 0]
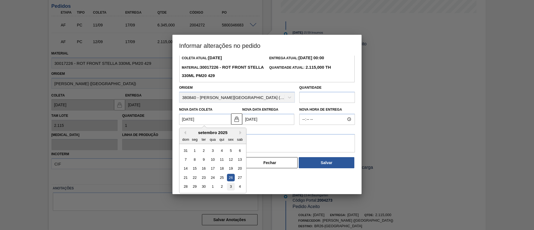
click at [231, 186] on div "3" at bounding box center [231, 187] width 8 height 8
type Coleta2004273 "03/10/2025"
type Entrega2004273 "08/10/2025"
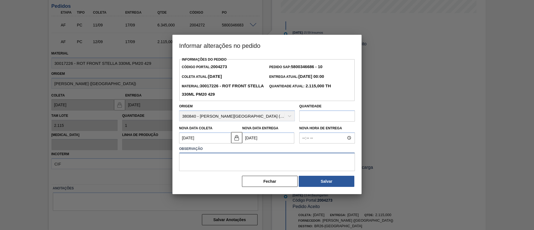
click at [249, 161] on textarea at bounding box center [267, 162] width 176 height 18
type textarea "postergar entrega"
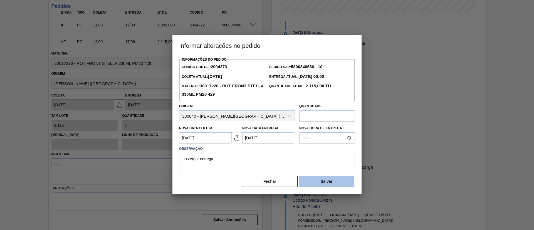
click at [313, 183] on button "Salvar" at bounding box center [327, 181] width 56 height 11
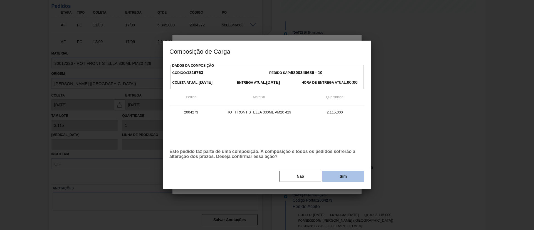
click at [337, 173] on button "Sim" at bounding box center [343, 176] width 42 height 11
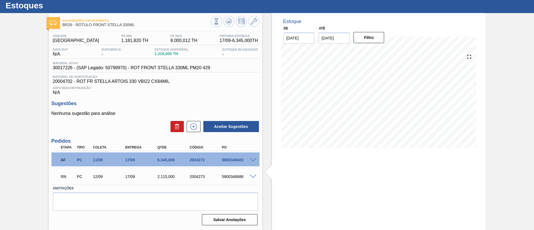
scroll to position [15, 0]
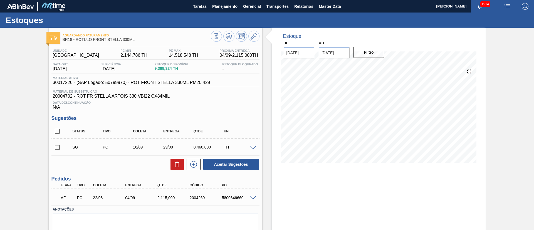
click at [59, 129] on input "checkbox" at bounding box center [57, 131] width 12 height 12
checkbox input "true"
click at [176, 158] on div "Status Tipo Coleta Entrega Qtde UN SG PC 16/09 29/09 8.460,000 TH Material 3001…" at bounding box center [155, 147] width 208 height 46
click at [177, 164] on icon at bounding box center [177, 164] width 0 height 3
checkbox input "false"
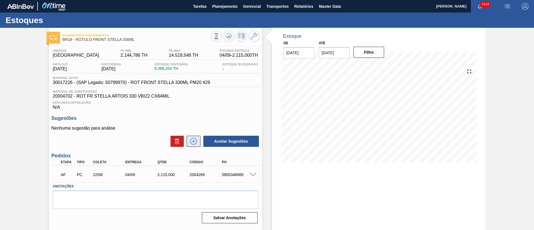
click at [192, 141] on icon at bounding box center [193, 141] width 9 height 7
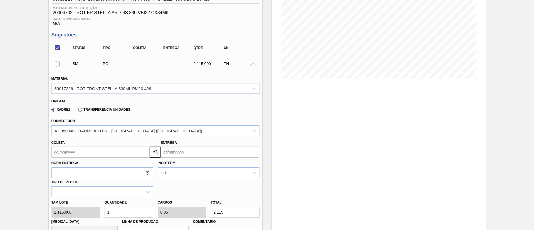
scroll to position [125, 0]
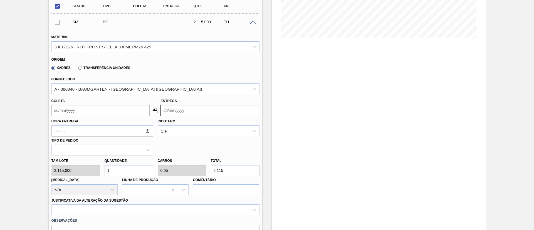
click at [70, 109] on input "Coleta" at bounding box center [100, 110] width 98 height 11
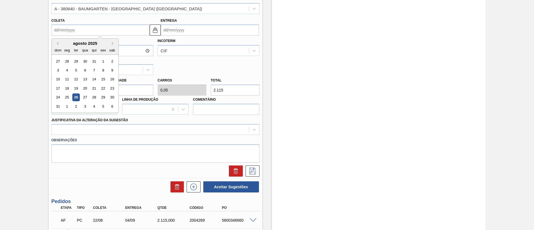
scroll to position [208, 0]
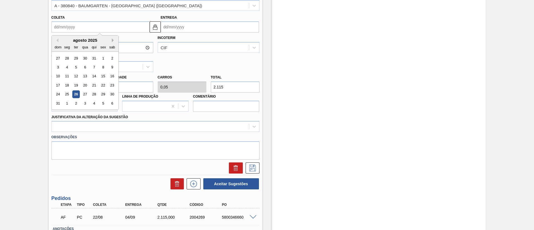
click at [113, 41] on button "Next Month" at bounding box center [114, 40] width 4 height 4
click at [68, 66] on div "8" at bounding box center [67, 67] width 8 height 8
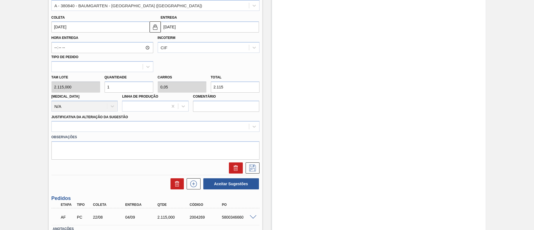
type input "08/09/2025"
type input "21/09/2025"
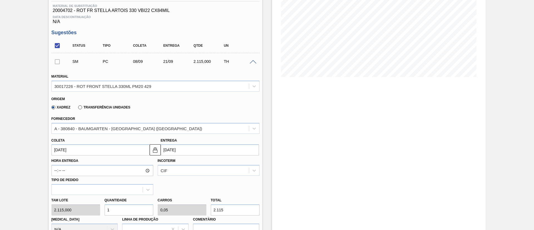
scroll to position [167, 0]
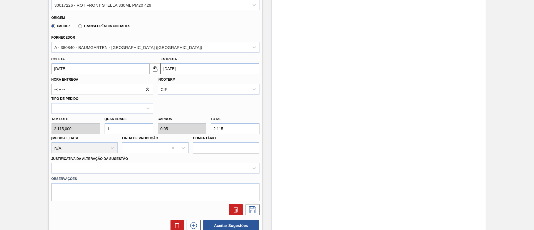
click at [74, 69] on input "08/09/2025" at bounding box center [100, 68] width 98 height 11
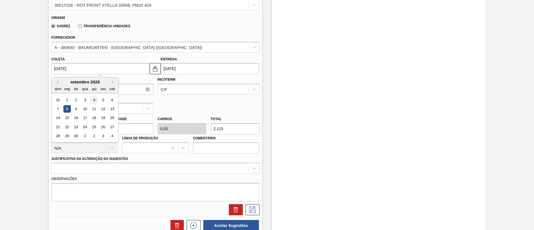
click at [96, 98] on div "4" at bounding box center [94, 100] width 8 height 8
type input "04/09/2025"
type input "17/09/2025"
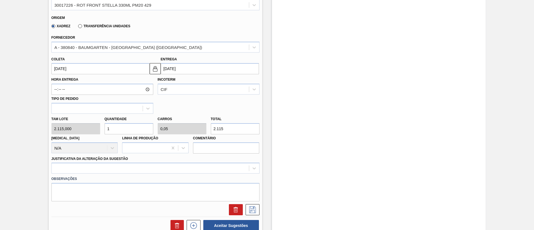
click at [95, 128] on div "Tam lote 2.115,000 Quantidade 1 Carros 0,05 Total 2.115 Doca N/A Linha de Produ…" at bounding box center [155, 134] width 212 height 40
type input "2"
type input "0,1"
type input "4.230"
type input "2"
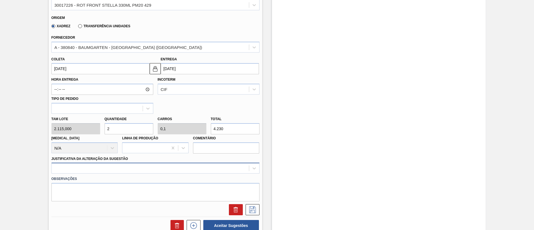
click at [121, 168] on div at bounding box center [155, 168] width 208 height 11
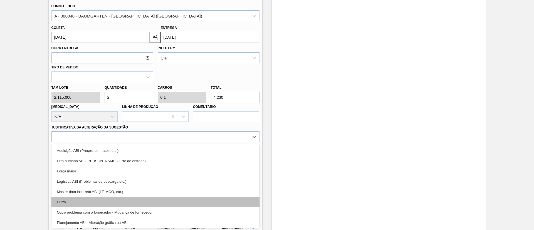
click at [101, 201] on div "Outro" at bounding box center [155, 202] width 208 height 10
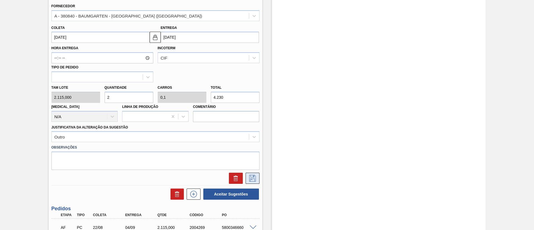
click at [249, 178] on icon at bounding box center [252, 178] width 7 height 7
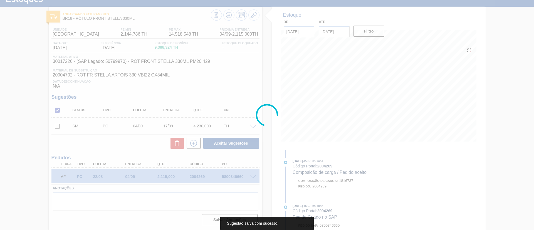
scroll to position [21, 0]
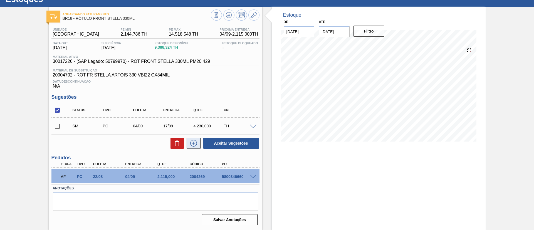
click at [197, 143] on icon at bounding box center [193, 143] width 9 height 7
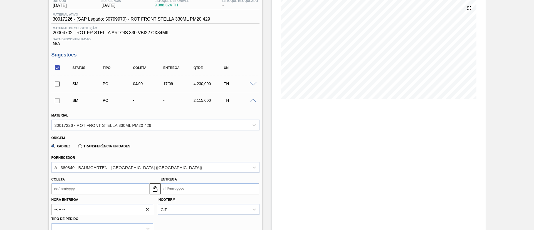
scroll to position [105, 0]
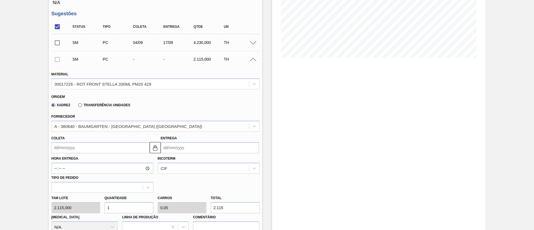
click at [80, 148] on input "Coleta" at bounding box center [100, 147] width 98 height 11
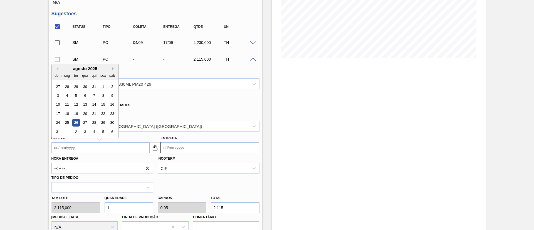
click at [113, 70] on button "Next Month" at bounding box center [114, 69] width 4 height 4
click at [66, 106] on div "15" at bounding box center [67, 105] width 8 height 8
type input "[DATE]"
type input "28/09/2025"
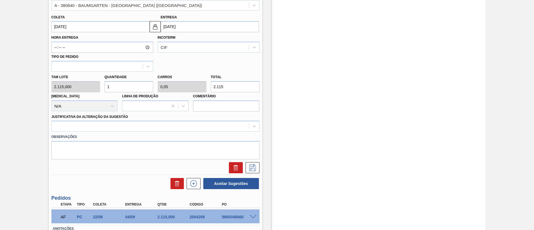
scroll to position [230, 0]
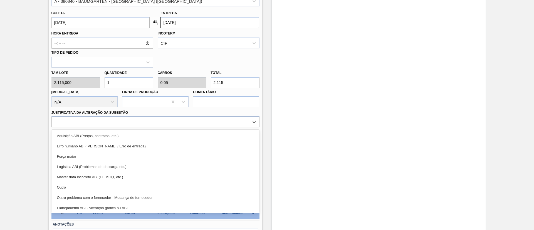
click at [115, 120] on div at bounding box center [150, 122] width 197 height 8
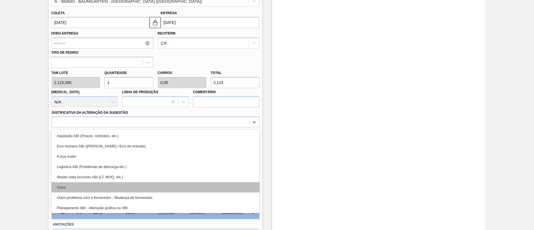
click at [106, 185] on div "Outro" at bounding box center [155, 187] width 208 height 10
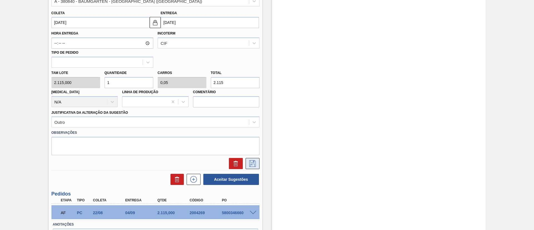
click at [253, 163] on icon at bounding box center [252, 163] width 9 height 7
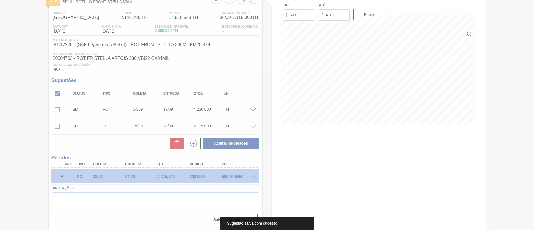
scroll to position [38, 0]
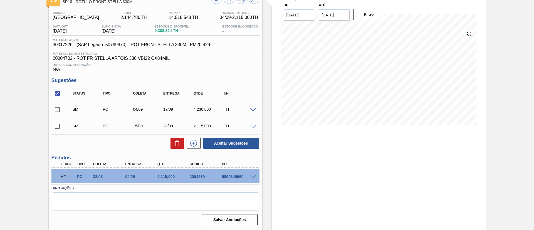
click at [55, 93] on input "checkbox" at bounding box center [57, 94] width 12 height 12
checkbox input "true"
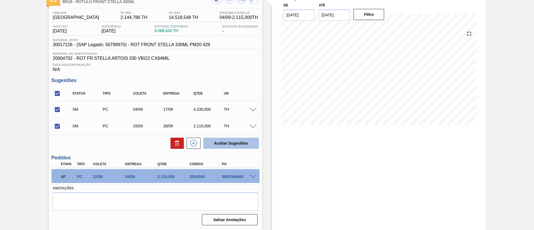
click at [240, 141] on button "Aceitar Sugestões" at bounding box center [231, 143] width 56 height 11
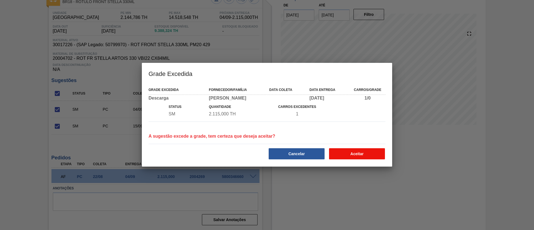
click at [362, 155] on button "Aceitar" at bounding box center [357, 153] width 56 height 11
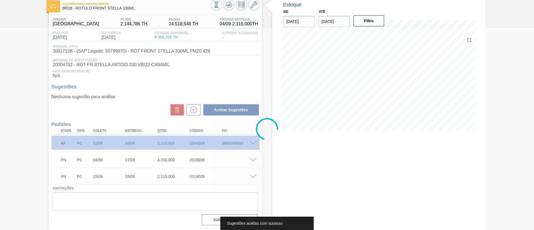
scroll to position [31, 0]
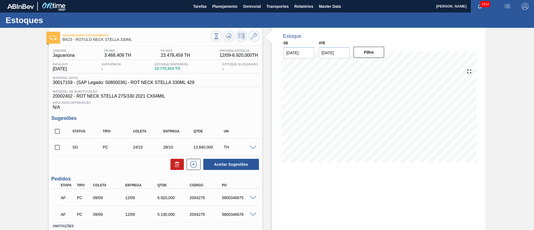
click at [59, 129] on input "checkbox" at bounding box center [57, 131] width 12 height 12
checkbox input "true"
click at [171, 165] on button at bounding box center [176, 164] width 13 height 11
checkbox input "false"
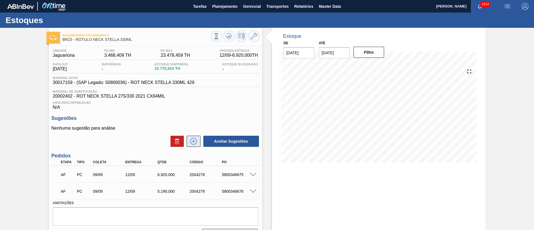
click at [197, 142] on button at bounding box center [194, 141] width 14 height 11
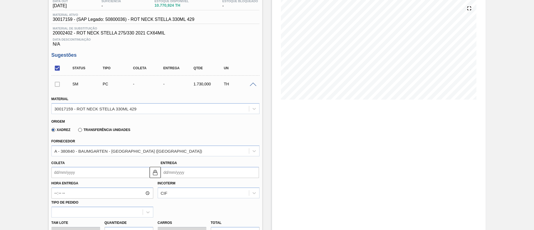
scroll to position [125, 0]
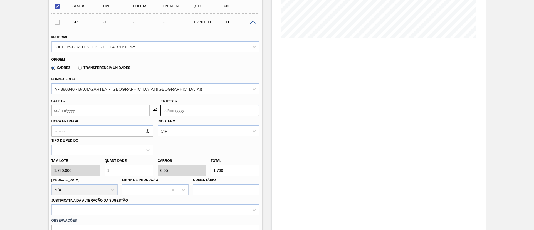
click at [67, 113] on input "Coleta" at bounding box center [100, 110] width 98 height 11
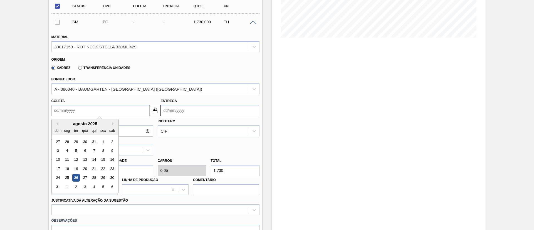
click at [75, 124] on div "agosto 2025" at bounding box center [85, 123] width 67 height 5
click at [112, 125] on button "Next Month" at bounding box center [114, 124] width 4 height 4
click at [69, 150] on div "6" at bounding box center [67, 151] width 8 height 8
type input "06/10/2025"
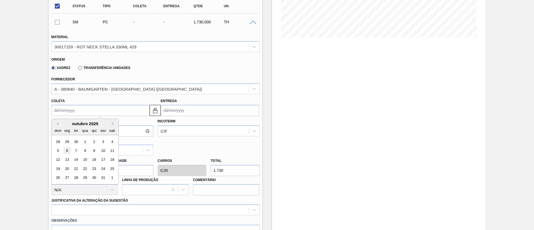
type input "10/10/2025"
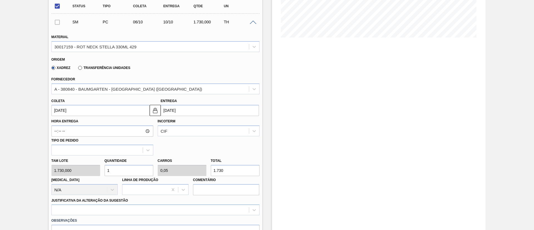
click at [81, 169] on div "Tam lote 1.730,000 Quantidade 1 Carros 0,05 Total 1.730 [MEDICAL_DATA] N/A Linh…" at bounding box center [155, 175] width 212 height 40
type input "5"
type input "0,25"
type input "8.650"
click at [88, 168] on div "Tam lote 1.730,000 Quantidade 5 Carros 0,25 Total 8.650 Doca N/A Linha de Produ…" at bounding box center [155, 175] width 212 height 40
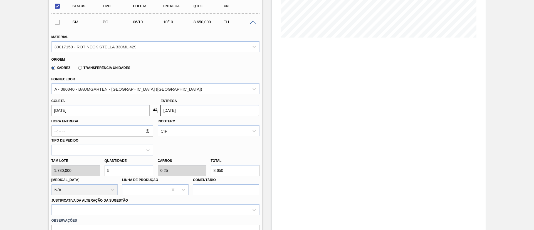
type input "4"
type input "0,2"
type input "6.920"
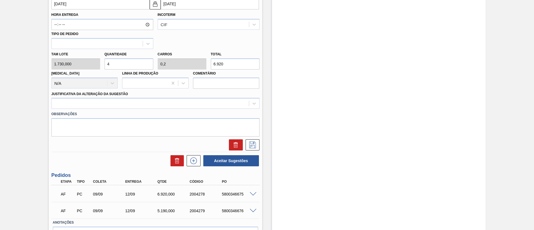
scroll to position [250, 0]
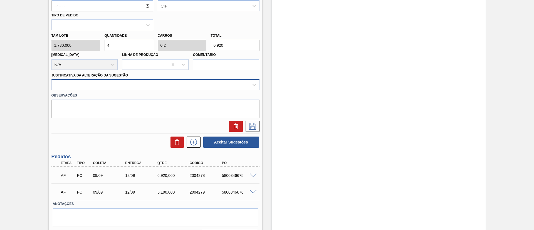
type input "4"
click at [128, 86] on div at bounding box center [150, 85] width 197 height 8
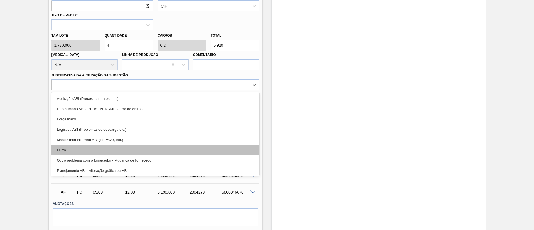
click at [123, 148] on div "Outro" at bounding box center [155, 150] width 208 height 10
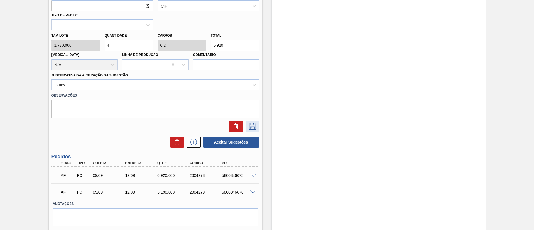
click at [248, 124] on icon at bounding box center [252, 126] width 9 height 7
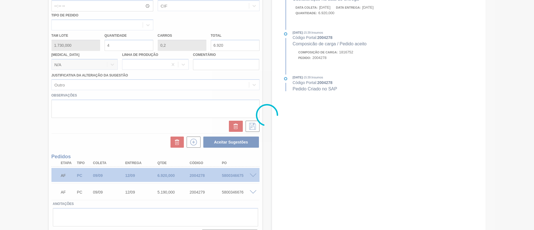
scroll to position [38, 0]
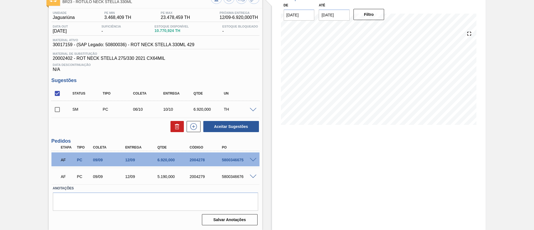
click at [252, 110] on span at bounding box center [253, 110] width 7 height 4
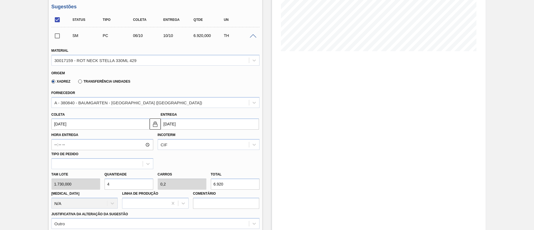
scroll to position [153, 0]
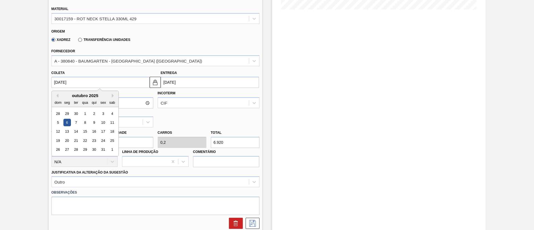
click at [80, 86] on input "06/10/2025" at bounding box center [100, 82] width 98 height 11
click at [70, 113] on div "29" at bounding box center [67, 114] width 8 height 8
type input "[DATE]"
type input "03/10/2025"
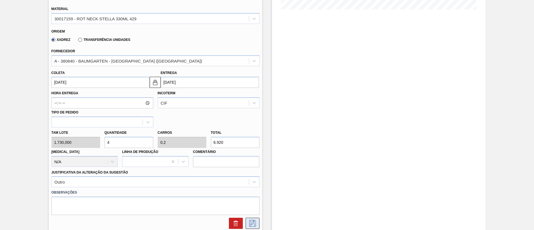
click at [249, 222] on icon at bounding box center [252, 223] width 7 height 7
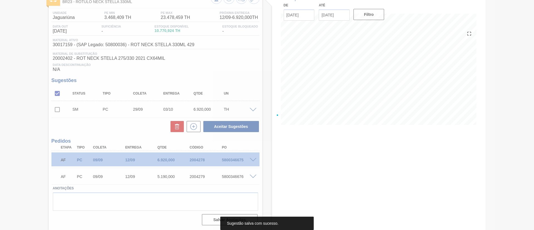
scroll to position [38, 0]
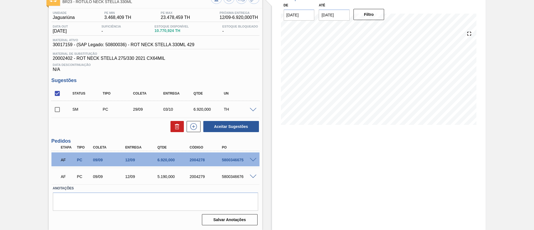
click at [55, 109] on input "checkbox" at bounding box center [57, 110] width 12 height 12
checkbox input "true"
click at [225, 128] on button "Aceitar Sugestões" at bounding box center [231, 126] width 56 height 11
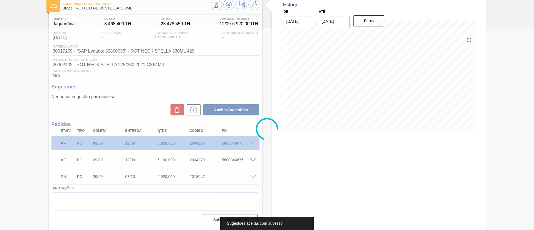
scroll to position [31, 0]
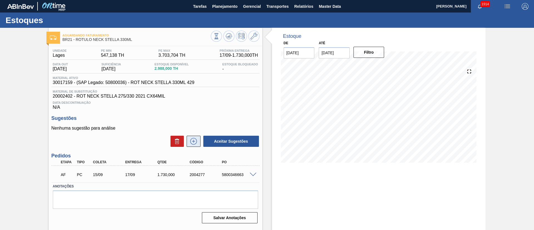
click at [198, 141] on button at bounding box center [194, 141] width 14 height 11
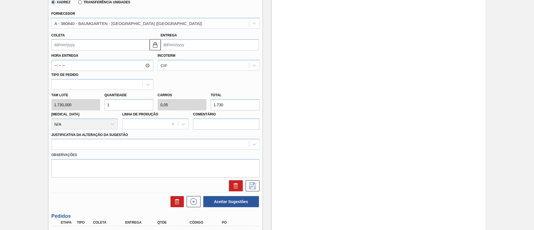
scroll to position [208, 0]
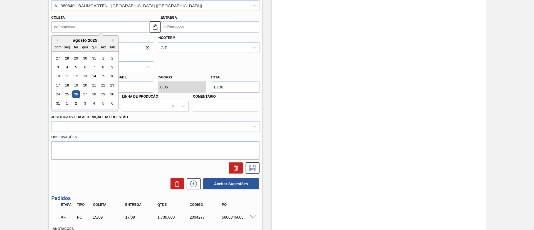
click at [78, 32] on input "Coleta" at bounding box center [100, 26] width 98 height 11
click at [112, 40] on button "Next Month" at bounding box center [114, 40] width 4 height 4
click at [69, 86] on div "22" at bounding box center [67, 85] width 8 height 8
type input "[DATE]"
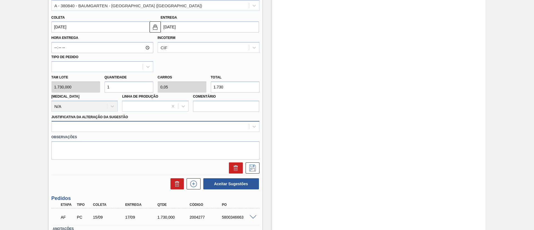
click at [120, 130] on div at bounding box center [150, 127] width 197 height 8
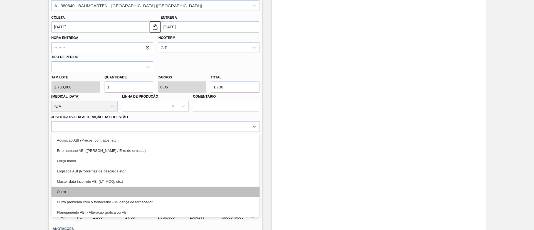
click at [111, 192] on div "Outro" at bounding box center [155, 192] width 208 height 10
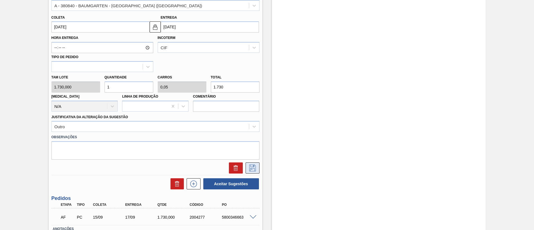
click at [253, 168] on icon at bounding box center [252, 168] width 9 height 7
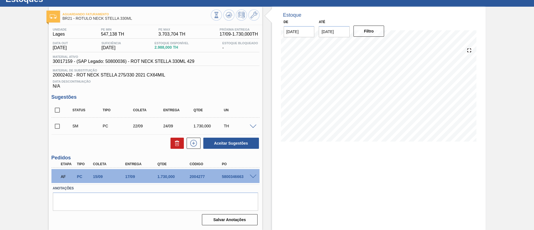
scroll to position [21, 0]
click at [253, 125] on span at bounding box center [253, 127] width 7 height 4
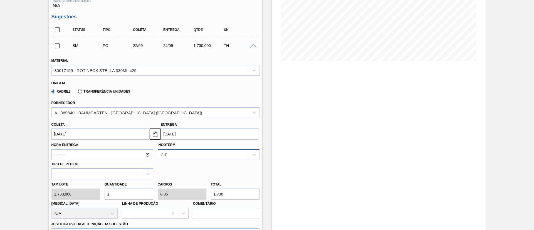
scroll to position [105, 0]
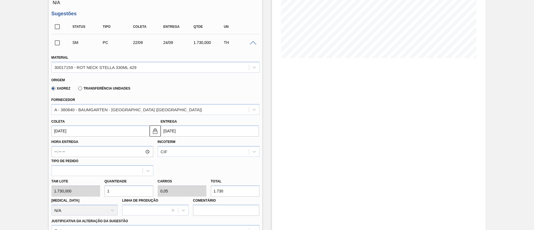
click at [181, 192] on div "Tam lote 1.730,000 Quantidade 1 Carros 0,05 Total 1.730 [MEDICAL_DATA] N/A Linh…" at bounding box center [155, 196] width 212 height 40
type input "0,001"
type input "0"
type input "1"
type input "0,009"
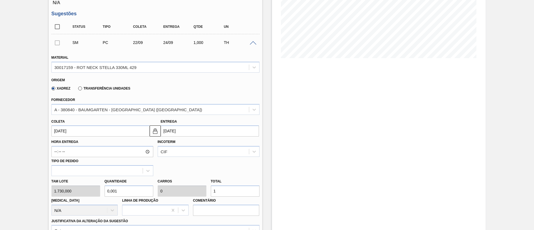
type input "16"
type input "0,092"
type input "0,005"
type input "160"
type input "0,925"
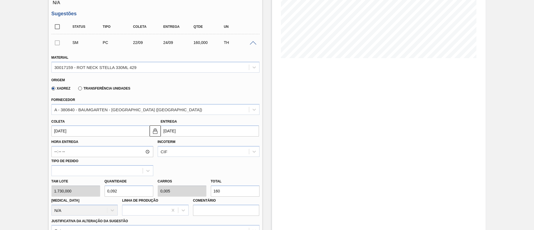
type input "0,046"
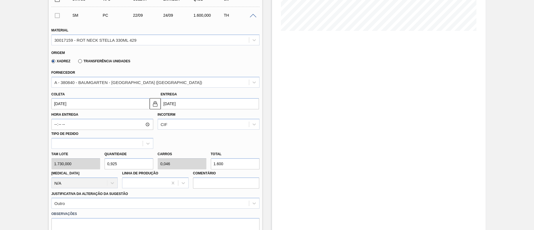
scroll to position [249, 0]
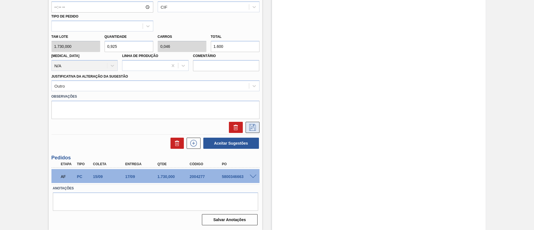
type input "1.600"
click at [251, 128] on icon at bounding box center [252, 127] width 3 height 4
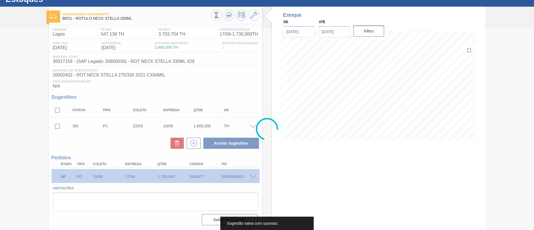
scroll to position [21, 0]
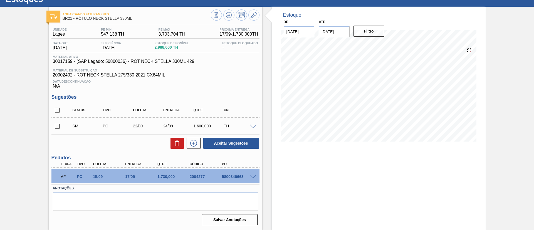
click at [61, 127] on input "checkbox" at bounding box center [57, 126] width 12 height 12
click at [223, 142] on button "Aceitar Sugestões" at bounding box center [231, 143] width 56 height 11
checkbox input "false"
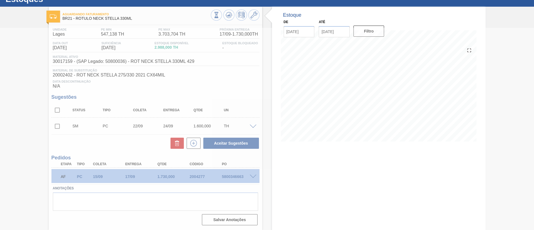
scroll to position [15, 0]
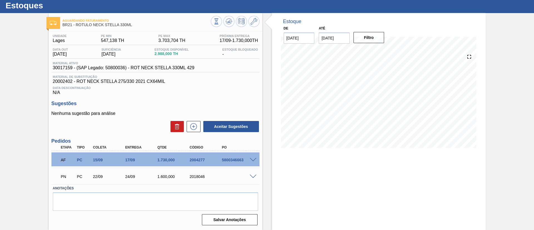
click at [222, 20] on div at bounding box center [235, 22] width 49 height 13
click at [228, 21] on icon at bounding box center [228, 21] width 7 height 7
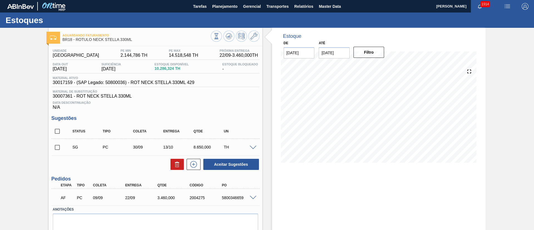
click at [58, 132] on input "checkbox" at bounding box center [57, 131] width 12 height 12
checkbox input "true"
click at [181, 165] on button at bounding box center [176, 164] width 13 height 11
checkbox input "false"
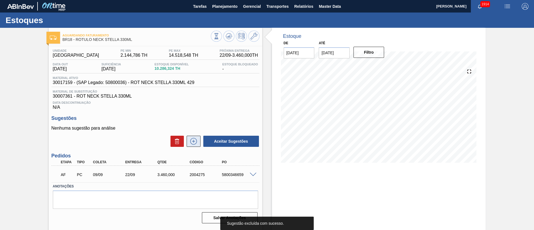
click at [195, 142] on icon at bounding box center [193, 141] width 9 height 7
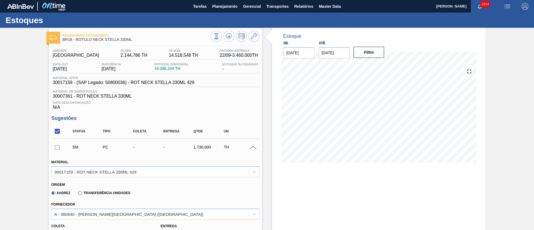
scroll to position [125, 0]
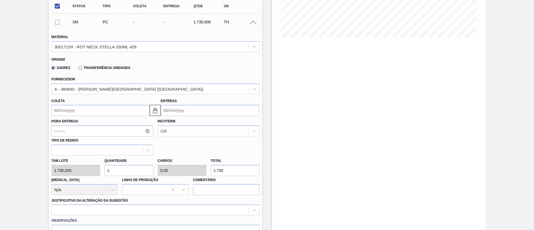
click at [67, 108] on input "Coleta" at bounding box center [100, 110] width 98 height 11
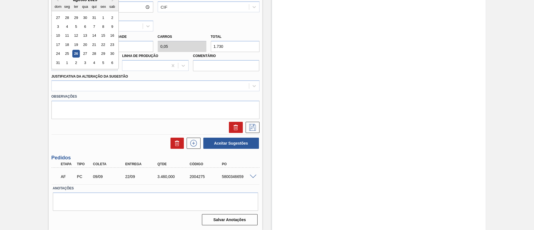
scroll to position [207, 0]
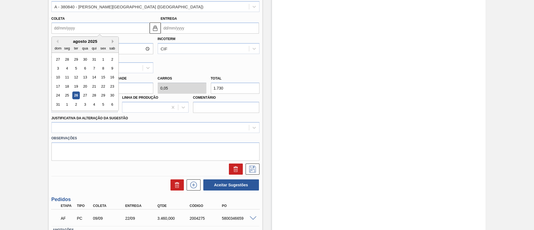
click at [113, 42] on button "Next Month" at bounding box center [114, 41] width 4 height 4
click at [76, 67] on div "9" at bounding box center [76, 68] width 8 height 8
type input "09/09/2025"
type input "[DATE]"
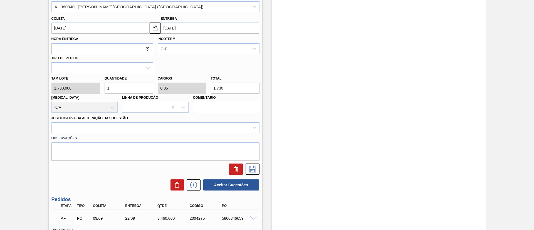
click at [95, 89] on div "Tam lote 1.730,000 Quantidade 1 Carros 0,05 Total 1.730 Doca N/A Linha de Produ…" at bounding box center [155, 93] width 212 height 40
type input "3"
type input "0,15"
type input "5.190"
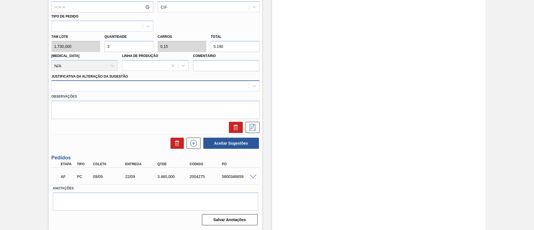
type input "3"
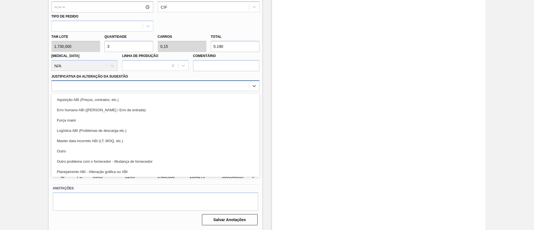
click at [103, 89] on div at bounding box center [150, 86] width 197 height 8
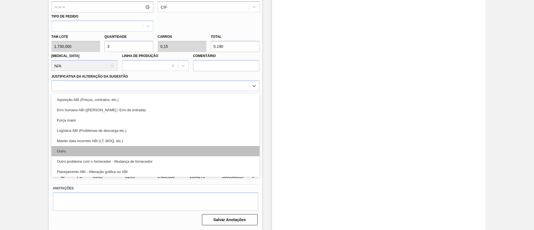
click at [109, 148] on div "Outro" at bounding box center [155, 151] width 208 height 10
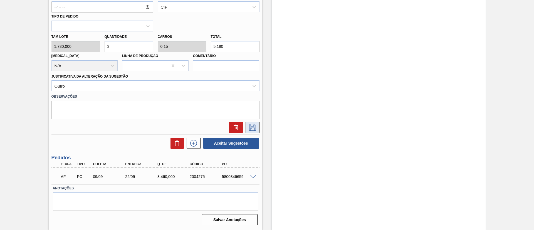
click at [255, 127] on icon at bounding box center [252, 127] width 9 height 7
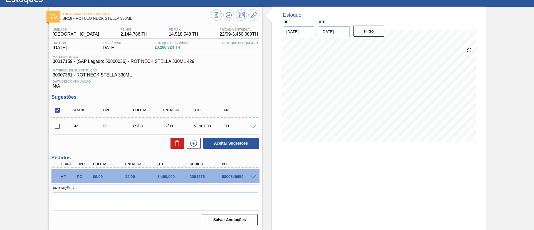
scroll to position [21, 0]
click at [195, 140] on icon at bounding box center [193, 143] width 9 height 7
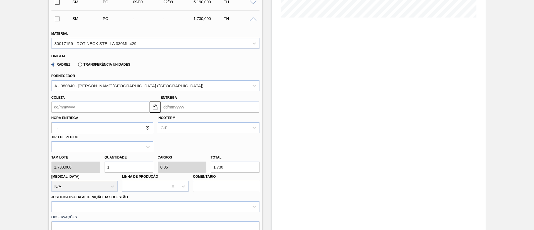
scroll to position [146, 0]
click at [74, 106] on input "Coleta" at bounding box center [100, 105] width 98 height 11
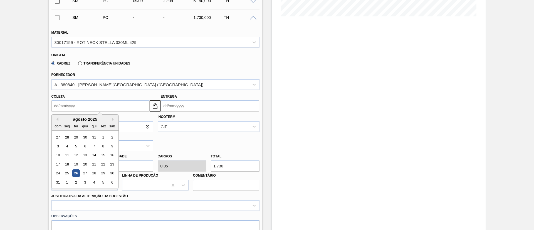
click at [74, 122] on div "ter" at bounding box center [76, 126] width 8 height 8
click at [113, 118] on button "Next Month" at bounding box center [114, 119] width 4 height 4
click at [67, 171] on div "29" at bounding box center [67, 174] width 8 height 8
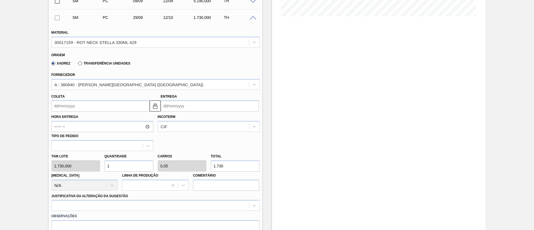
type input "29/09/2025"
type input "12/10/2025"
click at [74, 107] on input "29/09/2025" at bounding box center [100, 105] width 98 height 11
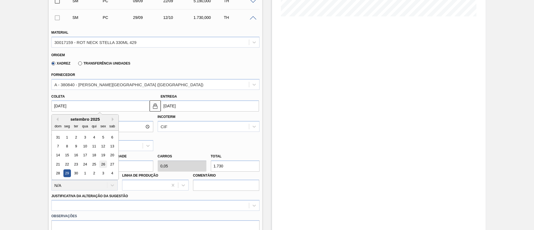
click at [105, 163] on div "26" at bounding box center [103, 164] width 8 height 8
type input "26/09/2025"
type input "09/10/2025"
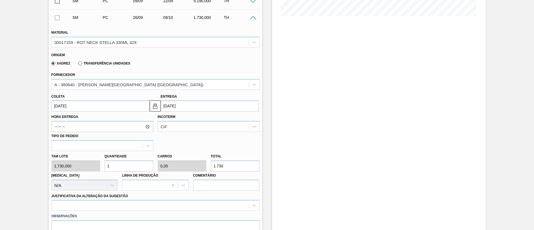
click at [91, 164] on div "Tam lote 1.730,000 Quantidade 1 Carros 0,05 Total 1.730 Doca N/A Linha de Produ…" at bounding box center [155, 171] width 212 height 40
type input "2"
type input "0,1"
type input "3.460"
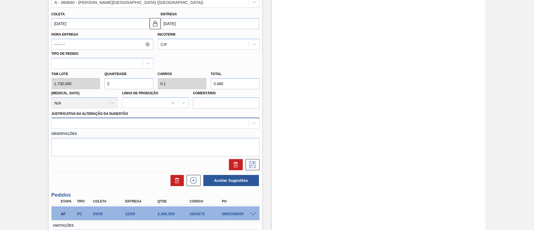
scroll to position [230, 0]
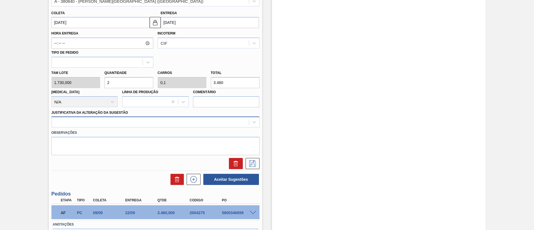
type input "2"
click at [134, 123] on div at bounding box center [150, 122] width 197 height 8
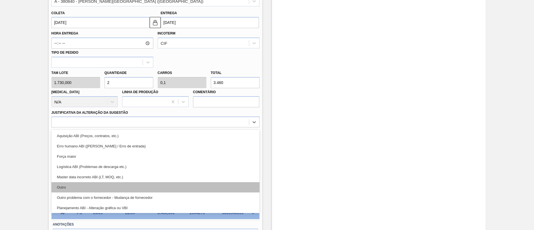
click at [105, 185] on div "Outro" at bounding box center [155, 187] width 208 height 10
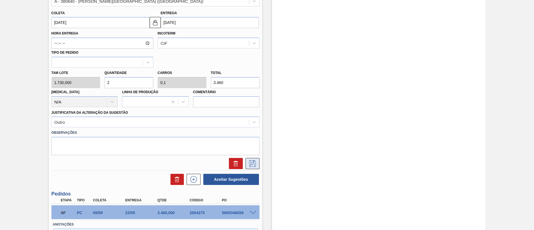
click at [253, 164] on icon at bounding box center [252, 163] width 7 height 7
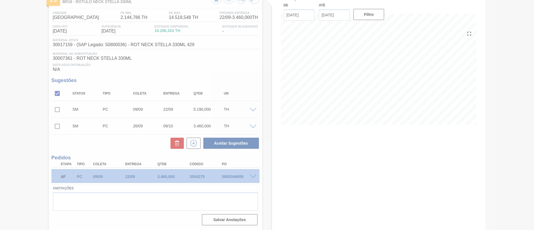
scroll to position [38, 0]
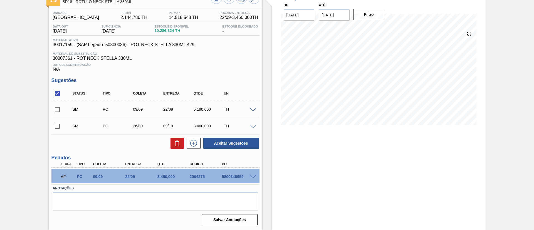
click at [58, 90] on input "checkbox" at bounding box center [57, 94] width 12 height 12
checkbox input "true"
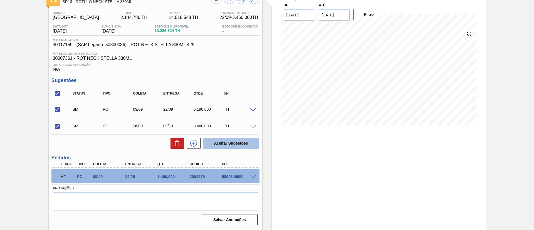
click at [231, 146] on button "Aceitar Sugestões" at bounding box center [231, 143] width 56 height 11
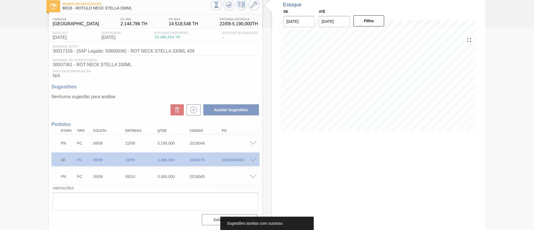
scroll to position [31, 0]
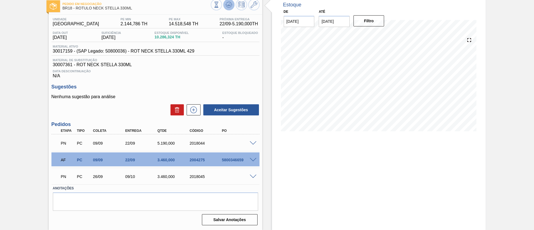
click at [227, 7] on icon at bounding box center [229, 6] width 6 height 3
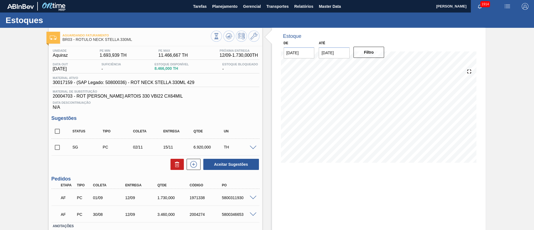
scroll to position [38, 0]
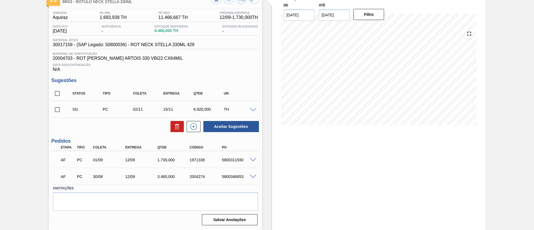
click at [255, 175] on span at bounding box center [253, 177] width 7 height 4
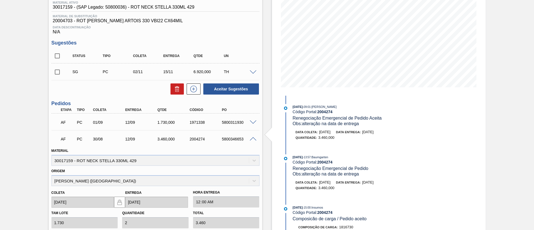
scroll to position [163, 0]
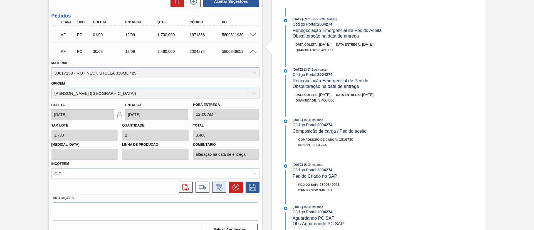
click at [222, 189] on icon at bounding box center [219, 187] width 9 height 7
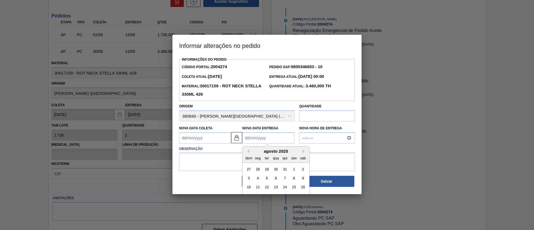
click at [269, 136] on Entrega2004274 "Nova Data Entrega" at bounding box center [268, 137] width 52 height 11
click at [305, 150] on button "Next Month" at bounding box center [304, 151] width 4 height 4
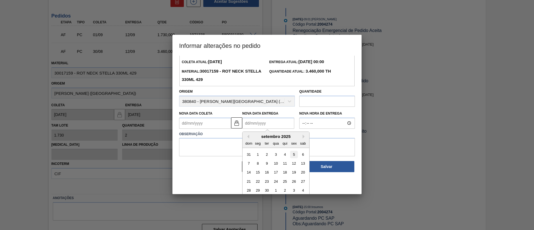
scroll to position [19, 0]
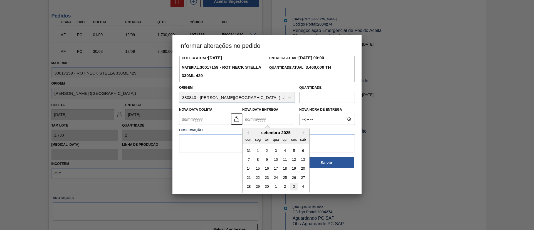
click at [290, 184] on div "3" at bounding box center [294, 187] width 8 height 8
type Coleta2004274 "[DATE]"
type Entrega2004274 "[DATE]"
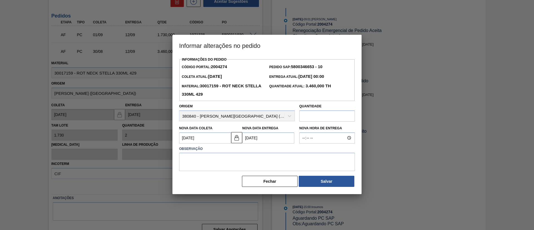
click at [205, 141] on Coleta2004274 "[DATE]" at bounding box center [205, 137] width 52 height 11
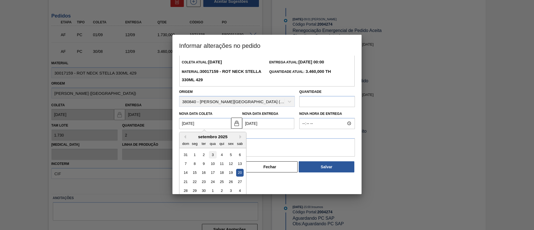
scroll to position [19, 0]
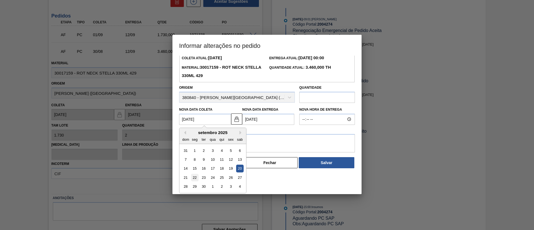
click at [197, 180] on div "22" at bounding box center [195, 178] width 8 height 8
type Coleta2004274 "[DATE]"
type Entrega2004274 "[DATE]"
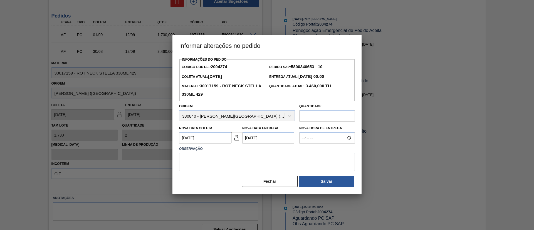
scroll to position [0, 0]
click at [241, 163] on textarea at bounding box center [267, 162] width 176 height 18
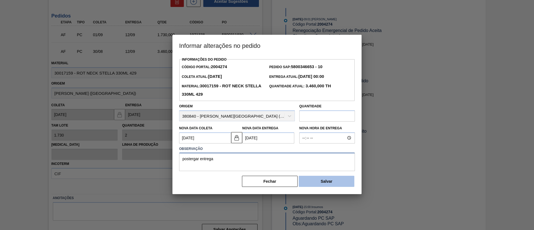
type textarea "postergar entrega"
click at [321, 182] on button "Salvar" at bounding box center [327, 181] width 56 height 11
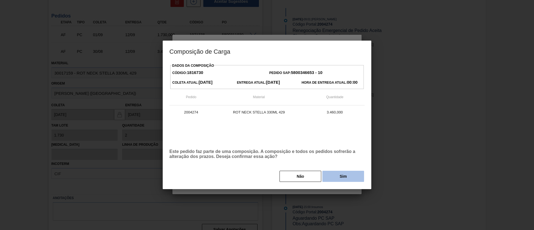
click at [337, 174] on button "Sim" at bounding box center [343, 176] width 42 height 11
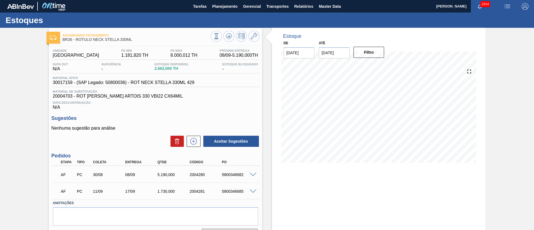
click at [250, 191] on span at bounding box center [253, 191] width 7 height 4
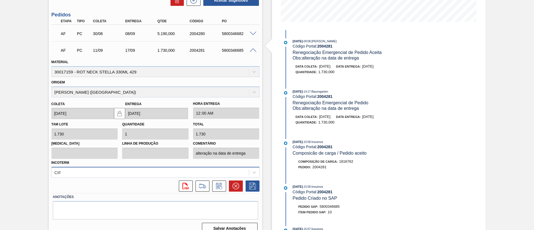
scroll to position [150, 0]
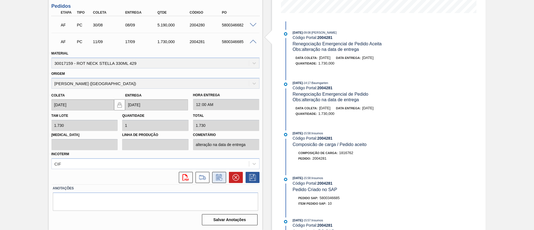
click at [213, 176] on button at bounding box center [219, 177] width 14 height 11
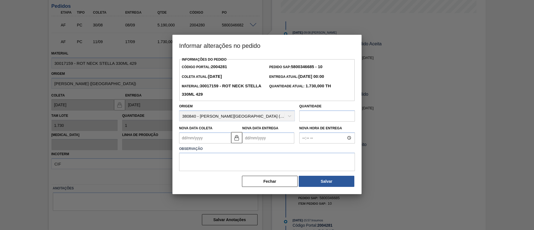
click at [204, 140] on Coleta2004281 "Nova Data Coleta" at bounding box center [205, 137] width 52 height 11
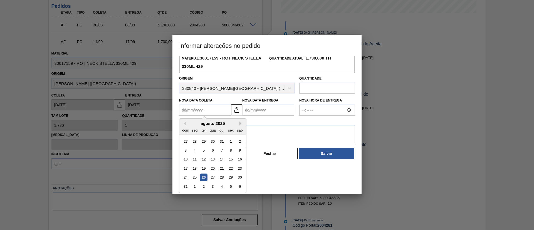
click at [242, 125] on button "Next Month" at bounding box center [241, 123] width 4 height 4
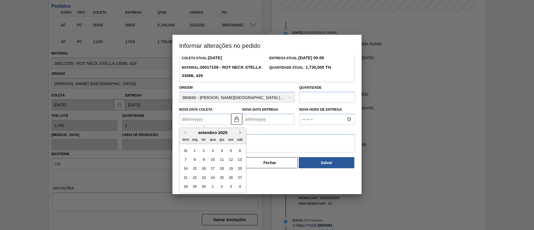
scroll to position [19, 0]
click at [242, 125] on div "Nova Data Entrega" at bounding box center [268, 115] width 52 height 19
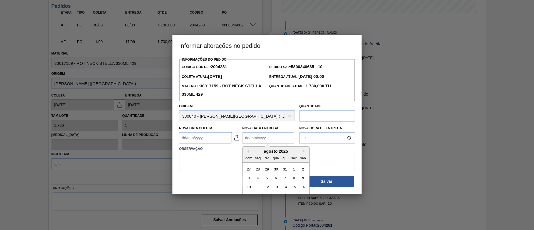
click at [208, 139] on Coleta2004281 "Nova Data Coleta" at bounding box center [205, 137] width 52 height 11
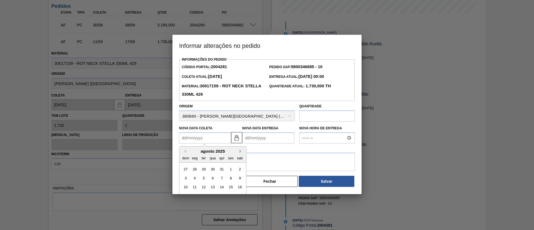
click at [242, 152] on button "Next Month" at bounding box center [241, 151] width 4 height 4
click at [195, 178] on div "6" at bounding box center [195, 178] width 8 height 8
type Coleta2004281 "[DATE]"
type Entrega2004281 "[DATE]"
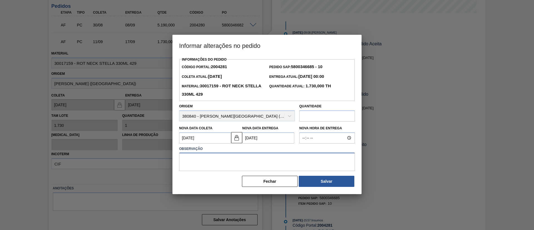
click at [202, 160] on textarea at bounding box center [267, 162] width 176 height 18
type textarea "postergar entrega"
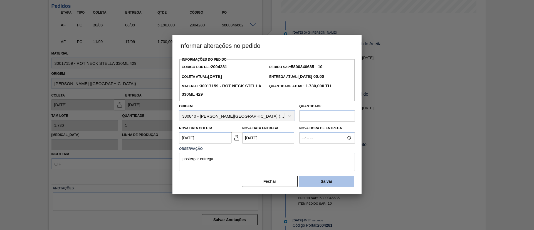
click at [318, 177] on button "Salvar" at bounding box center [327, 181] width 56 height 11
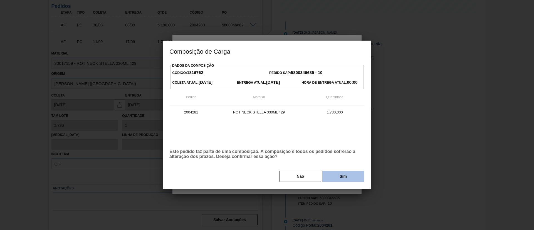
click at [354, 176] on button "Sim" at bounding box center [343, 176] width 42 height 11
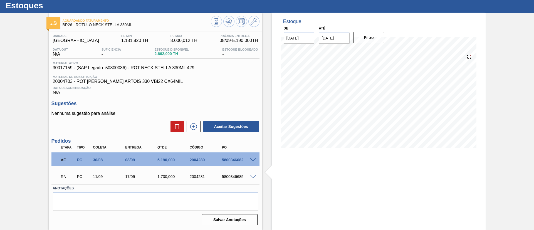
scroll to position [15, 0]
